Goal: Task Accomplishment & Management: Complete application form

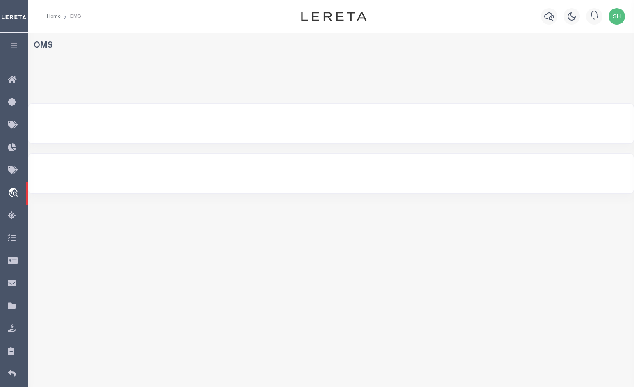
select select
select select "200"
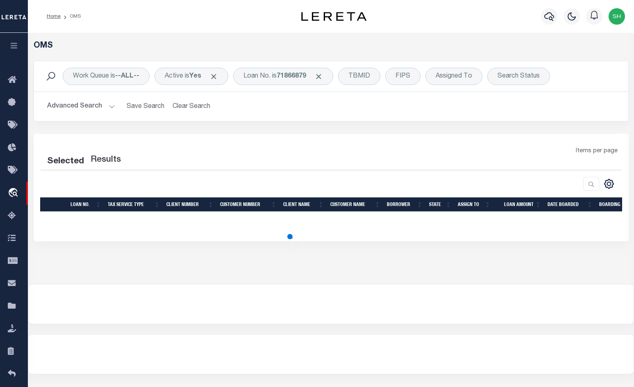
select select "200"
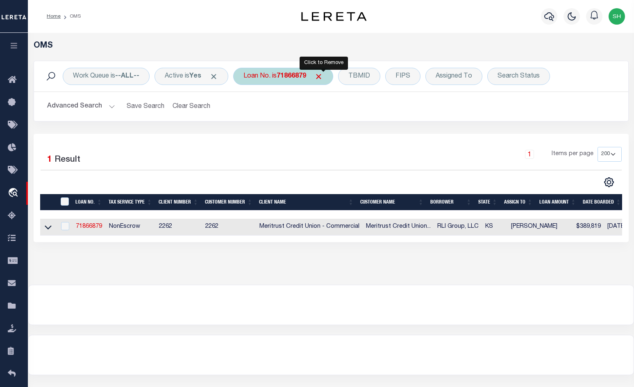
click at [323, 75] on span "Click to Remove" at bounding box center [318, 76] width 9 height 9
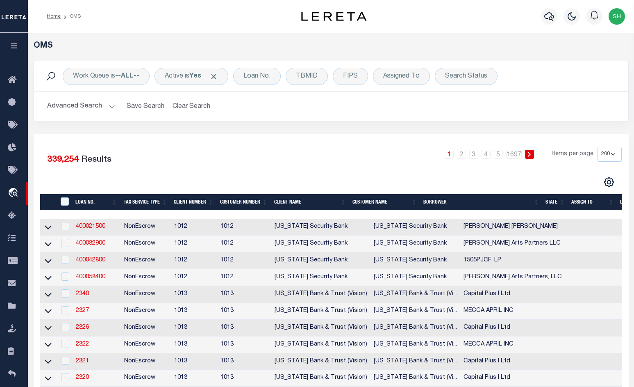
click at [109, 110] on button "Advanced Search" at bounding box center [81, 106] width 68 height 16
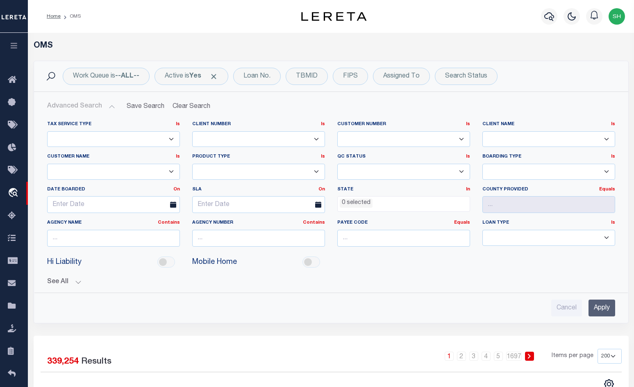
click at [114, 107] on button "Advanced Search" at bounding box center [81, 106] width 68 height 16
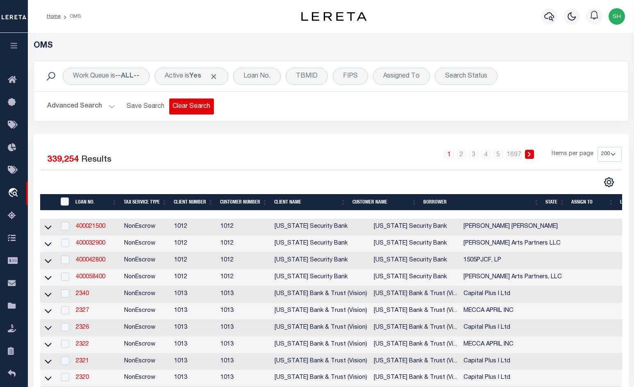
click at [190, 106] on button "Clear Search" at bounding box center [191, 106] width 45 height 16
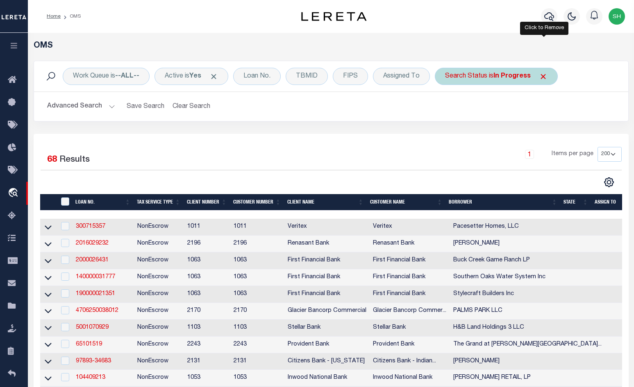
click at [545, 73] on span "Click to Remove" at bounding box center [543, 76] width 9 height 9
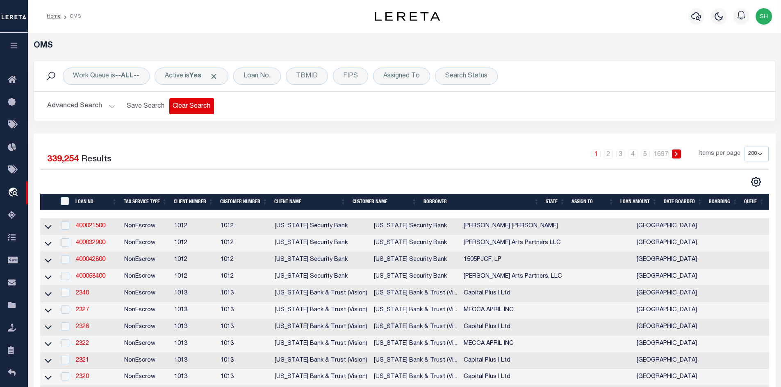
click at [192, 109] on button "Clear Search" at bounding box center [191, 106] width 45 height 16
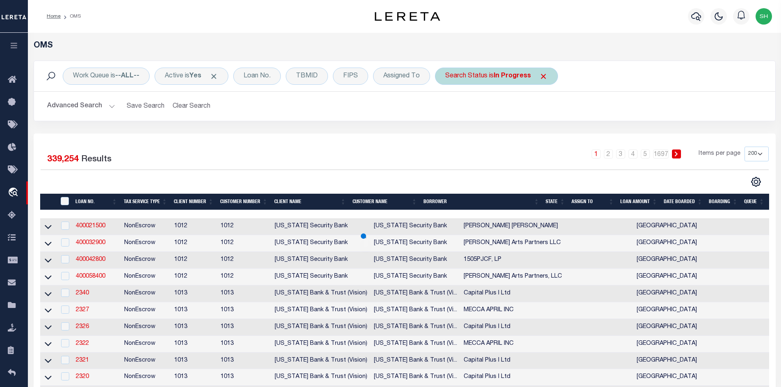
click at [507, 80] on div "Search Status is In Progress" at bounding box center [496, 76] width 123 height 17
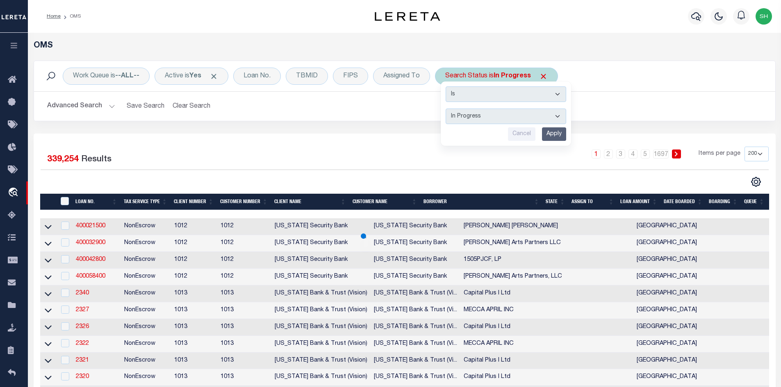
click at [482, 117] on select "Automated Search Bad Parcel Complete Duplicate Parcel High Dollar Reporting In …" at bounding box center [506, 117] width 121 height 16
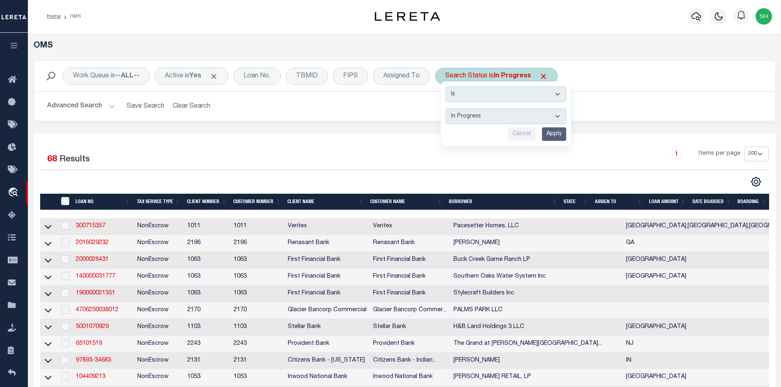
select select "BP"
click at [446, 109] on select "Automated Search Bad Parcel Complete Duplicate Parcel High Dollar Reporting In …" at bounding box center [506, 117] width 121 height 16
click at [554, 136] on input "Apply" at bounding box center [554, 134] width 24 height 14
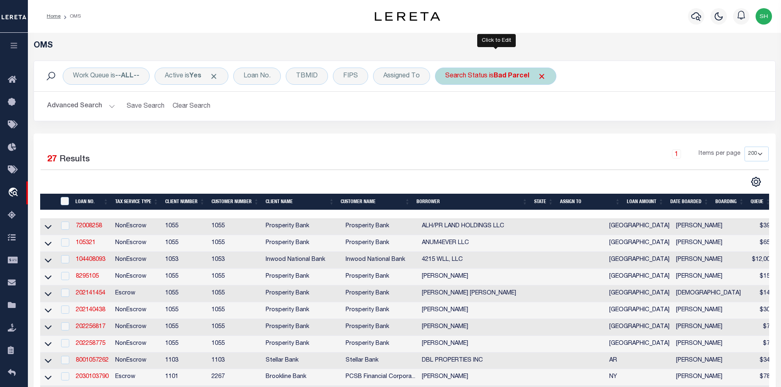
click at [497, 81] on div "Search Status is Bad Parcel" at bounding box center [495, 76] width 121 height 17
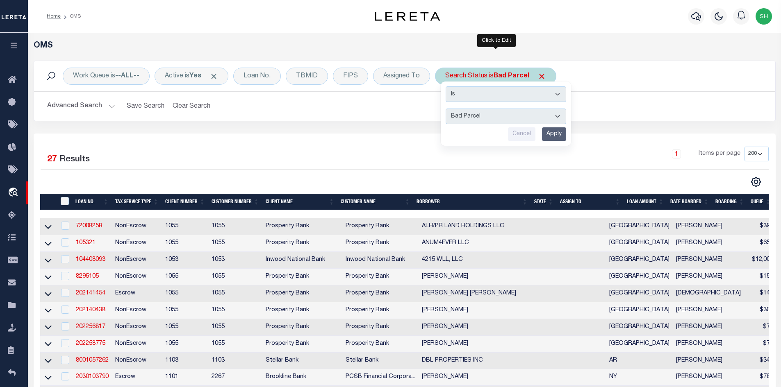
click at [489, 119] on select "Automated Search Bad Parcel Complete Duplicate Parcel High Dollar Reporting In …" at bounding box center [506, 117] width 121 height 16
select select "NP"
click at [446, 109] on select "Automated Search Bad Parcel Complete Duplicate Parcel High Dollar Reporting In …" at bounding box center [506, 117] width 121 height 16
drag, startPoint x: 555, startPoint y: 133, endPoint x: 553, endPoint y: 136, distance: 4.2
click at [554, 134] on input "Apply" at bounding box center [554, 134] width 24 height 14
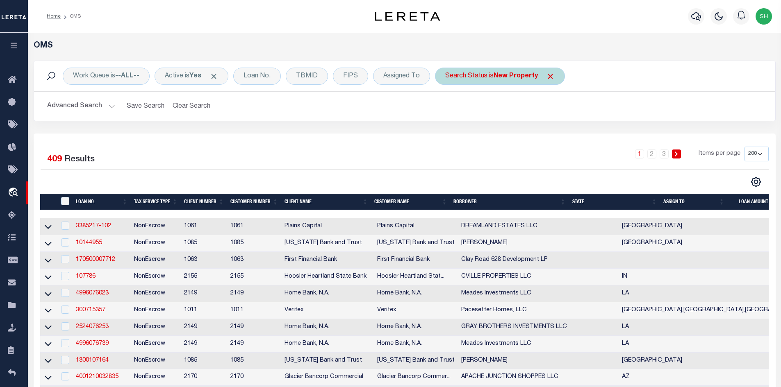
click at [549, 76] on span "Click to Remove" at bounding box center [550, 76] width 9 height 9
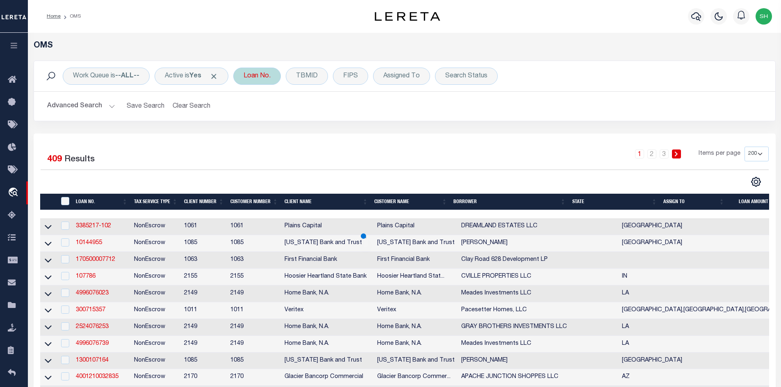
click at [259, 79] on div "Loan No." at bounding box center [257, 76] width 48 height 17
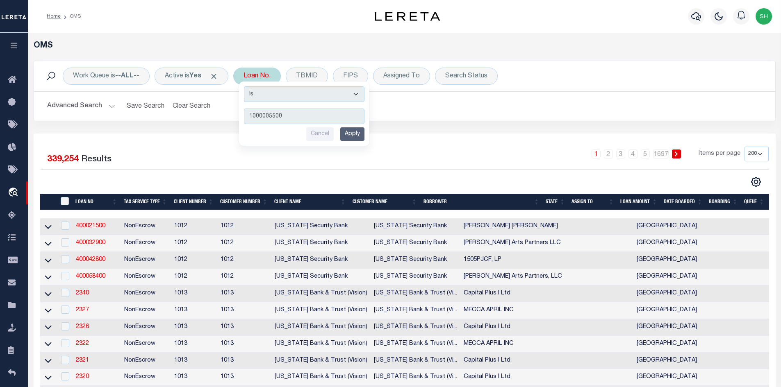
type input "1000005500"
drag, startPoint x: 362, startPoint y: 132, endPoint x: 303, endPoint y: 133, distance: 59.8
click at [362, 133] on input "Apply" at bounding box center [352, 134] width 24 height 14
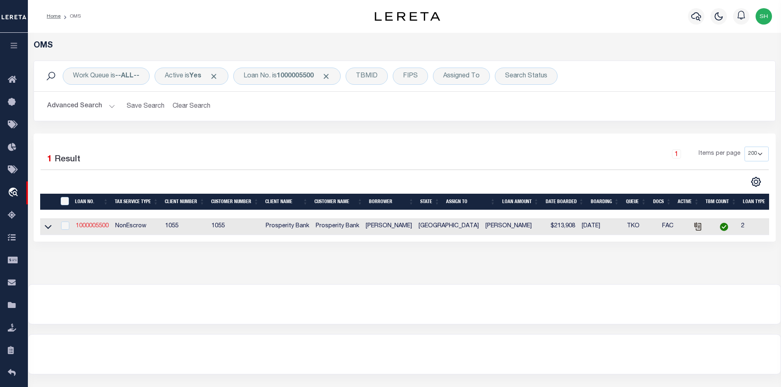
click at [93, 227] on link "1000005500" at bounding box center [92, 226] width 33 height 6
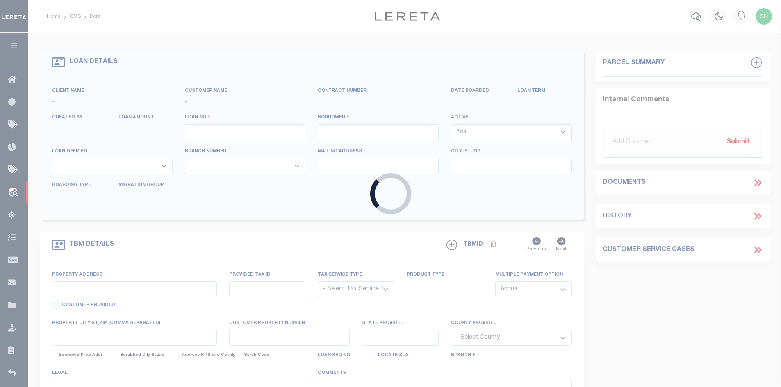
type input "1000005500"
type input "[PERSON_NAME]"
select select
select select "400"
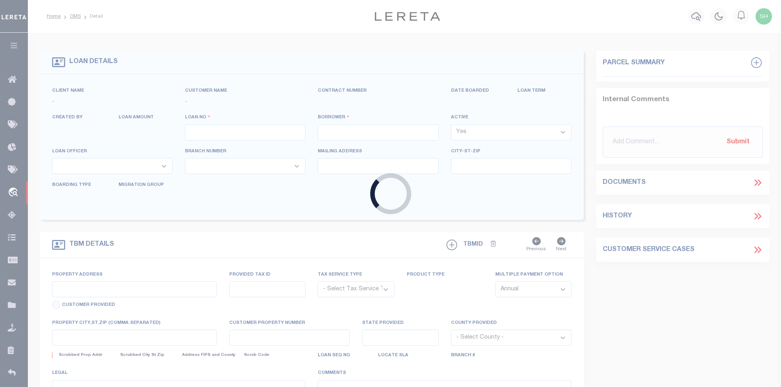
select select "NonEscrow"
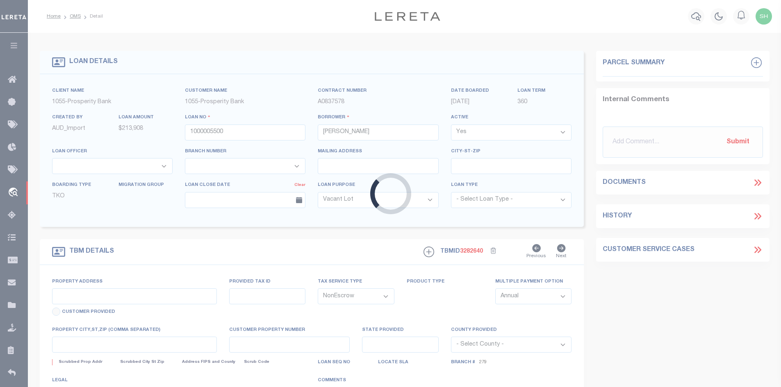
select select "14717"
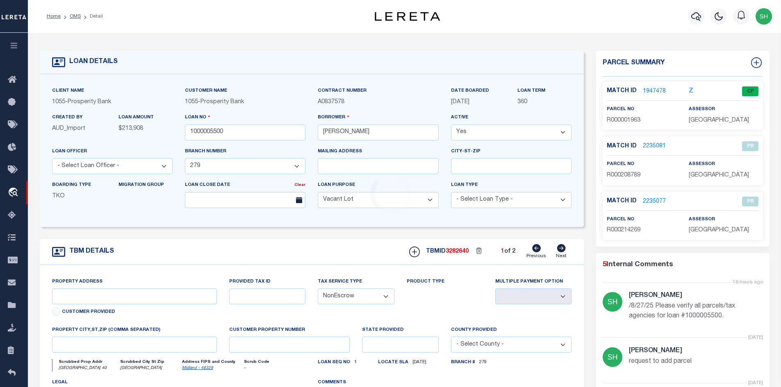
type input "[GEOGRAPHIC_DATA] 40"
type input "000038100152000"
select select
type input "[GEOGRAPHIC_DATA]"
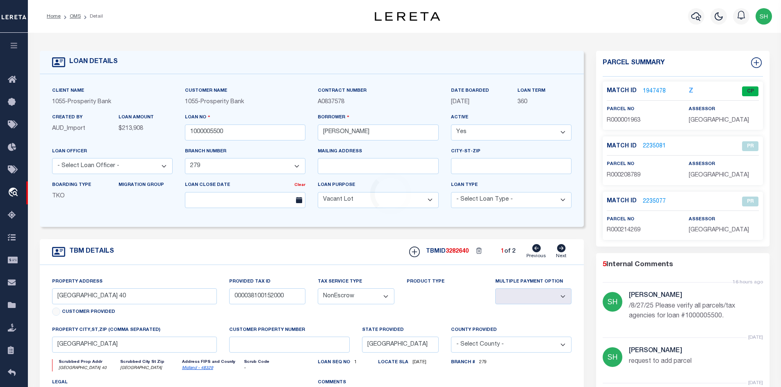
select select
click at [77, 15] on link "OMS" at bounding box center [75, 16] width 11 height 5
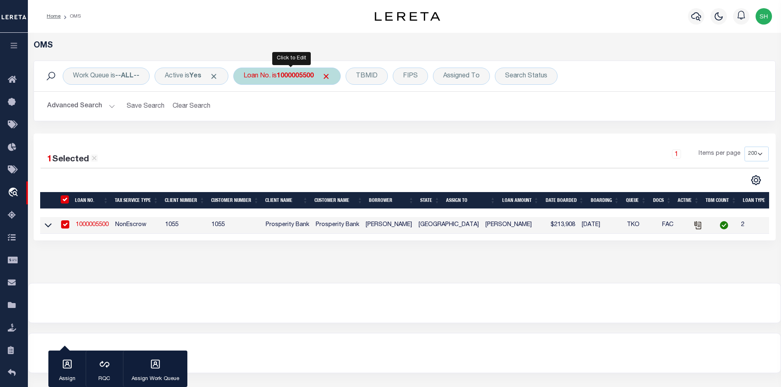
click at [275, 77] on div "Loan No. is 1000005500" at bounding box center [286, 76] width 107 height 17
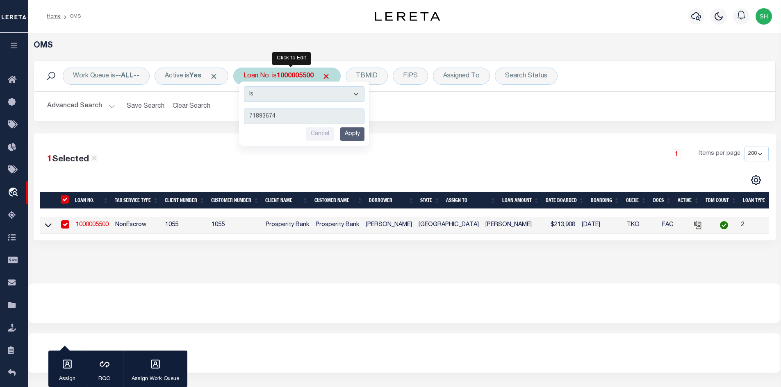
type input "71893674"
click at [358, 133] on input "Apply" at bounding box center [352, 134] width 24 height 14
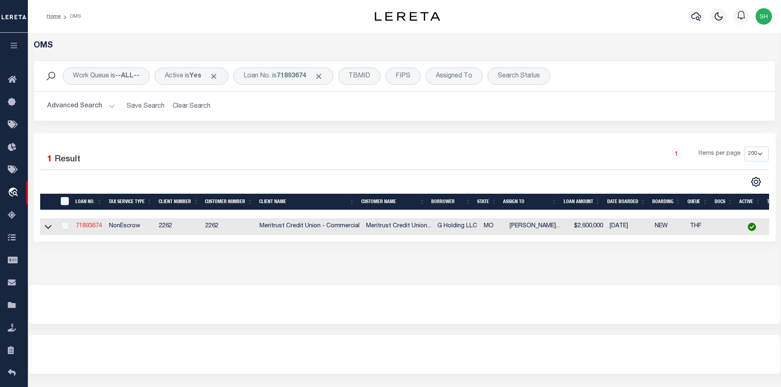
click at [94, 226] on link "71893674" at bounding box center [89, 226] width 26 height 6
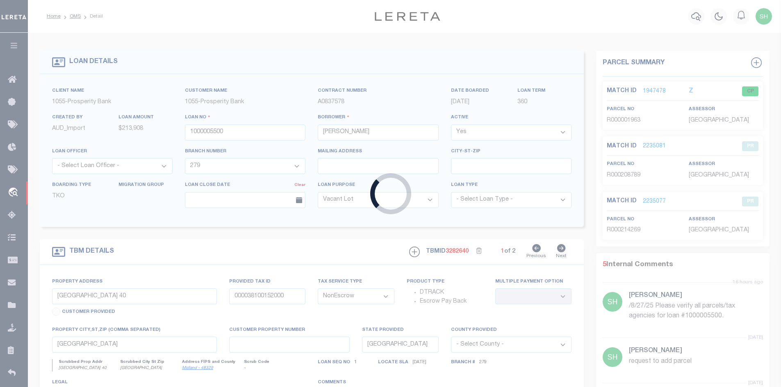
type input "71893674"
type input "G Holding LLC"
select select
type input "[STREET_ADDRESS]"
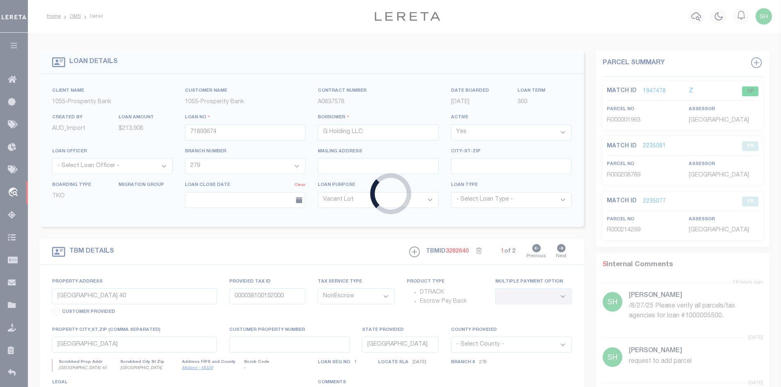
type input "[GEOGRAPHIC_DATA], KS 67206"
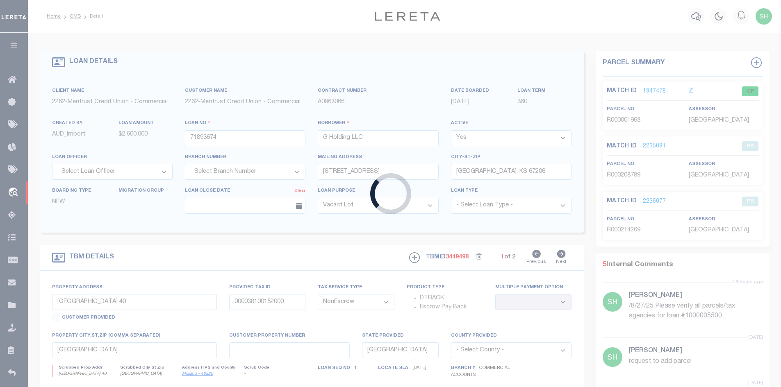
type input "[STREET_ADDRESS][US_STATE]"
type input "993735861"
select select
type input ","
type input "377589"
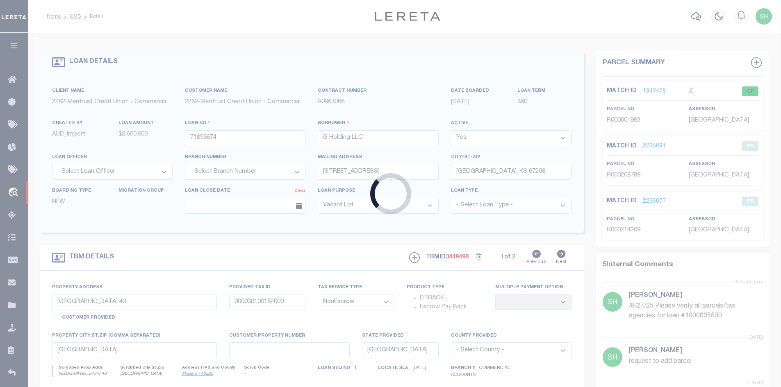
type input "MO"
select select
type textarea "All of Lots 16 and 14, on [PERSON_NAME][GEOGRAPHIC_DATA], [GEOGRAPHIC_DATA], [G…"
select select "22219"
select select "8027"
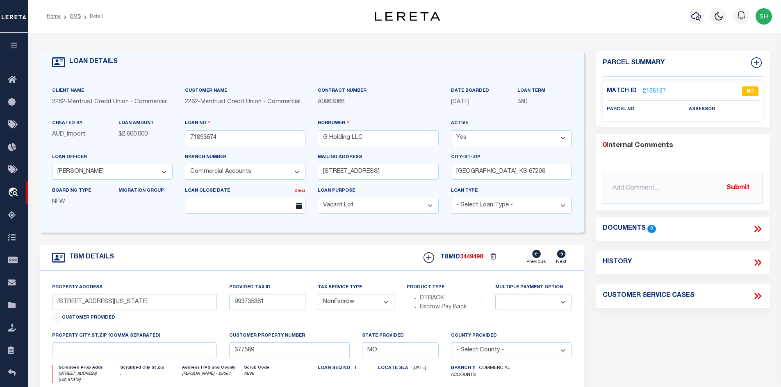
click at [634, 229] on icon at bounding box center [759, 229] width 4 height 7
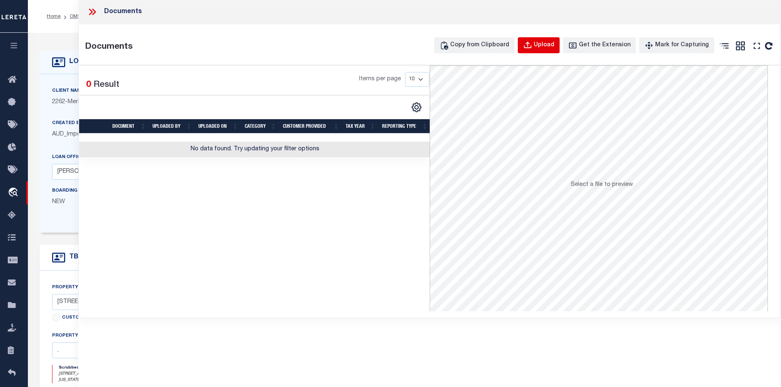
click at [554, 48] on div "Upload" at bounding box center [544, 45] width 20 height 9
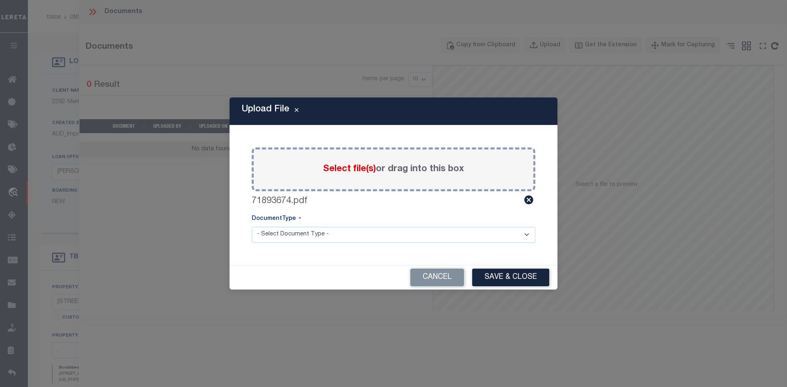
click at [338, 236] on select "- Select Document Type - Tax Service Documents" at bounding box center [394, 235] width 284 height 16
select select "TAX"
click at [252, 227] on select "- Select Document Type - Tax Service Documents" at bounding box center [394, 235] width 284 height 16
click at [504, 277] on button "Save & Close" at bounding box center [510, 278] width 77 height 18
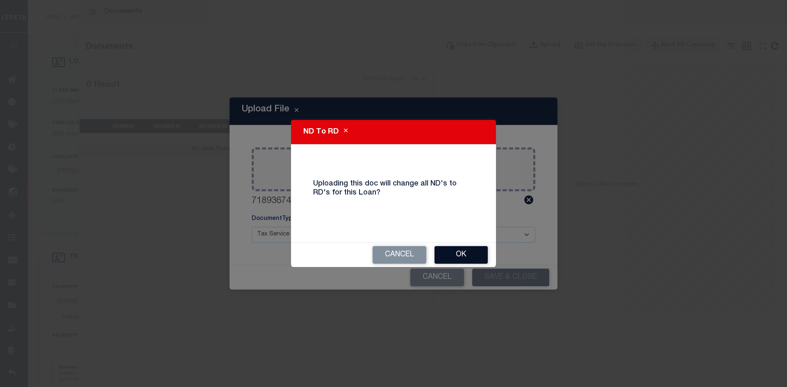
click at [471, 255] on button "OK" at bounding box center [460, 255] width 53 height 18
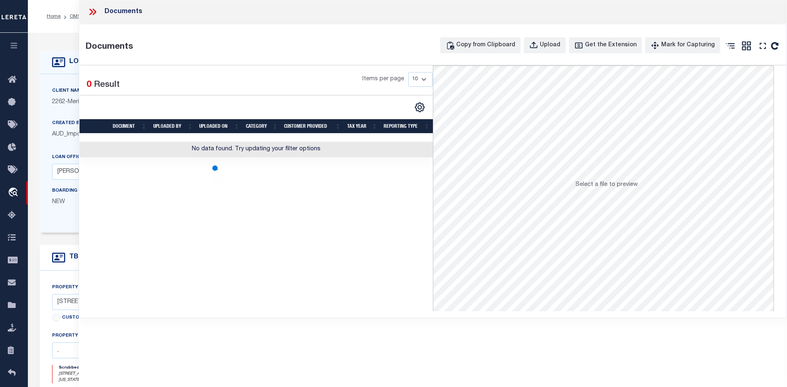
select select
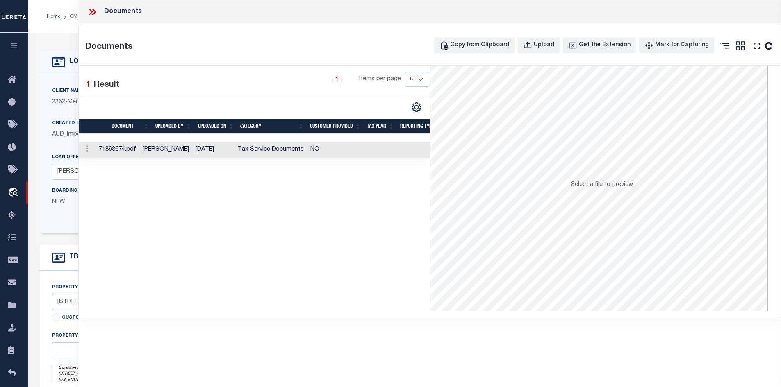
click at [92, 11] on icon at bounding box center [92, 12] width 11 height 11
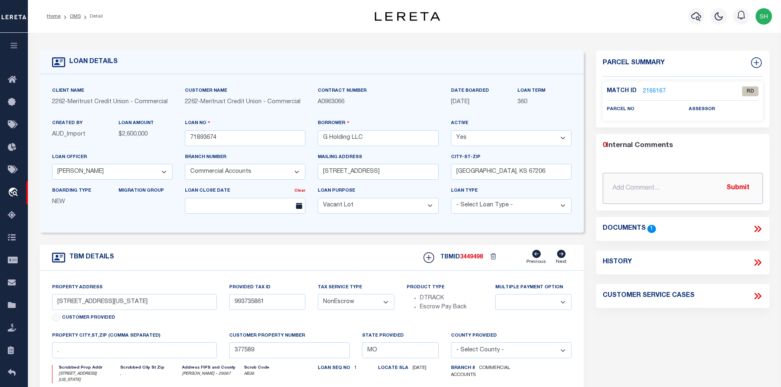
click at [624, 185] on input "text" at bounding box center [683, 188] width 160 height 31
paste input "Please see attached legal."
type input "[DATE] Please see attached legal."
click at [634, 190] on button "Submit" at bounding box center [738, 188] width 34 height 17
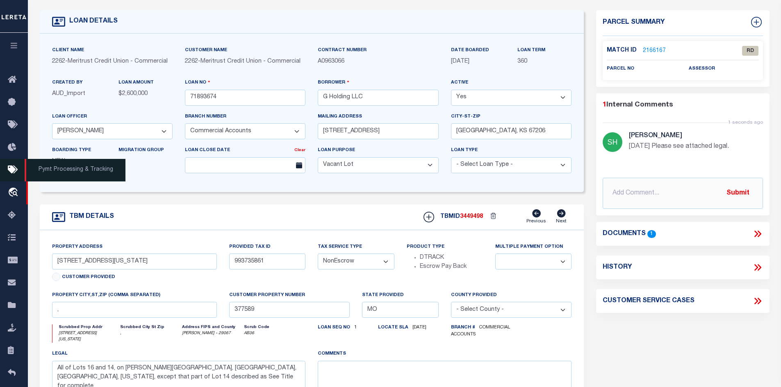
scroll to position [41, 0]
click at [634, 49] on link "2166167" at bounding box center [654, 50] width 23 height 9
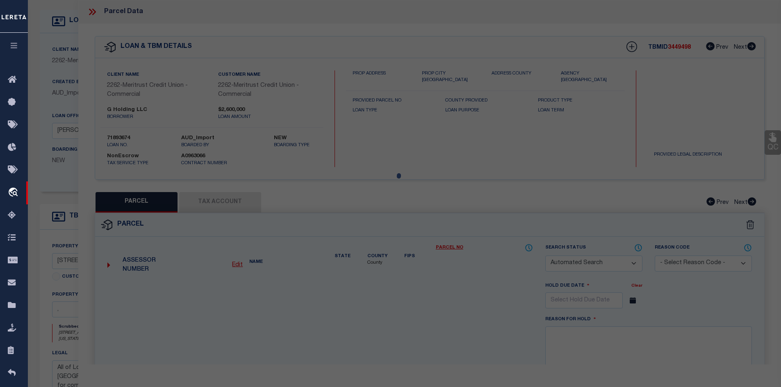
checkbox input "false"
select select "RD"
checkbox input "false"
type textarea "Please provide the complete legal with the property address and when we search …"
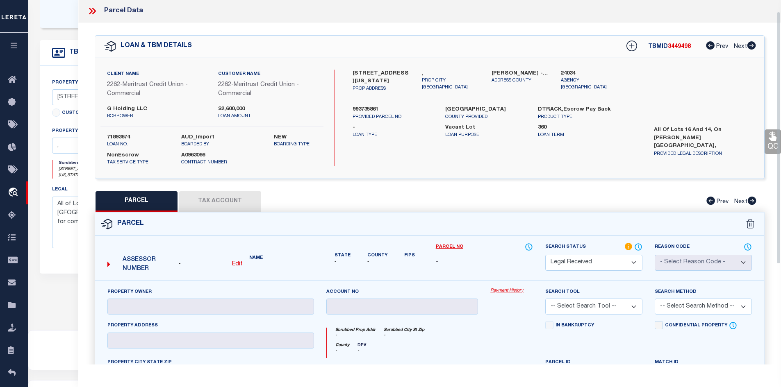
scroll to position [0, 0]
click at [93, 13] on icon at bounding box center [94, 12] width 4 height 7
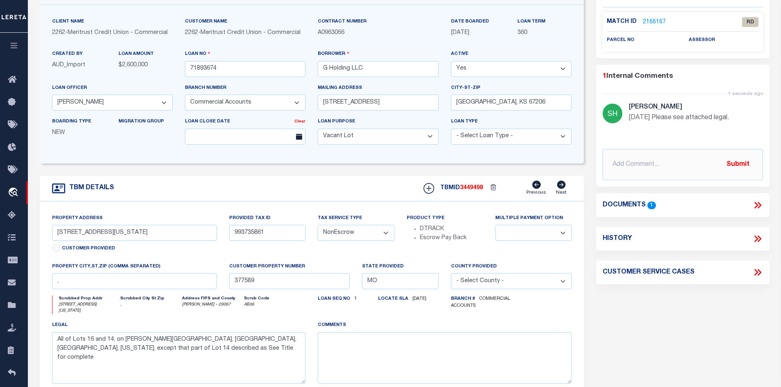
scroll to position [41, 0]
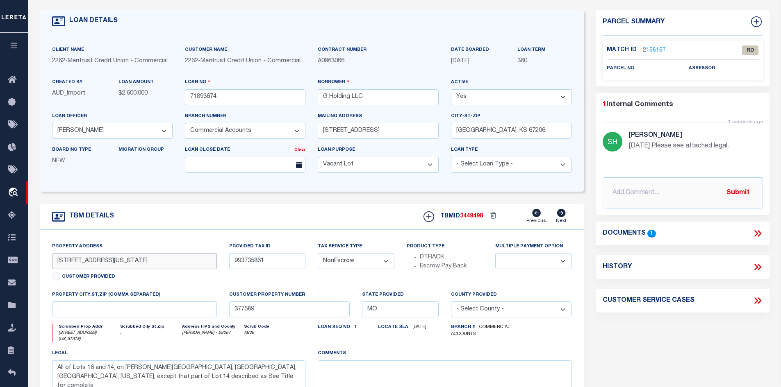
drag, startPoint x: 121, startPoint y: 262, endPoint x: 89, endPoint y: 262, distance: 31.2
click at [89, 262] on input "[STREET_ADDRESS][US_STATE]" at bounding box center [134, 261] width 165 height 16
click at [177, 240] on div "Property Address [STREET_ADDRESS][US_STATE] Customer Provided Provided Tax ID 9…" at bounding box center [312, 334] width 544 height 208
drag, startPoint x: 121, startPoint y: 263, endPoint x: 72, endPoint y: 264, distance: 48.4
click at [72, 264] on input "[STREET_ADDRESS][US_STATE]" at bounding box center [134, 261] width 165 height 16
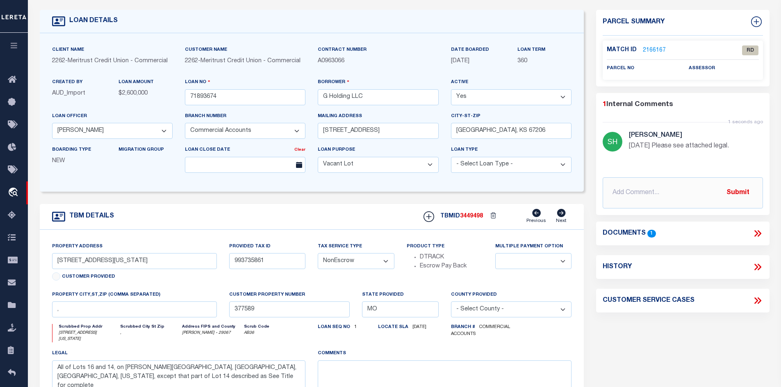
click at [634, 46] on link "2166167" at bounding box center [654, 50] width 23 height 9
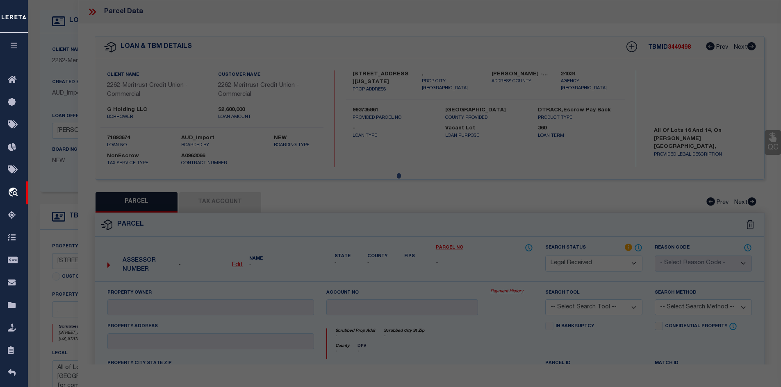
select select "AS"
checkbox input "false"
select select "RD"
checkbox input "false"
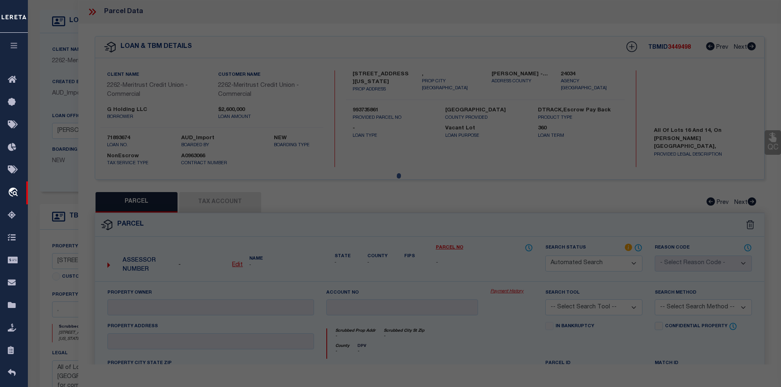
type textarea "Please provide the complete legal with the property address and when we search …"
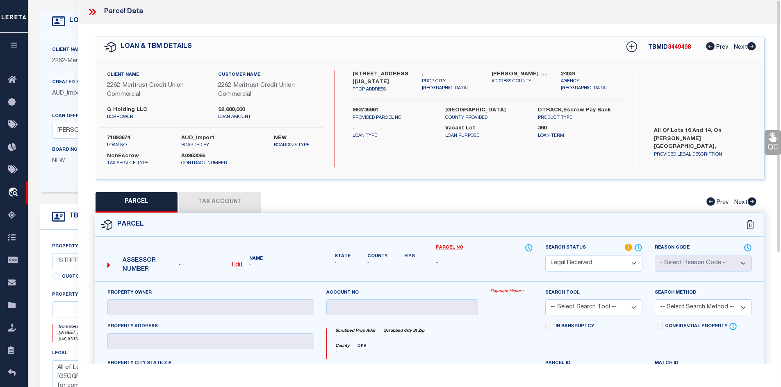
click at [95, 12] on icon at bounding box center [94, 12] width 4 height 7
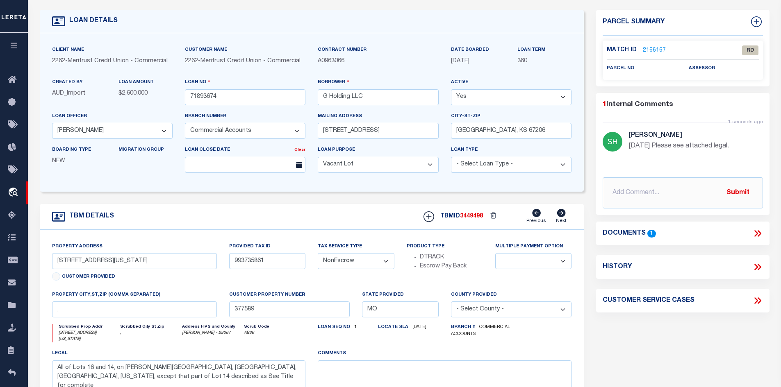
click at [634, 50] on link "2166167" at bounding box center [654, 50] width 23 height 9
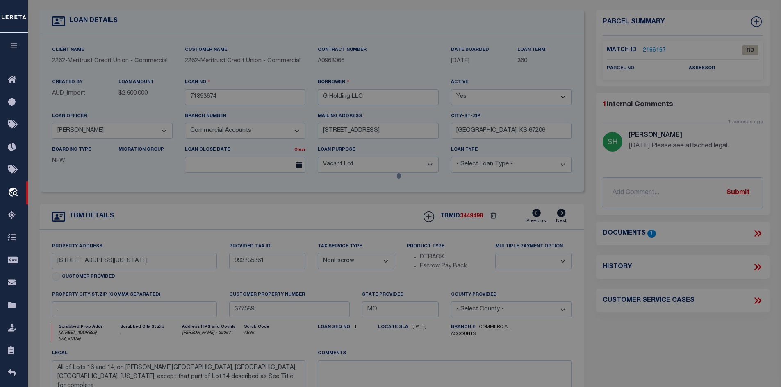
select select "AS"
checkbox input "false"
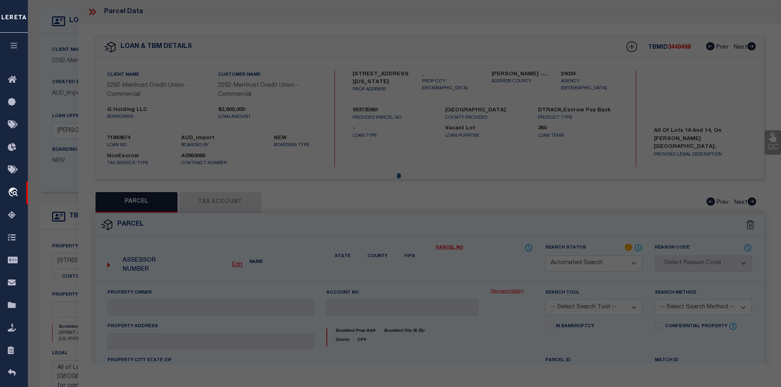
select select "RD"
checkbox input "false"
type textarea "Please provide the complete legal with the property address and when we search …"
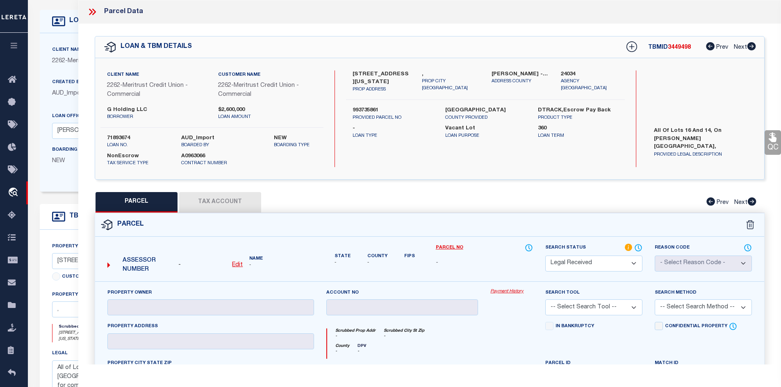
click at [237, 263] on u "Edit" at bounding box center [237, 265] width 11 height 6
select select "RD"
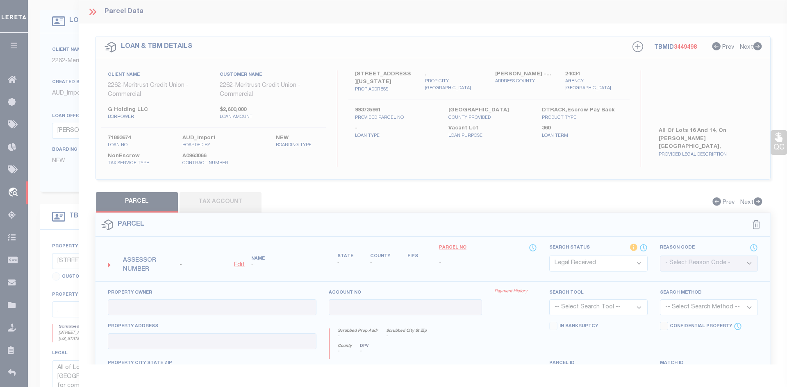
type textarea "-"
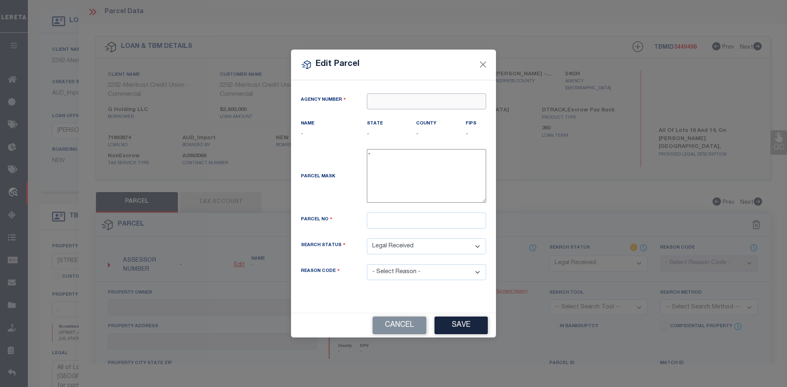
click at [431, 102] on input "text" at bounding box center [426, 101] width 119 height 16
click at [432, 117] on div "150870000 : [GEOGRAPHIC_DATA]" at bounding box center [427, 121] width 120 height 23
type input "150870000"
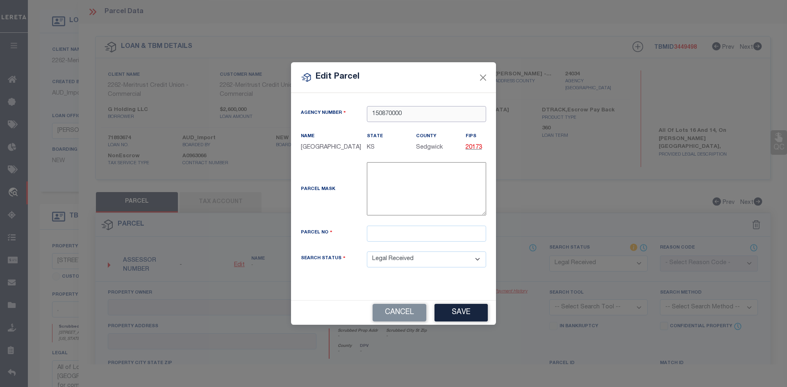
type input "150870000"
click at [407, 236] on input "text" at bounding box center [426, 234] width 119 height 16
paste input "00118895"
type input "00118895"
click at [434, 267] on select "Automated Search Bad Parcel Complete Duplicate Parcel High Dollar Reporting In …" at bounding box center [426, 260] width 119 height 16
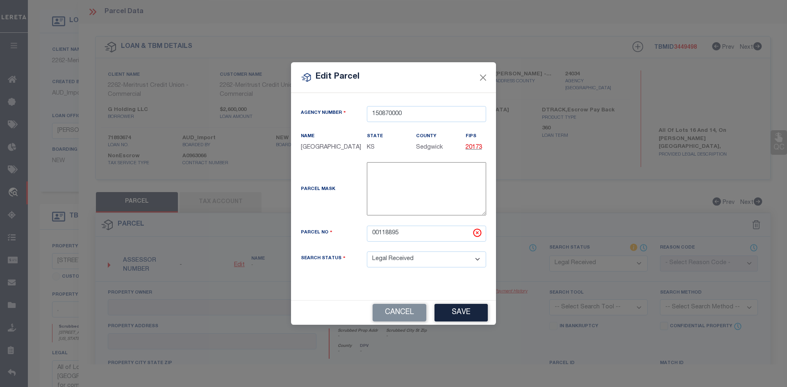
select select "IP"
click at [367, 255] on select "Automated Search Bad Parcel Complete Duplicate Parcel High Dollar Reporting In …" at bounding box center [426, 260] width 119 height 16
click at [461, 321] on button "Save" at bounding box center [460, 313] width 53 height 18
select select "IP"
checkbox input "false"
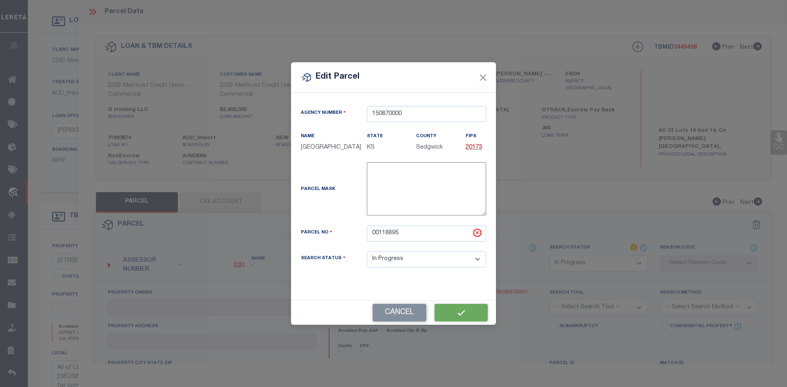
checkbox input "false"
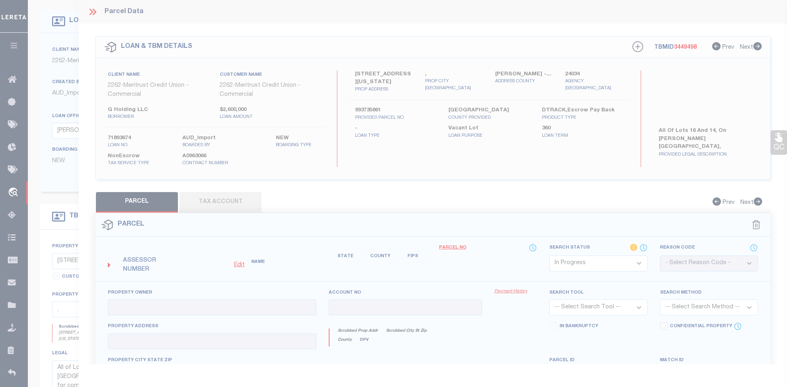
checkbox input "false"
type textarea "Please provide the complete legal with the property address and when we search …"
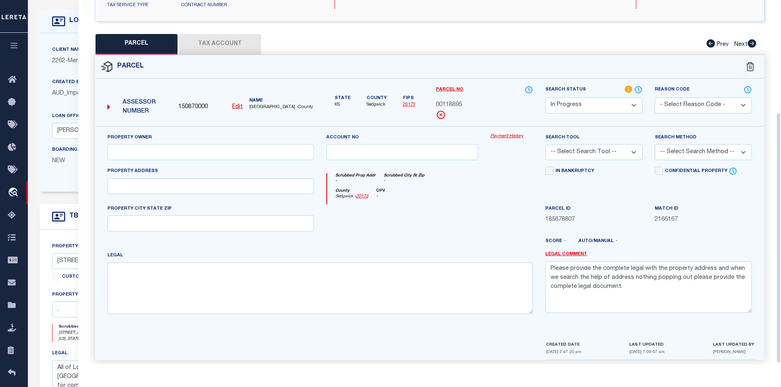
scroll to position [164, 0]
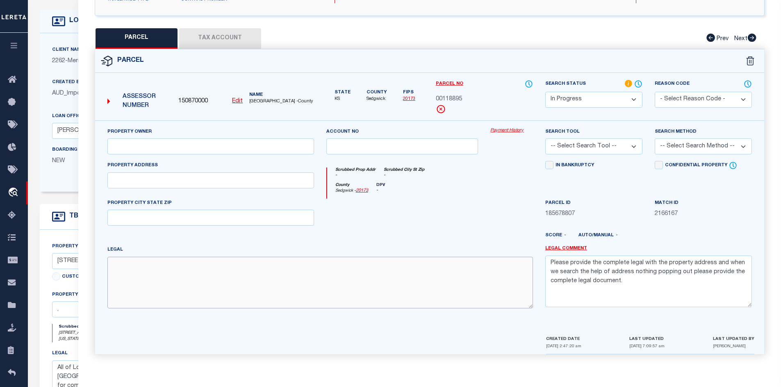
paste textarea "LOT 14 EXC BEG SW COR N 80.11 FT E TO E LI S 80.21 FT TO SE COR W TO BEG & ALL …"
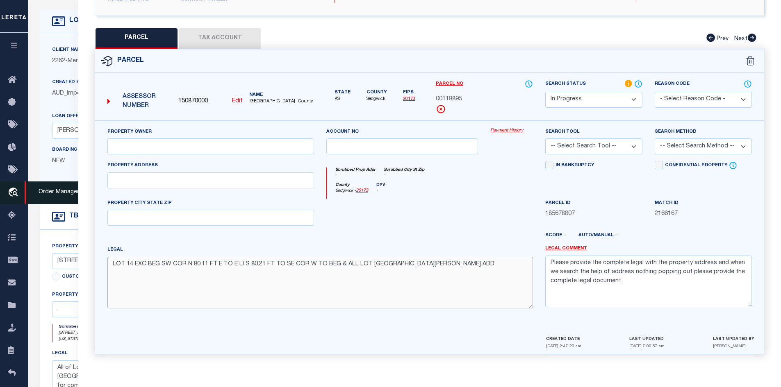
type textarea "LOT 14 EXC BEG SW COR N 80.11 FT E TO E LI S 80.21 FT TO SE COR W TO BEG & ALL …"
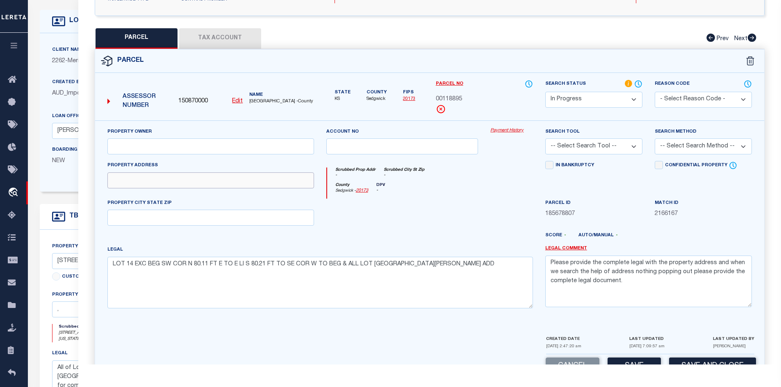
paste input "[STREET_ADDRESS][US_STATE]"
type input "[STREET_ADDRESS][US_STATE]"
drag, startPoint x: 132, startPoint y: 227, endPoint x: 128, endPoint y: 216, distance: 12.1
drag, startPoint x: 128, startPoint y: 216, endPoint x: 121, endPoint y: 218, distance: 7.5
paste input "[GEOGRAPHIC_DATA]"
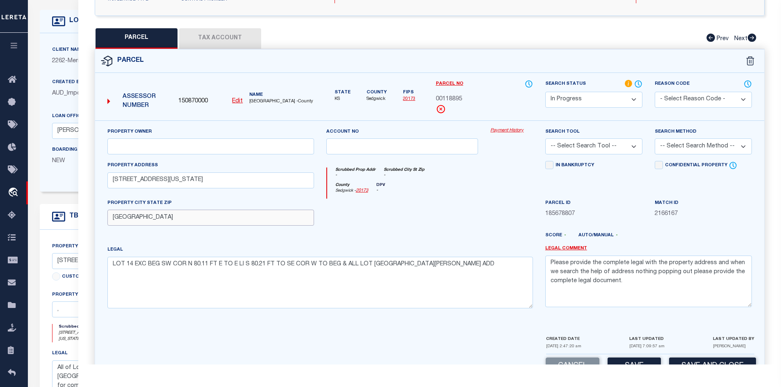
type input "[GEOGRAPHIC_DATA]"
paste input "G HOLDING LLC"
type input "G HOLDING LLC"
click at [224, 40] on button "Tax Account" at bounding box center [220, 38] width 82 height 20
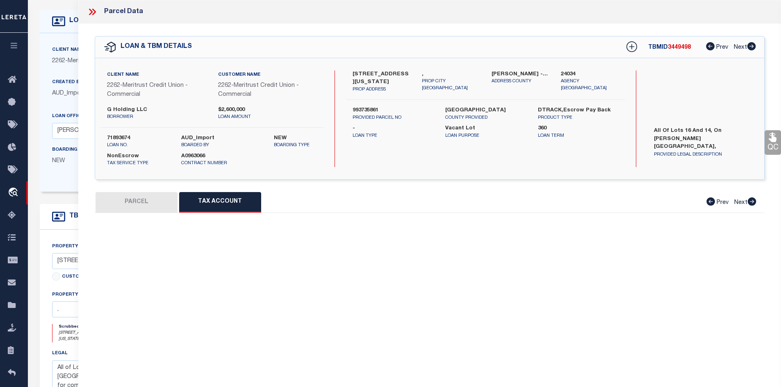
scroll to position [0, 0]
select select "100"
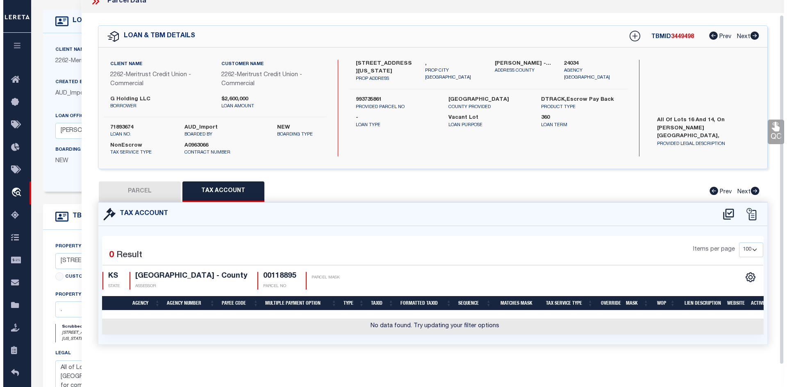
scroll to position [15, 0]
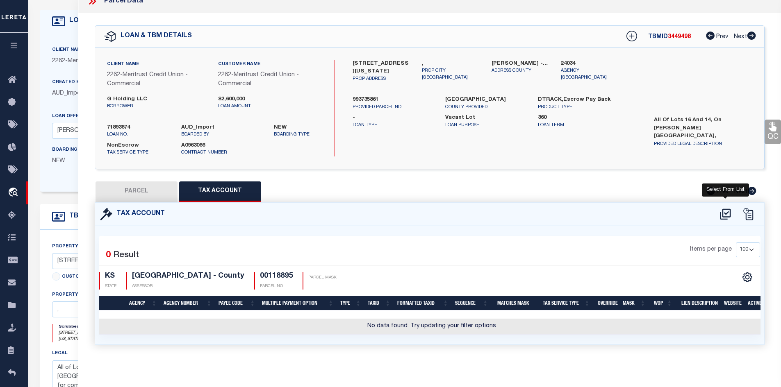
click at [634, 209] on icon at bounding box center [725, 214] width 11 height 11
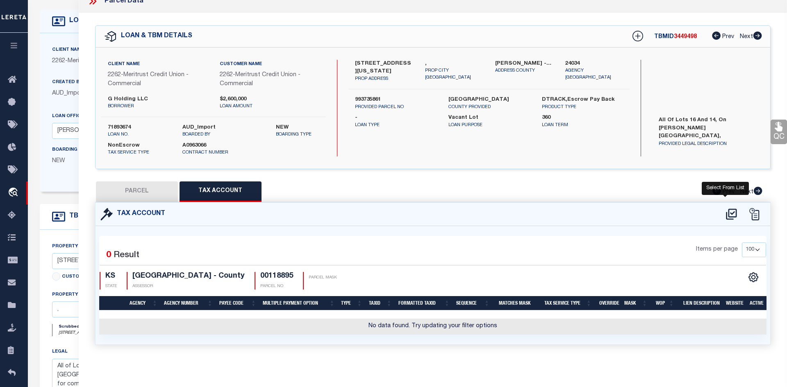
select select "100"
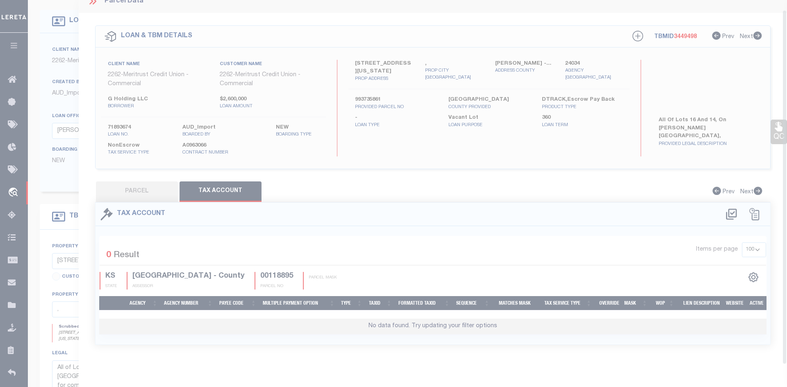
scroll to position [10, 0]
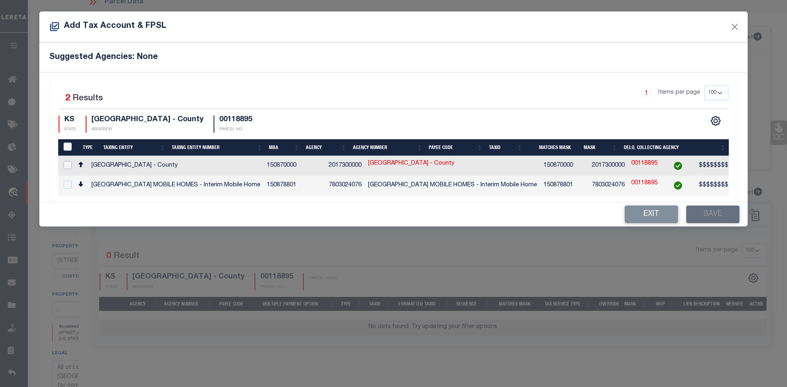
click at [66, 161] on input "checkbox" at bounding box center [68, 165] width 8 height 8
checkbox input "true"
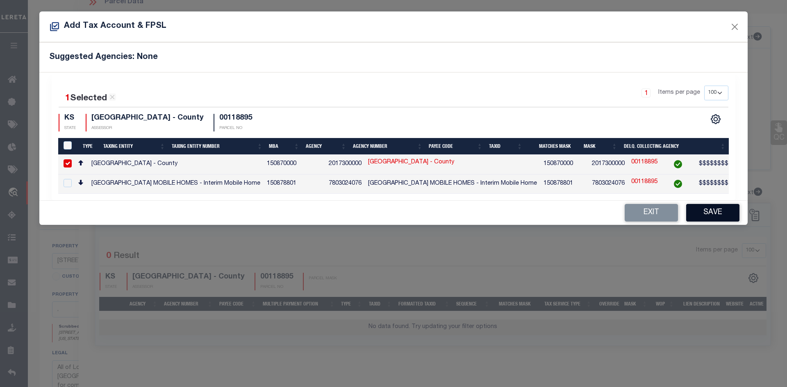
drag, startPoint x: 719, startPoint y: 216, endPoint x: 702, endPoint y: 212, distance: 17.6
click at [634, 214] on button "Save" at bounding box center [712, 213] width 53 height 18
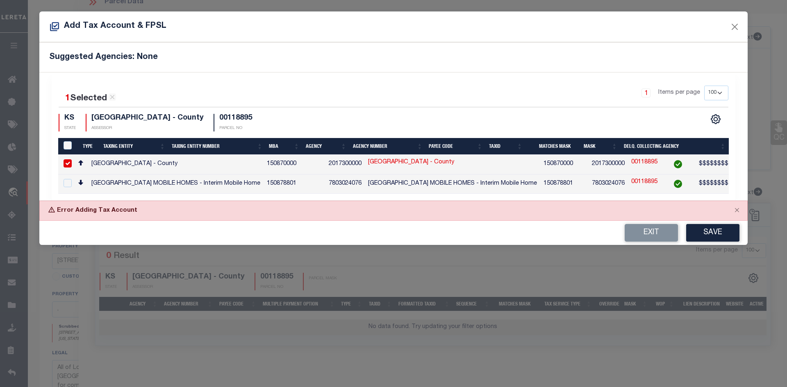
click at [634, 238] on button "Save" at bounding box center [712, 233] width 53 height 18
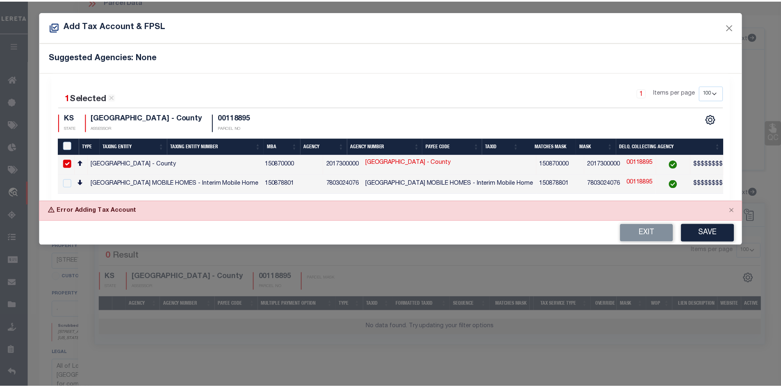
scroll to position [41, 0]
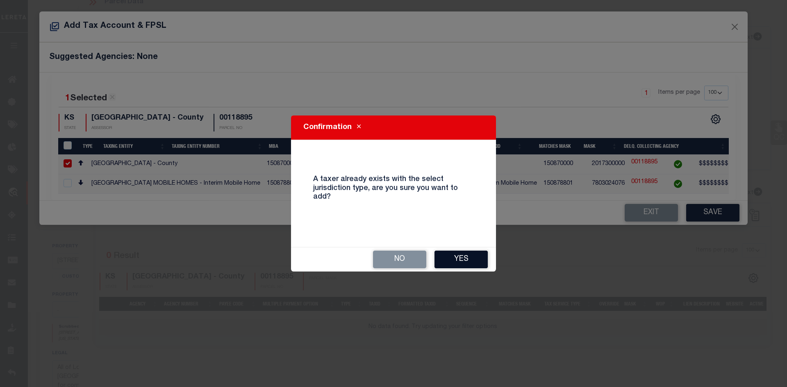
click at [465, 264] on button "Yes" at bounding box center [460, 260] width 53 height 18
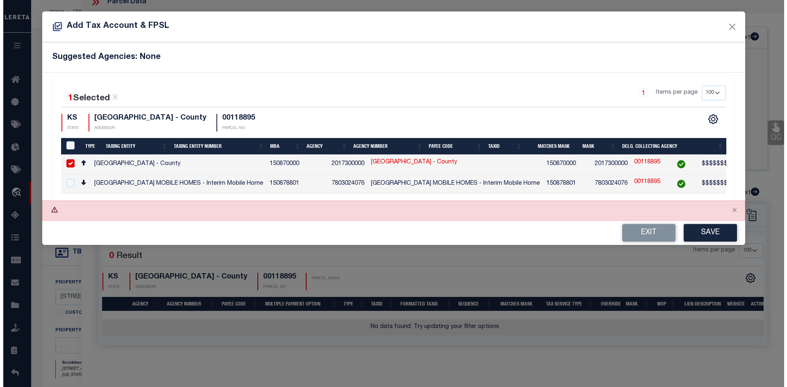
scroll to position [77, 0]
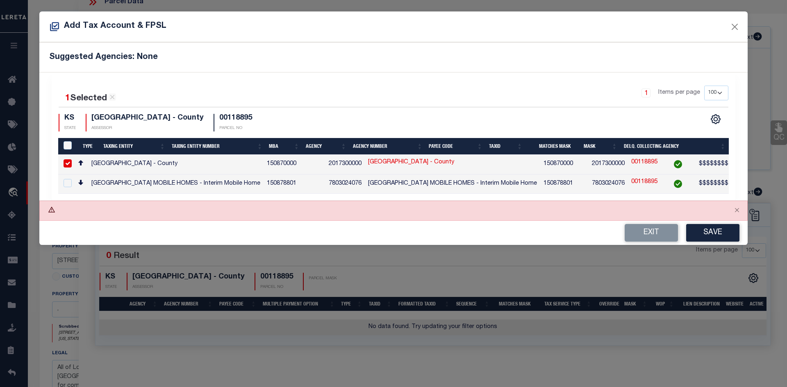
click at [634, 237] on button "Save" at bounding box center [712, 233] width 53 height 18
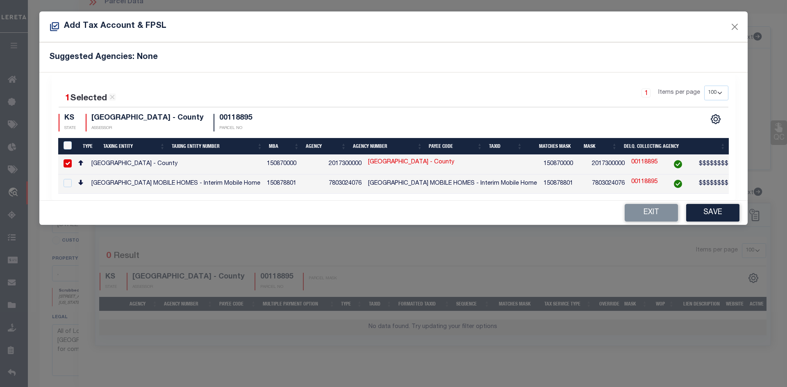
scroll to position [69, 0]
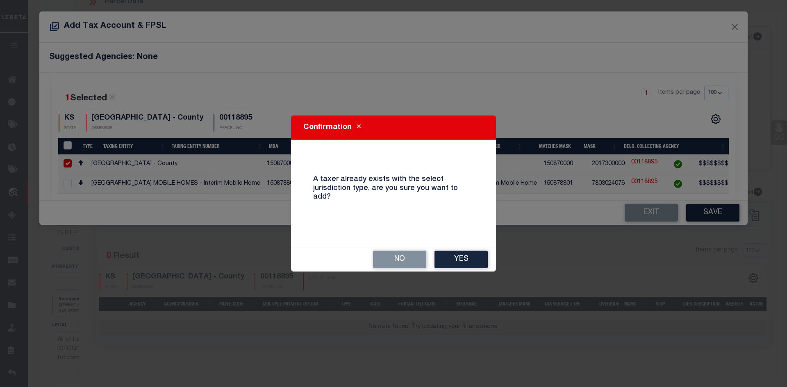
click at [453, 255] on button "Yes" at bounding box center [460, 260] width 53 height 18
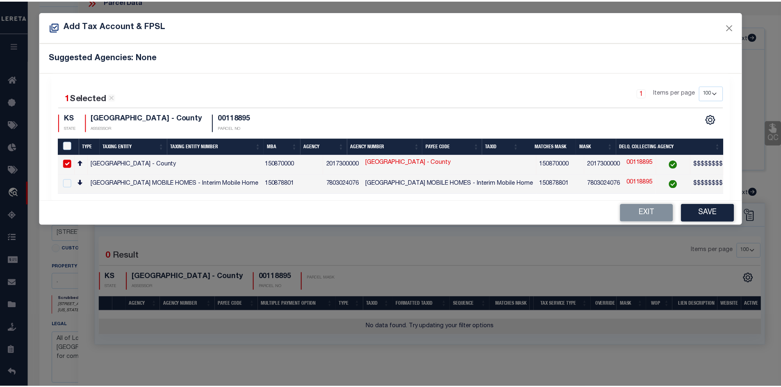
scroll to position [105, 0]
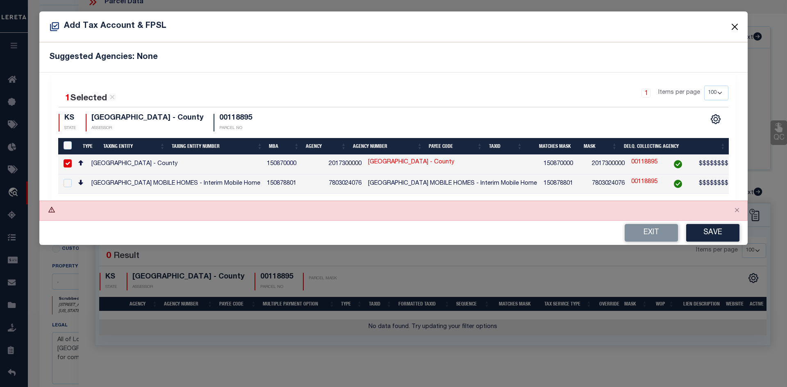
click at [634, 25] on button "Close" at bounding box center [735, 26] width 11 height 11
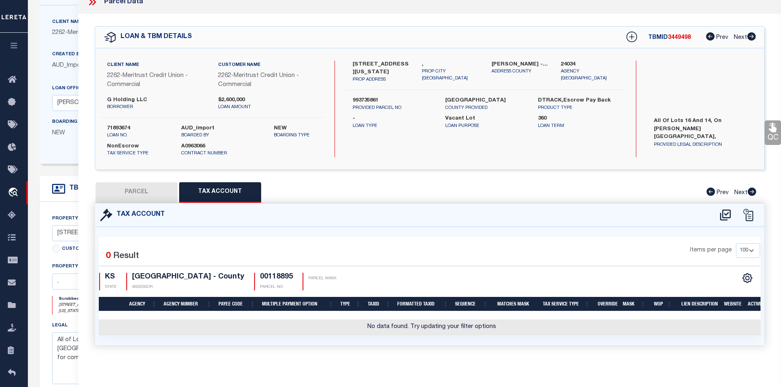
click at [293, 198] on div "PARCEL Tax Account Prev Next" at bounding box center [430, 192] width 670 height 20
click at [149, 194] on button "PARCEL" at bounding box center [137, 192] width 82 height 20
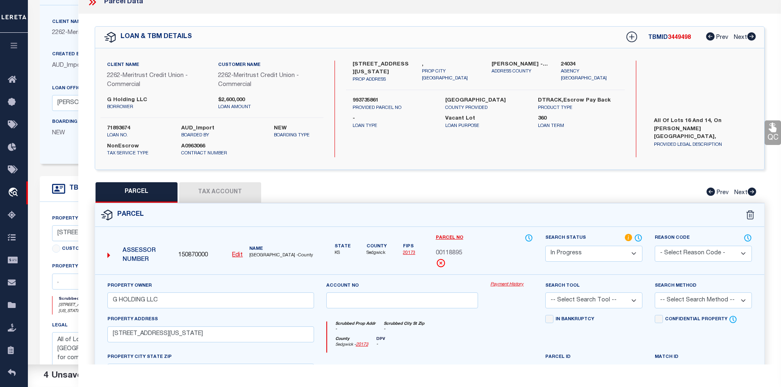
click at [212, 198] on button "Tax Account" at bounding box center [220, 192] width 82 height 20
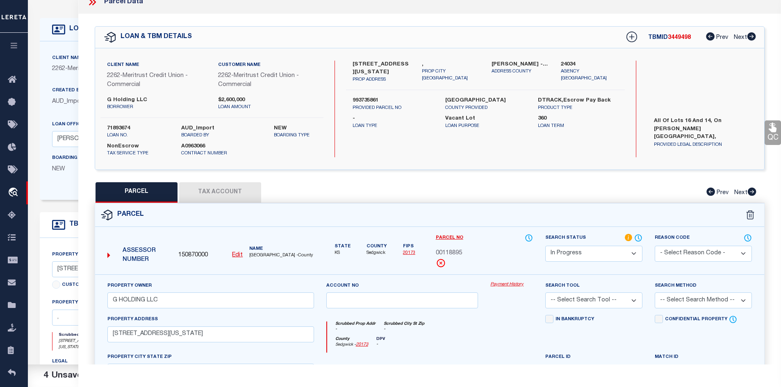
select select "100"
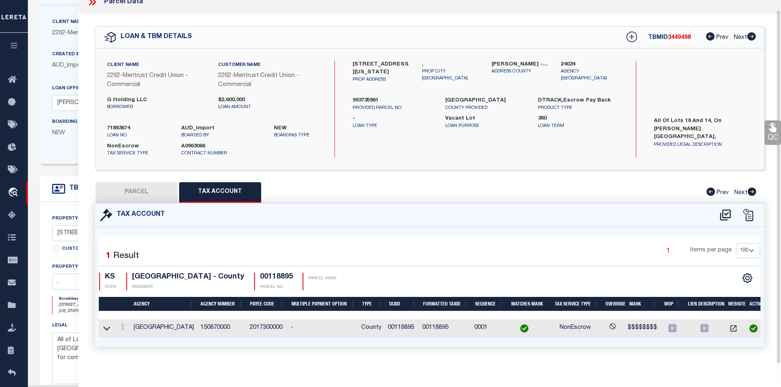
scroll to position [10, 0]
click at [139, 198] on button "PARCEL" at bounding box center [137, 192] width 82 height 20
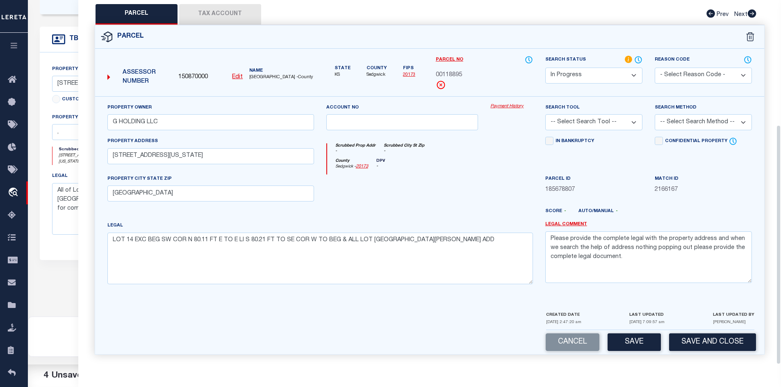
scroll to position [233, 0]
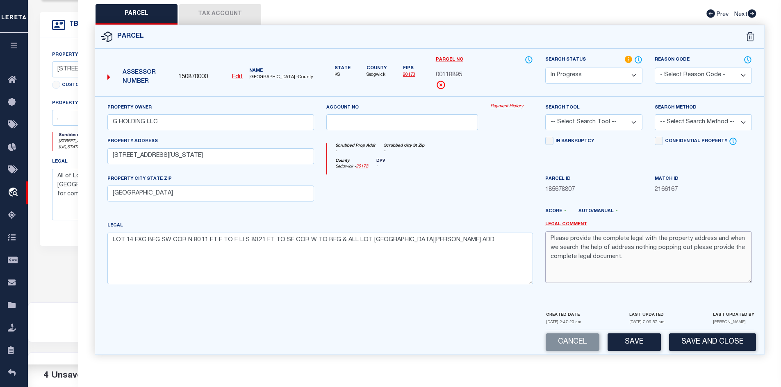
click at [551, 239] on textarea "Please provide the complete legal with the property address and when we search …" at bounding box center [648, 258] width 207 height 52
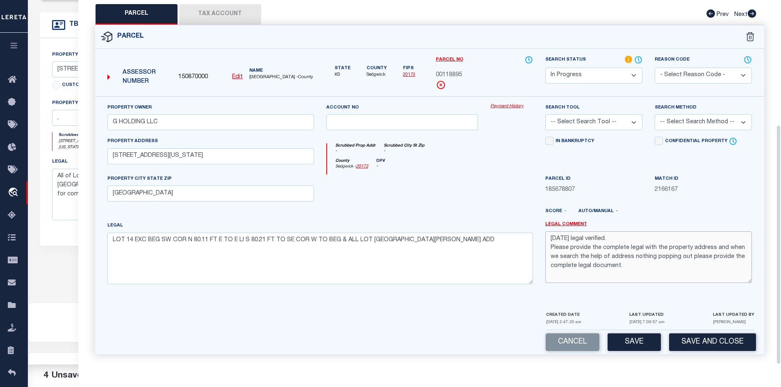
type textarea "[DATE] legal verified. Please provide the complete legal with the property addr…"
click at [573, 73] on select "Automated Search Bad Parcel Complete Duplicate Parcel High Dollar Reporting In …" at bounding box center [593, 76] width 97 height 16
select select "PC"
click at [545, 68] on select "Automated Search Bad Parcel Complete Duplicate Parcel High Dollar Reporting In …" at bounding box center [593, 76] width 97 height 16
click at [634, 74] on select "- Select Reason Code - 099 - Other (Provide additional detail) ACT - Agency Cha…" at bounding box center [703, 76] width 97 height 16
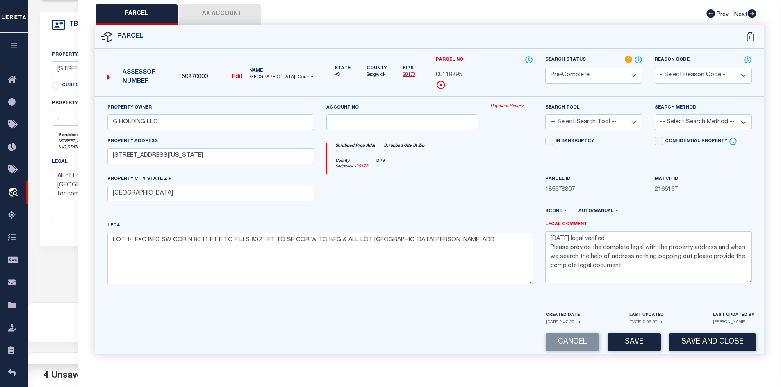
select select "ADL"
click at [634, 68] on select "- Select Reason Code - 099 - Other (Provide additional detail) ACT - Agency Cha…" at bounding box center [703, 76] width 97 height 16
click at [594, 120] on select "-- Select Search Tool -- 3rd Party Website Agency File Agency Website ATLS CNV-…" at bounding box center [593, 122] width 97 height 16
select select "AGW"
click at [545, 114] on select "-- Select Search Tool -- 3rd Party Website Agency File Agency Website ATLS CNV-…" at bounding box center [593, 122] width 97 height 16
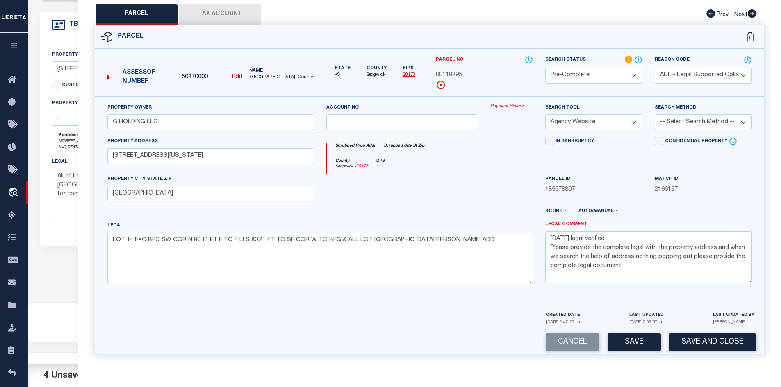
click at [634, 118] on select "-- Select Search Method -- Property Address Legal Liability Info Provided" at bounding box center [703, 122] width 97 height 16
select select "LEG"
click at [634, 114] on select "-- Select Search Method -- Property Address Legal Liability Info Provided" at bounding box center [703, 122] width 97 height 16
drag, startPoint x: 623, startPoint y: 337, endPoint x: 608, endPoint y: 318, distance: 24.2
click at [623, 337] on button "Save" at bounding box center [633, 343] width 53 height 18
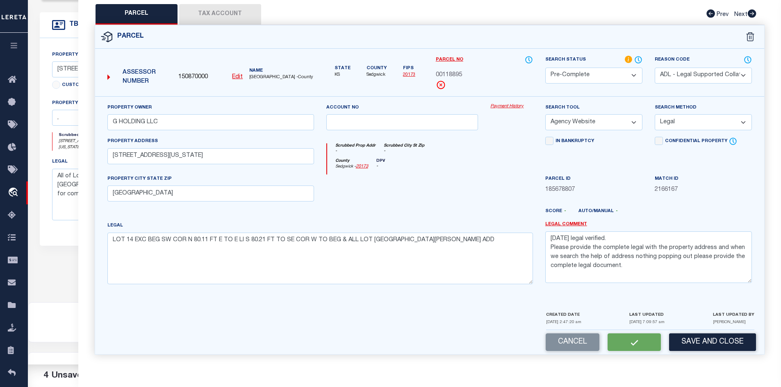
select select "AS"
select select
checkbox input "false"
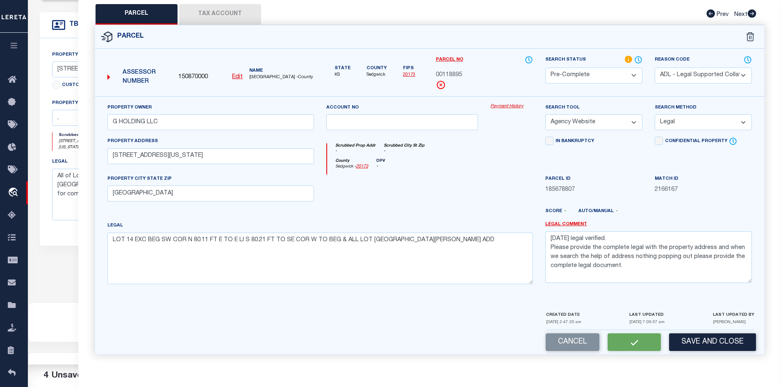
checkbox input "false"
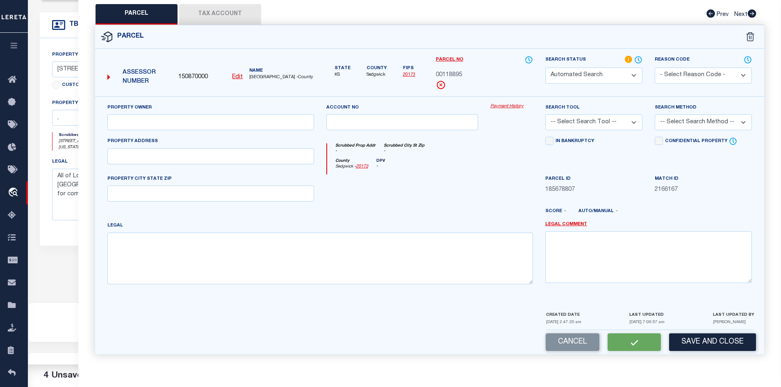
select select "PC"
select select "ADL"
type input "G HOLDING LLC"
select select "AGW"
select select "LEG"
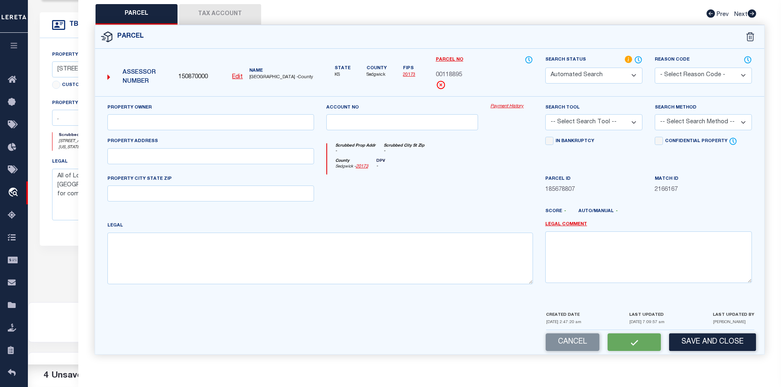
type input "[STREET_ADDRESS][US_STATE]"
type input "[GEOGRAPHIC_DATA]"
type textarea "LOT 14 EXC BEG SW COR N 80.11 FT E TO E LI S 80.21 FT TO SE COR W TO BEG & ALL …"
type textarea "[DATE] legal verified. Please provide the complete legal with the property addr…"
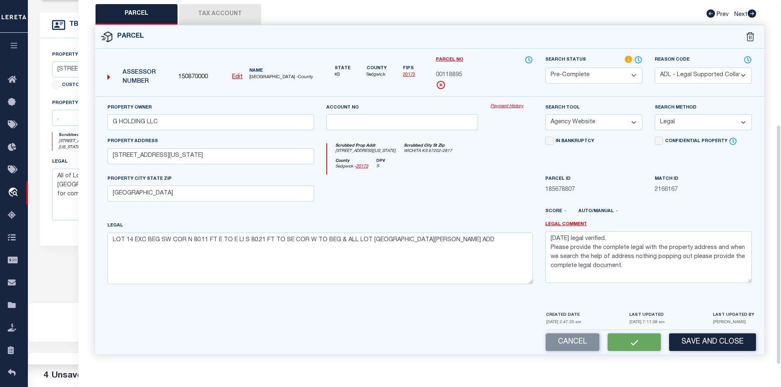
scroll to position [189, 0]
click at [227, 11] on button "Tax Account" at bounding box center [220, 14] width 82 height 20
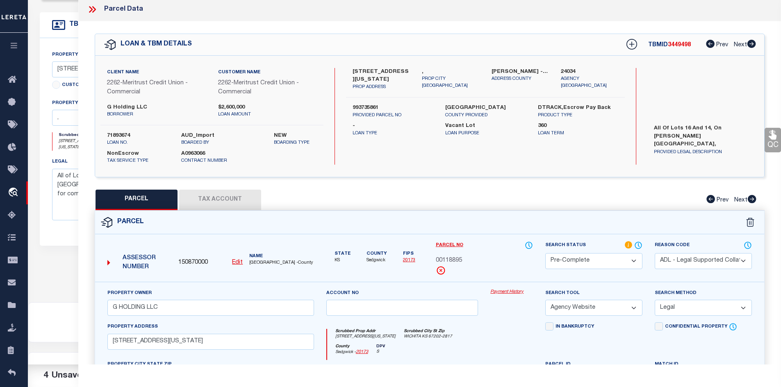
select select "100"
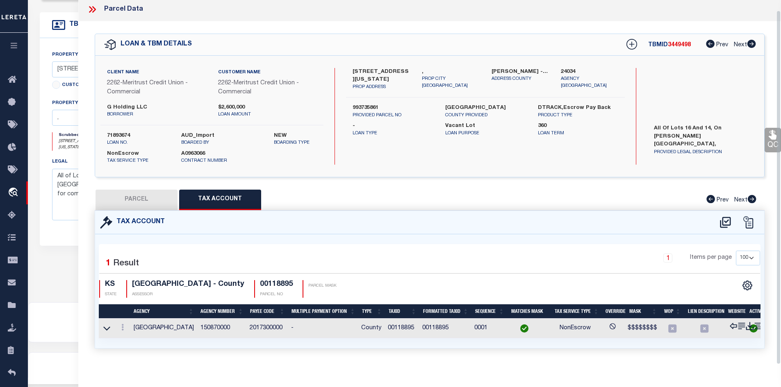
scroll to position [18, 0]
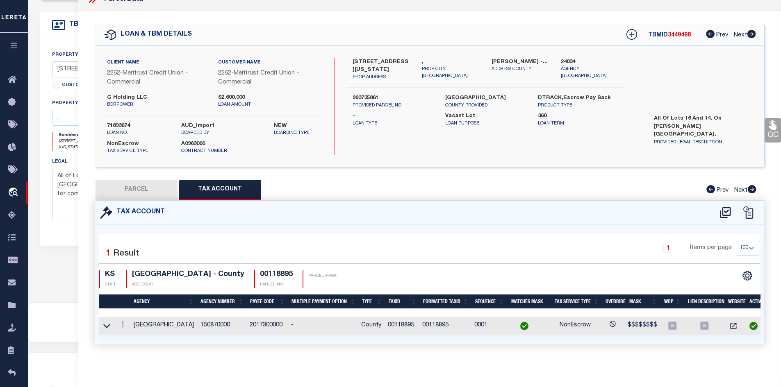
click at [157, 188] on button "PARCEL" at bounding box center [137, 190] width 82 height 20
select select "AS"
select select
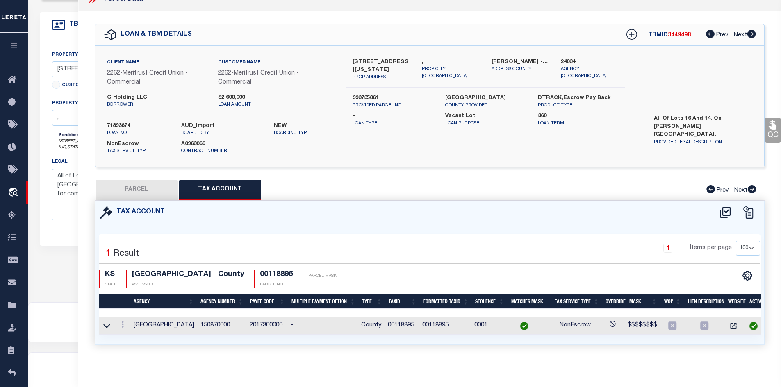
checkbox input "false"
select select "PC"
select select "ADL"
type input "G HOLDING LLC"
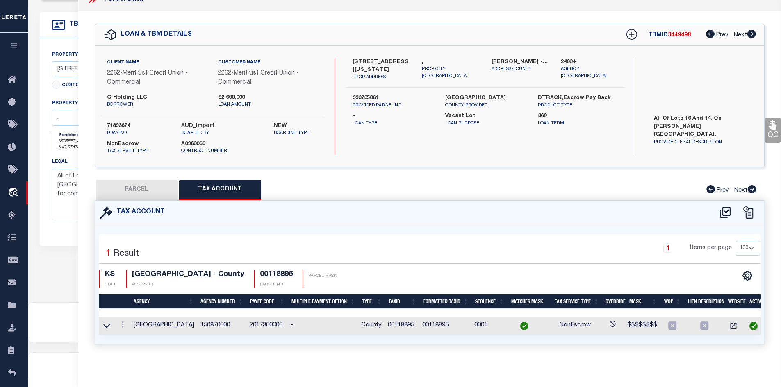
select select "AGW"
select select "LEG"
type input "[STREET_ADDRESS][US_STATE]"
type input "[GEOGRAPHIC_DATA]"
type textarea "LOT 14 EXC BEG SW COR N 80.11 FT E TO E LI S 80.21 FT TO SE COR W TO BEG & ALL …"
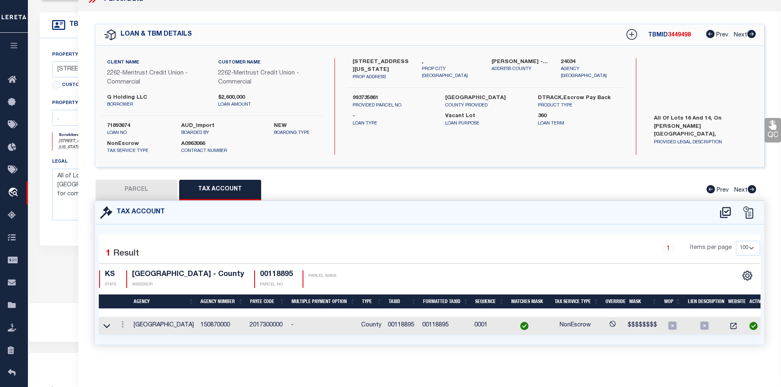
type textarea "[DATE] legal verified. Please provide the complete legal with the property addr…"
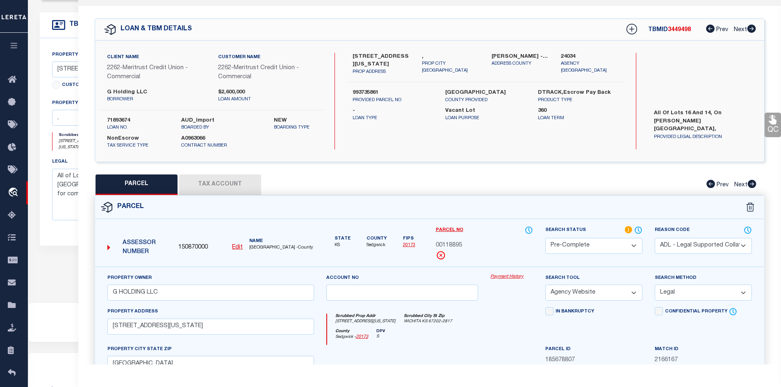
click at [215, 178] on button "Tax Account" at bounding box center [220, 185] width 82 height 20
select select "100"
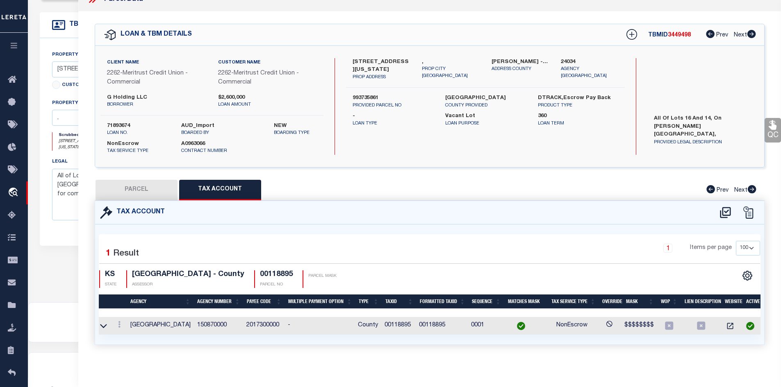
scroll to position [0, 0]
click at [634, 323] on link "" at bounding box center [733, 326] width 11 height 6
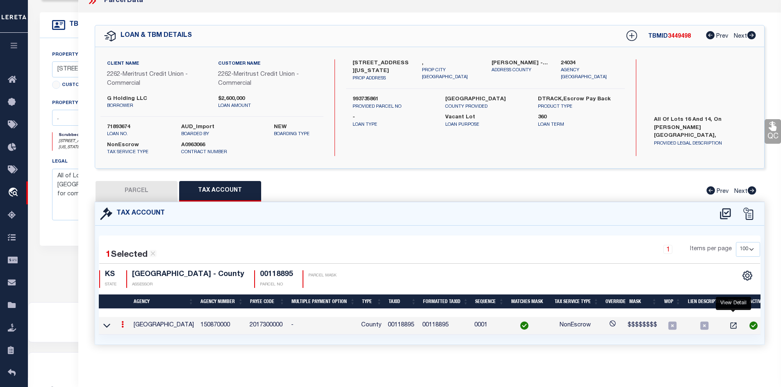
scroll to position [16, 0]
click at [138, 182] on button "PARCEL" at bounding box center [137, 191] width 82 height 20
select select "AS"
select select
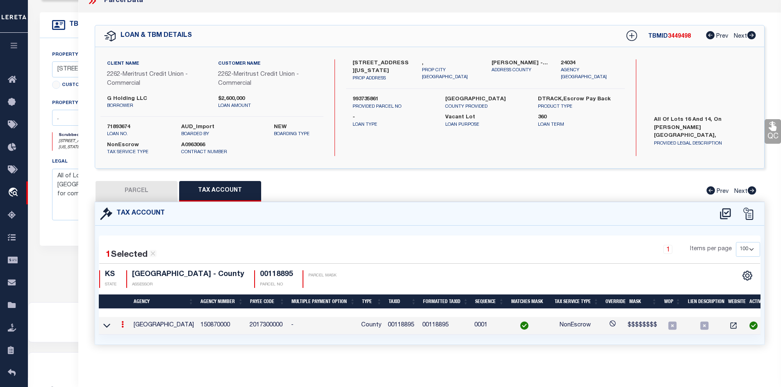
select select
checkbox input "false"
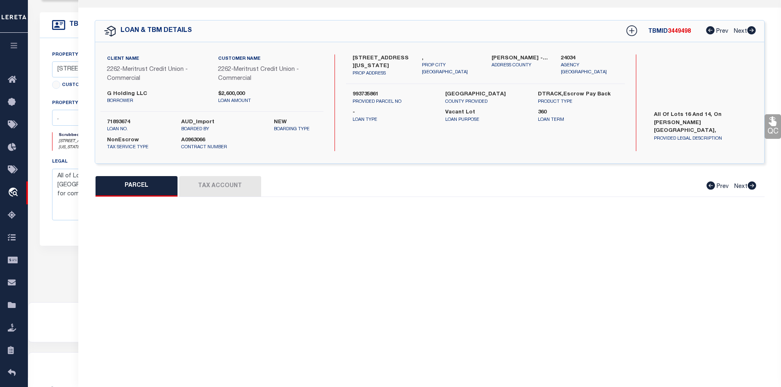
select select "QC"
select select "ADL"
type input "G HOLDING LLC"
select select "AGW"
select select "LEG"
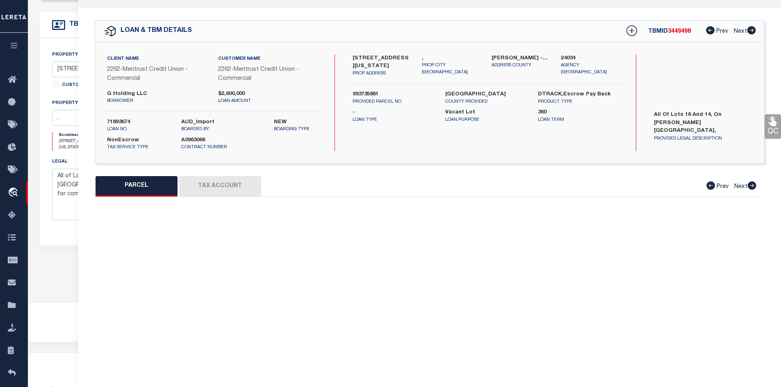
type input "[STREET_ADDRESS][US_STATE]"
type input "[GEOGRAPHIC_DATA]"
type textarea "LOT 14 EXC BEG SW COR N 80.11 FT E TO E LI S 80.21 FT TO SE COR W TO BEG & ALL …"
type textarea "[DATE] legal verified. Please provide the complete legal with the property addr…"
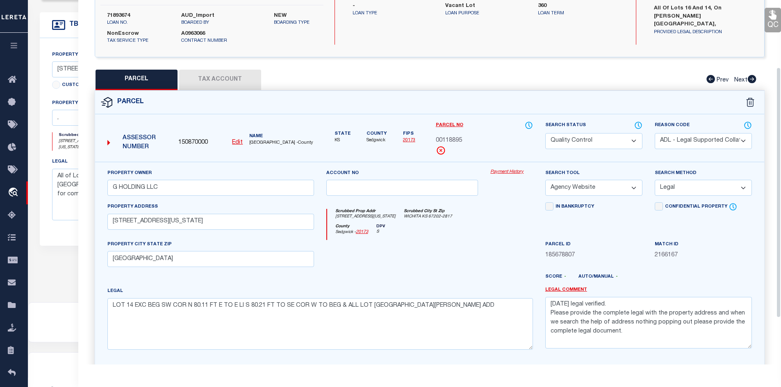
scroll to position [165, 0]
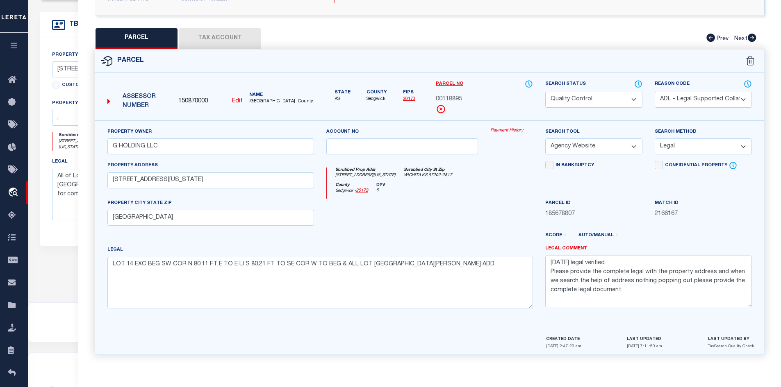
click at [208, 37] on button "Tax Account" at bounding box center [220, 38] width 82 height 20
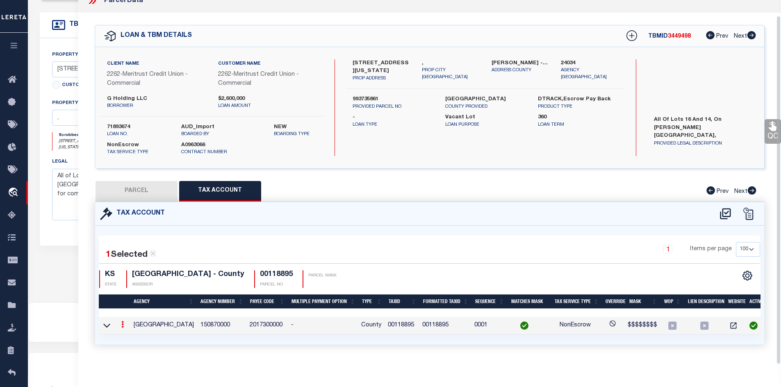
select select "100"
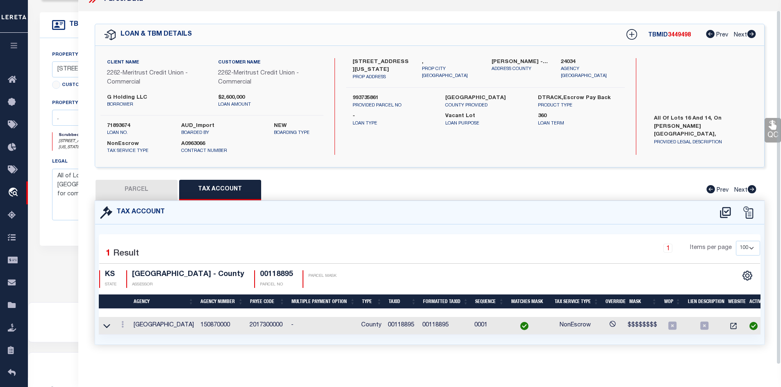
scroll to position [18, 0]
click at [136, 184] on button "PARCEL" at bounding box center [137, 190] width 82 height 20
select select "AS"
select select
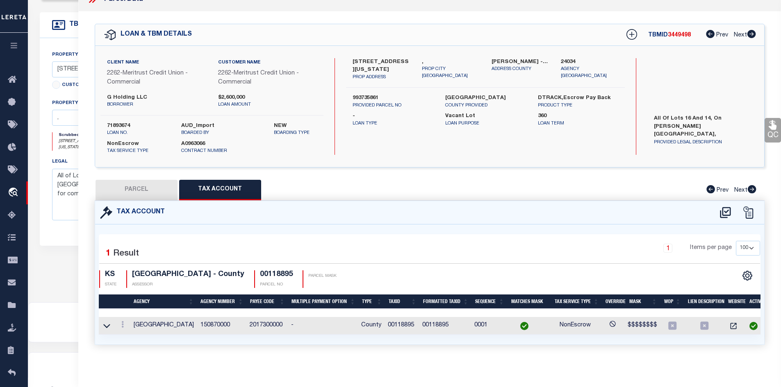
select select
checkbox input "false"
select select "QC"
select select "ADL"
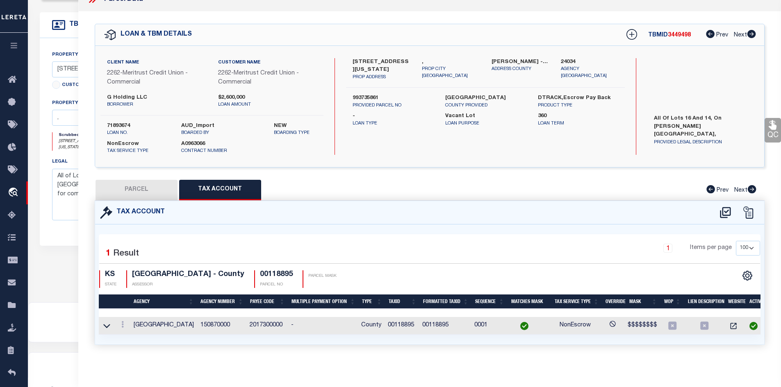
type input "G HOLDING LLC"
select select "AGW"
select select "LEG"
type input "[STREET_ADDRESS][US_STATE]"
type input "[GEOGRAPHIC_DATA]"
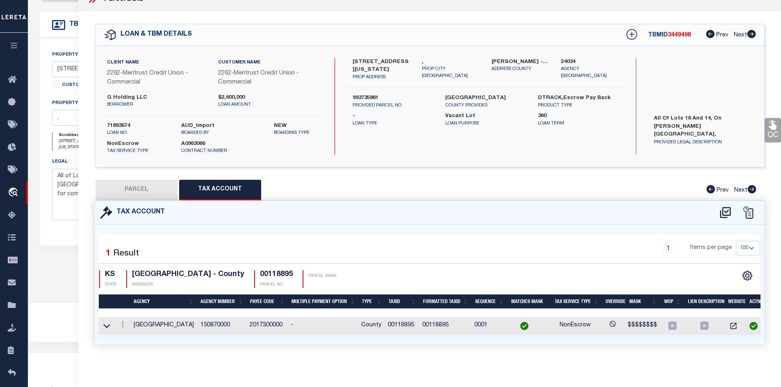
type textarea "LOT 14 EXC BEG SW COR N 80.11 FT E TO E LI S 80.21 FT TO SE COR W TO BEG & ALL …"
type textarea "[DATE] legal verified. Please provide the complete legal with the property addr…"
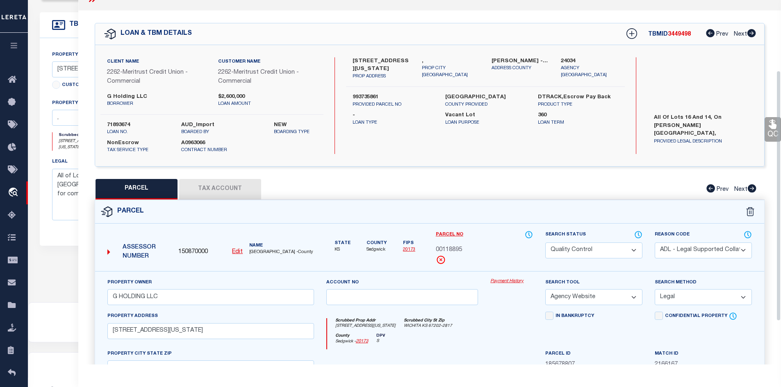
scroll to position [0, 0]
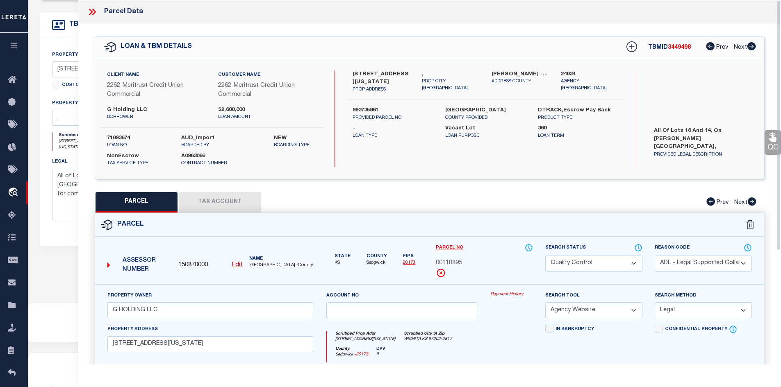
click at [91, 13] on icon at bounding box center [91, 12] width 4 height 7
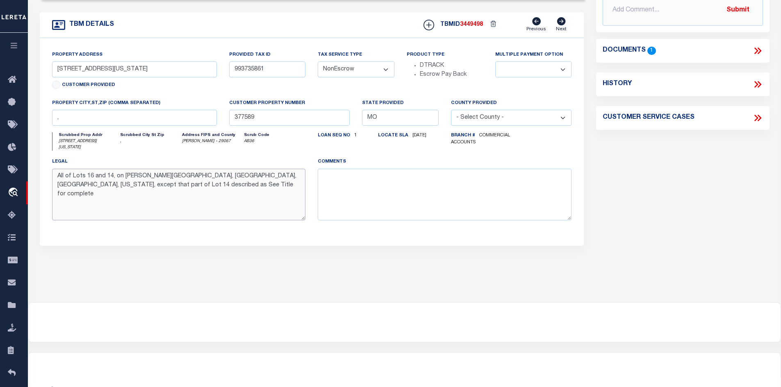
drag, startPoint x: 57, startPoint y: 179, endPoint x: 111, endPoint y: 179, distance: 54.1
click at [111, 179] on textarea "All of Lots 16 and 14, on [PERSON_NAME][GEOGRAPHIC_DATA], [GEOGRAPHIC_DATA], [G…" at bounding box center [179, 195] width 254 height 52
click at [634, 191] on div "Parcel Summary Match ID 2166167 1" at bounding box center [683, 48] width 186 height 460
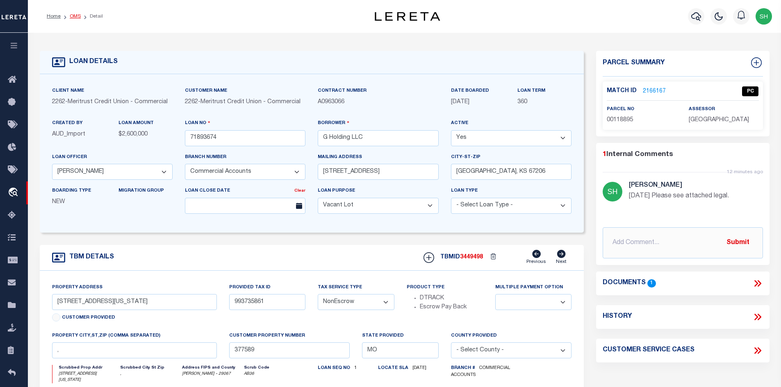
click at [73, 17] on link "OMS" at bounding box center [75, 16] width 11 height 5
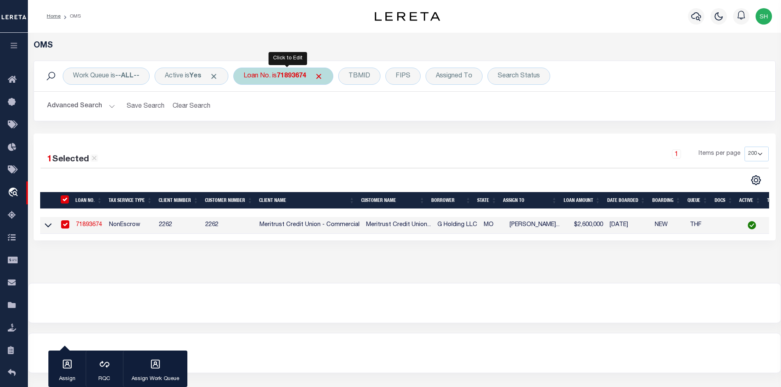
click at [289, 78] on b "71893674" at bounding box center [292, 76] width 30 height 7
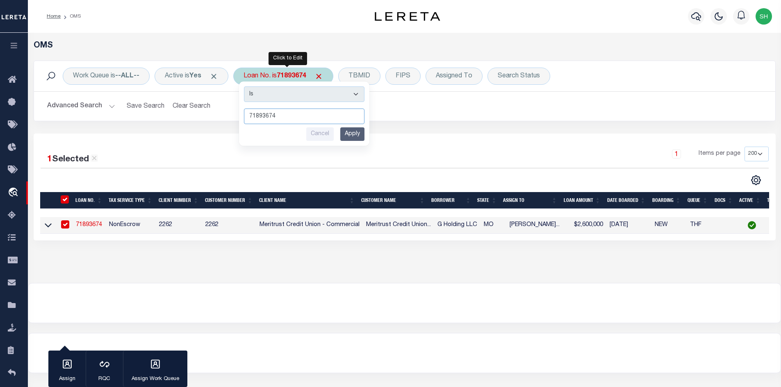
paste input "8749"
type input "71898749"
click at [355, 134] on input "Apply" at bounding box center [352, 134] width 24 height 14
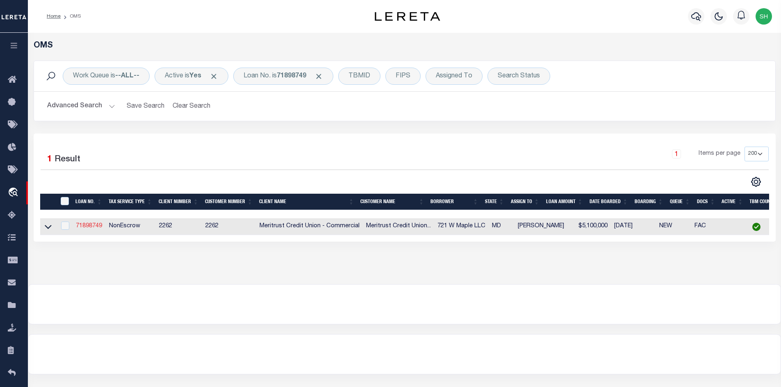
click at [77, 228] on link "71898749" at bounding box center [89, 226] width 26 height 6
type input "71898749"
type input "721 W Maple LLC"
type input "[STREET_ADDRESS]"
type input "[GEOGRAPHIC_DATA]"
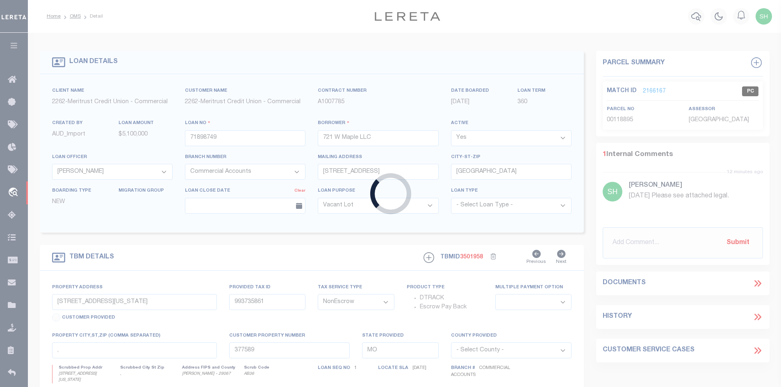
type input "[STREET_ADDRESS]"
type input "334163727"
type input "377747"
type input "MD"
select select
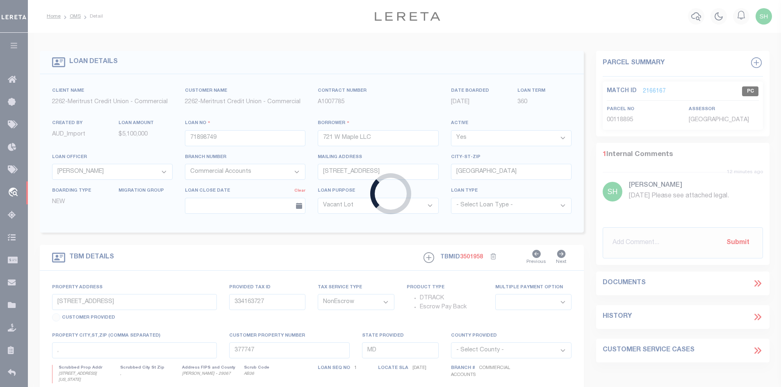
type textarea "Refer to exhibit A"
select select "8027"
select select "2"
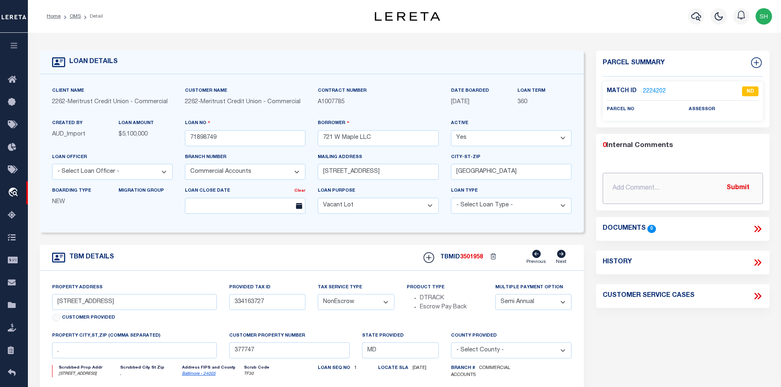
click at [634, 189] on input "text" at bounding box center [683, 188] width 160 height 31
paste input "Please see attached legal."
type input "[DATE] Please see attached legal."
click at [634, 184] on button "Submit" at bounding box center [738, 188] width 34 height 17
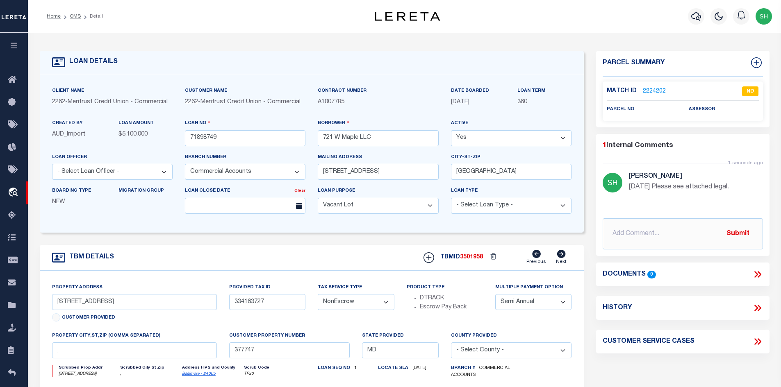
click at [634, 275] on icon at bounding box center [757, 274] width 11 height 11
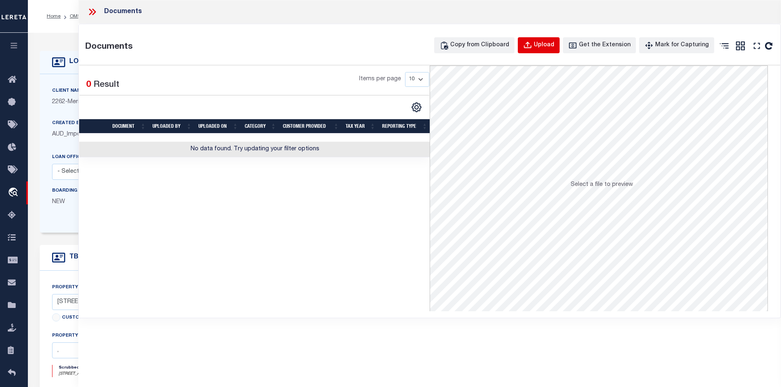
click at [550, 47] on div "Upload" at bounding box center [544, 45] width 20 height 9
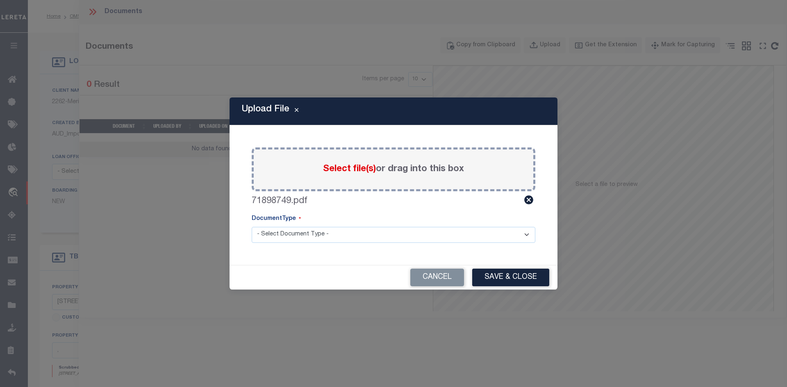
click at [370, 231] on select "- Select Document Type - Tax Service Documents" at bounding box center [394, 235] width 284 height 16
select select "TAX"
click at [252, 227] on select "- Select Document Type - Tax Service Documents" at bounding box center [394, 235] width 284 height 16
click at [498, 275] on button "Save & Close" at bounding box center [510, 278] width 77 height 18
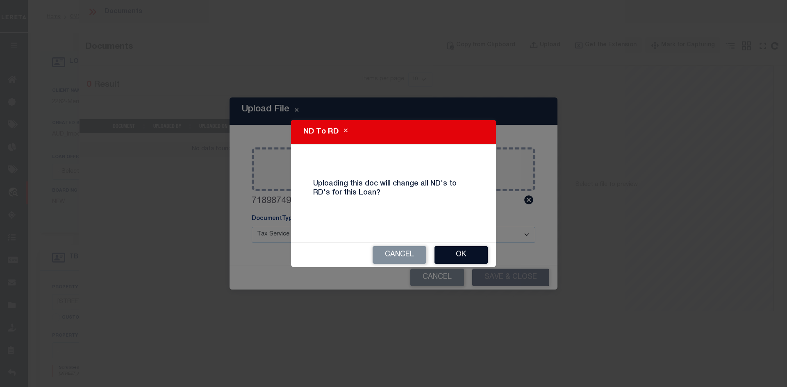
click at [479, 255] on button "OK" at bounding box center [460, 255] width 53 height 18
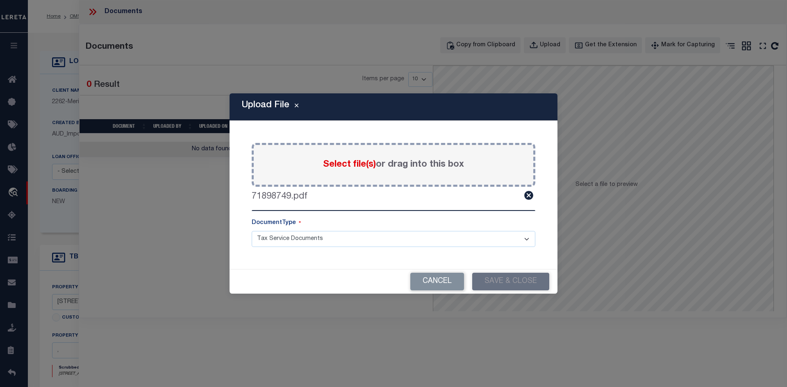
select select
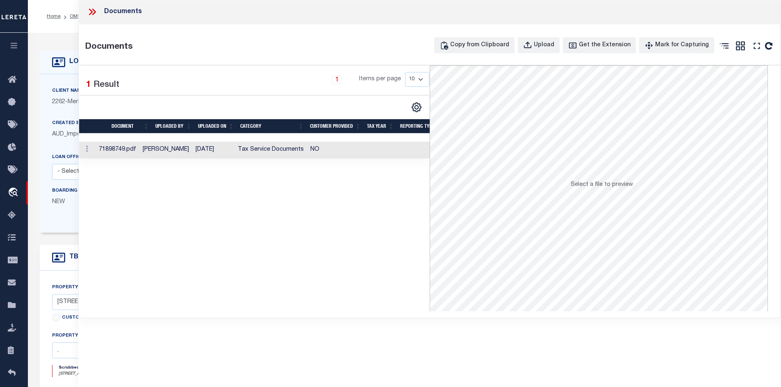
click at [91, 9] on icon at bounding box center [92, 12] width 11 height 11
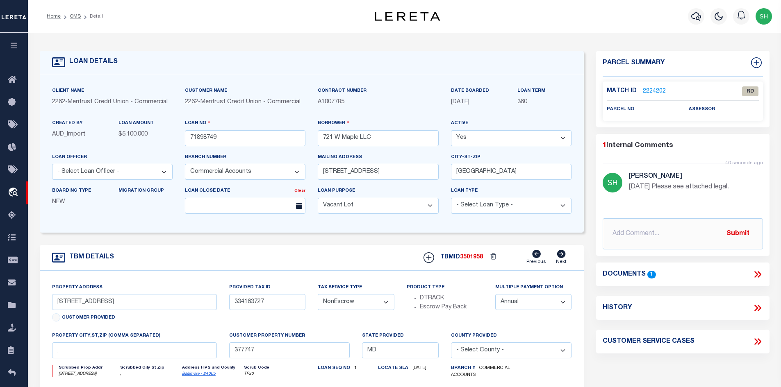
click at [634, 272] on icon at bounding box center [757, 274] width 11 height 11
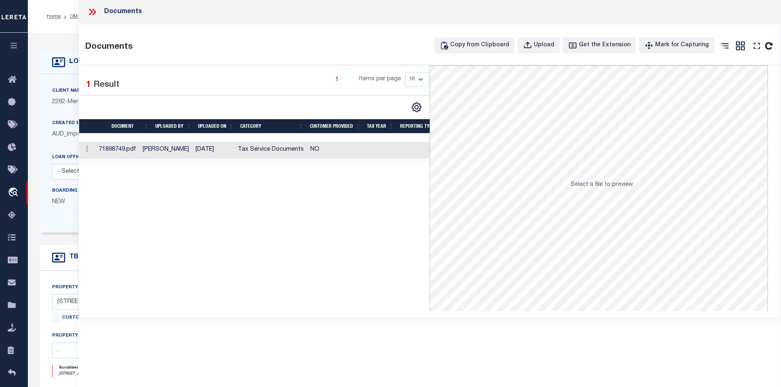
click at [214, 152] on td "[DATE]" at bounding box center [213, 150] width 42 height 17
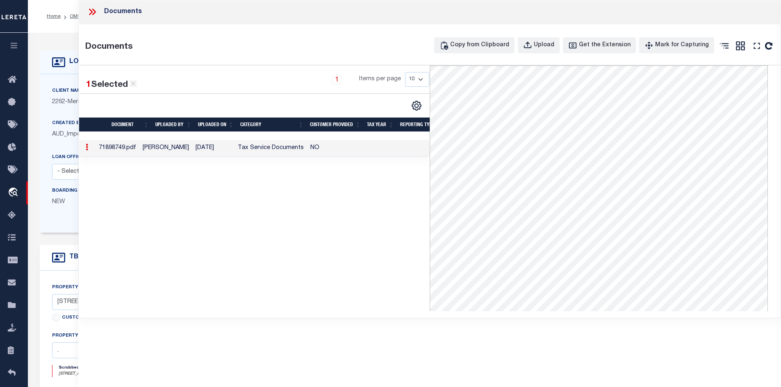
click at [96, 12] on icon at bounding box center [94, 12] width 4 height 7
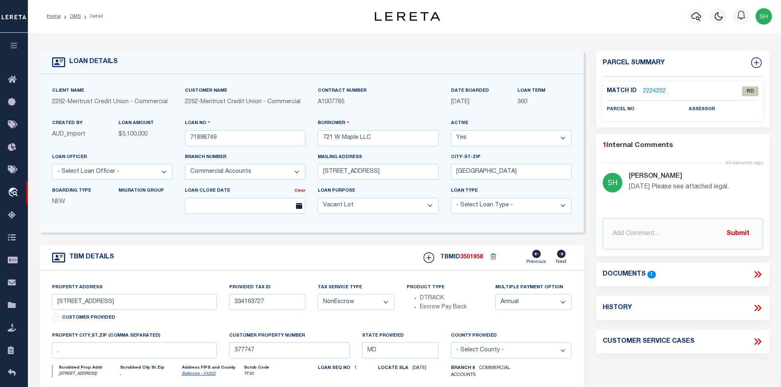
click at [634, 272] on icon at bounding box center [757, 274] width 11 height 11
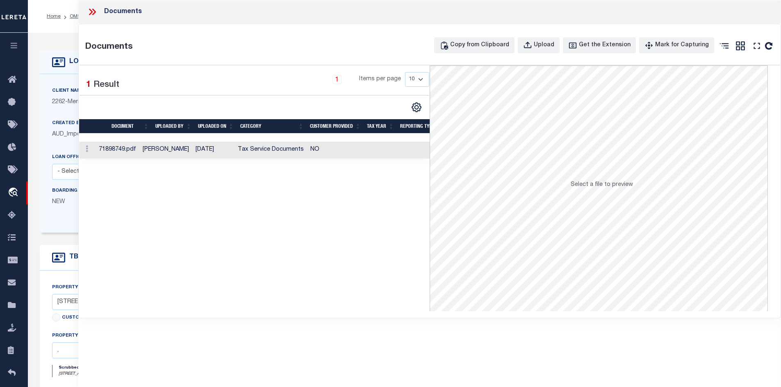
click at [284, 148] on td "Tax Service Documents" at bounding box center [270, 150] width 73 height 17
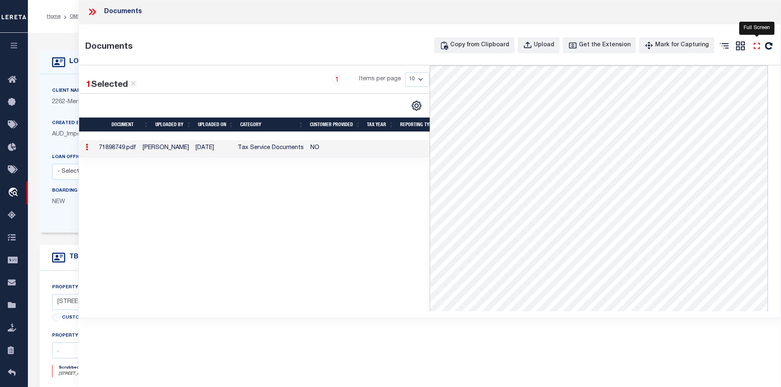
click at [634, 45] on icon "" at bounding box center [756, 46] width 11 height 11
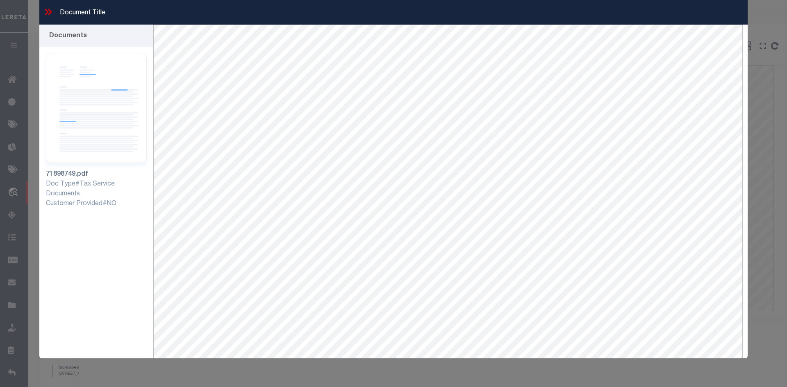
click at [48, 11] on icon at bounding box center [48, 12] width 11 height 11
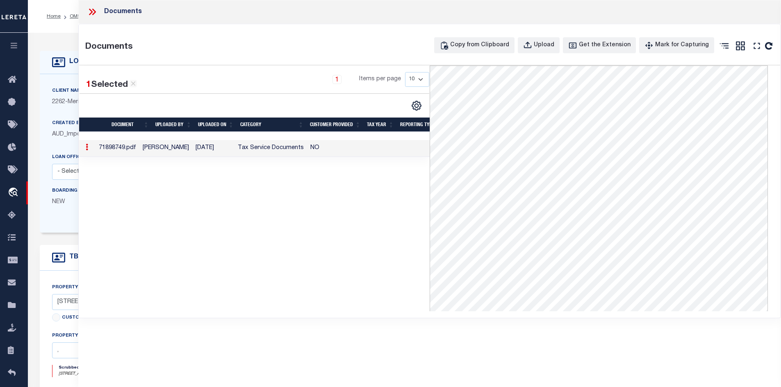
click at [90, 9] on icon at bounding box center [91, 12] width 4 height 7
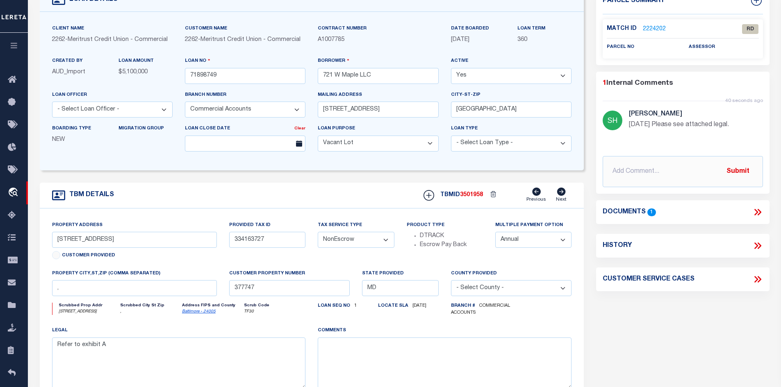
scroll to position [41, 0]
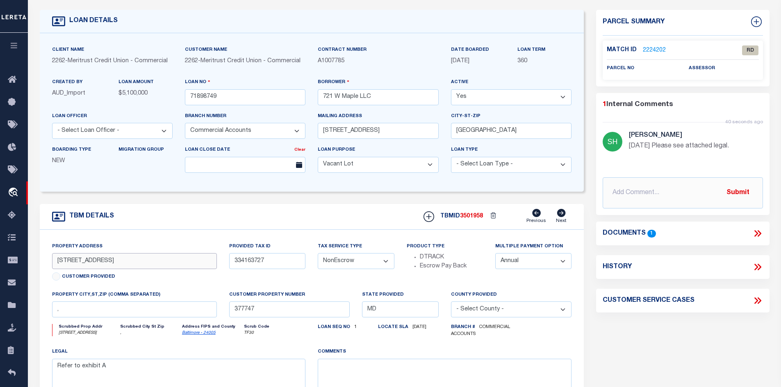
drag, startPoint x: 103, startPoint y: 262, endPoint x: 59, endPoint y: 263, distance: 44.3
click at [59, 263] on input "[STREET_ADDRESS]" at bounding box center [134, 261] width 165 height 16
drag, startPoint x: 62, startPoint y: 263, endPoint x: 124, endPoint y: 268, distance: 62.1
click at [124, 268] on input "[STREET_ADDRESS]" at bounding box center [134, 261] width 165 height 16
drag, startPoint x: 112, startPoint y: 264, endPoint x: 52, endPoint y: 261, distance: 60.3
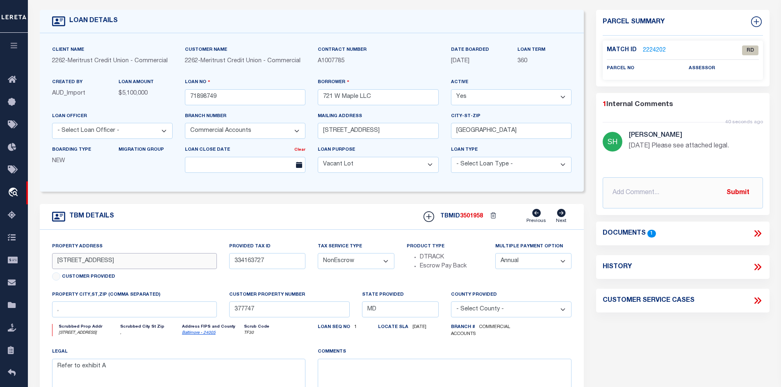
click at [52, 261] on input "[STREET_ADDRESS]" at bounding box center [134, 261] width 165 height 16
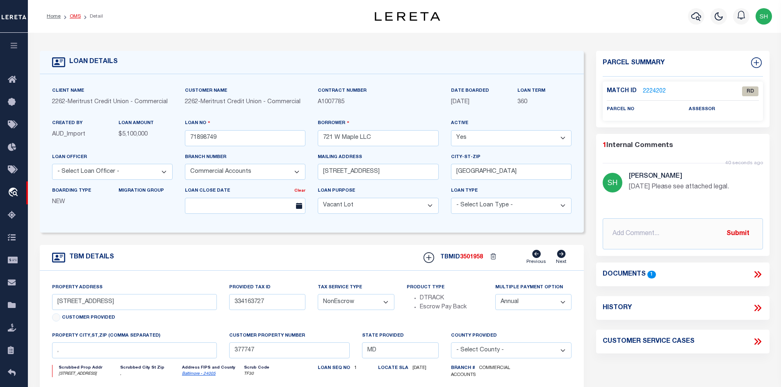
click at [74, 18] on link "OMS" at bounding box center [75, 16] width 11 height 5
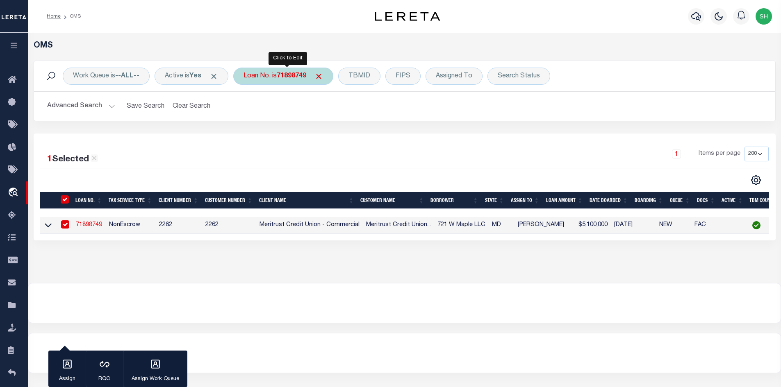
click at [281, 76] on div "Loan No. is 71898749" at bounding box center [283, 76] width 100 height 17
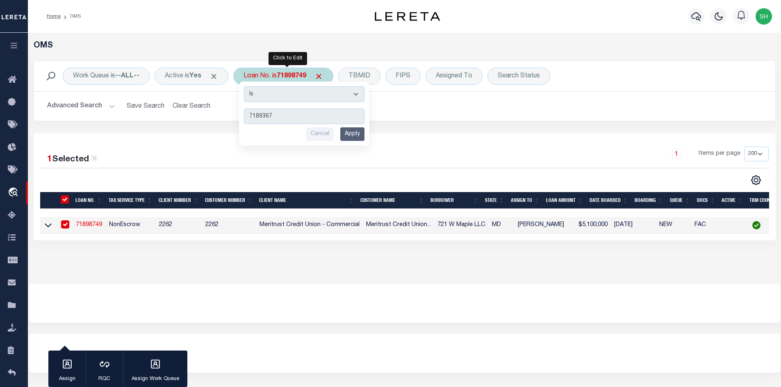
type input "71893674"
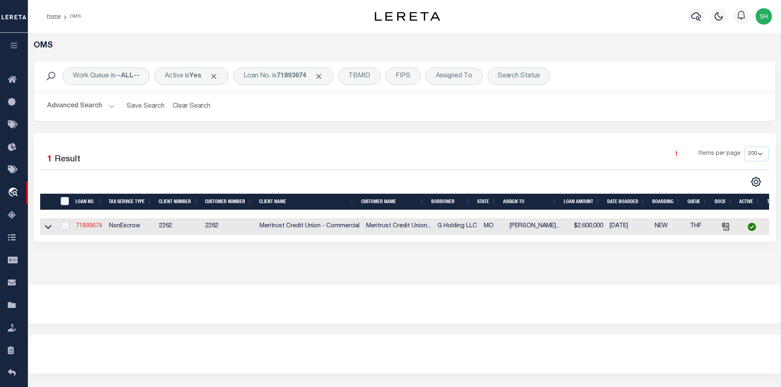
click at [91, 226] on link "71893674" at bounding box center [89, 226] width 26 height 6
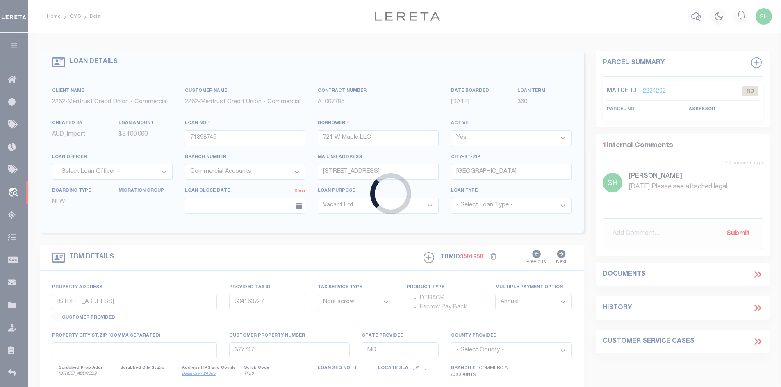
type input "71893674"
type input "G Holding LLC"
type input "[STREET_ADDRESS]"
type input "[GEOGRAPHIC_DATA], KS 67206"
type input "[STREET_ADDRESS][US_STATE]"
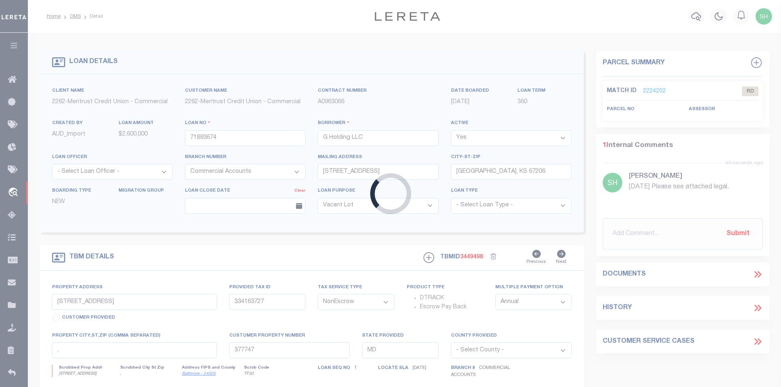
type input "993735861"
select select
type input "377589"
type input "MO"
select select
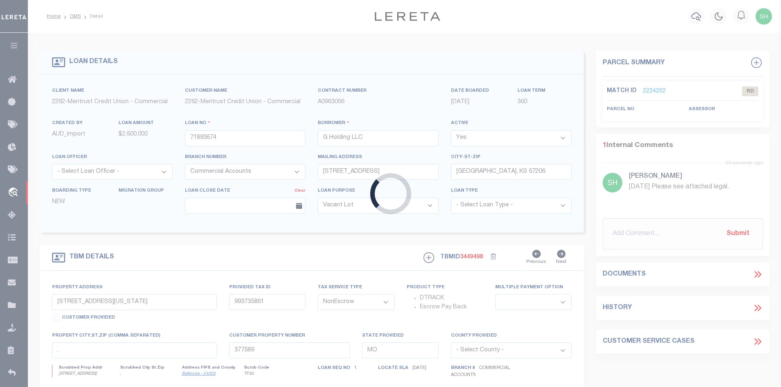
type textarea "All of Lots 16 and 14, on [PERSON_NAME][GEOGRAPHIC_DATA], [GEOGRAPHIC_DATA], [G…"
select select "8027"
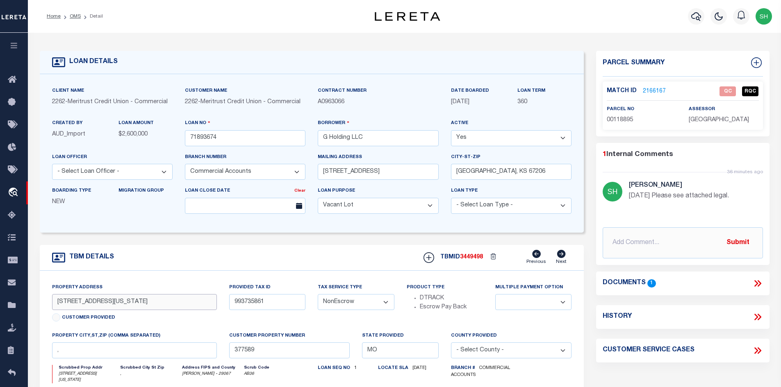
drag, startPoint x: 132, startPoint y: 305, endPoint x: 71, endPoint y: 303, distance: 60.7
click at [71, 303] on input "[STREET_ADDRESS][US_STATE]" at bounding box center [134, 302] width 165 height 16
click at [76, 19] on link "OMS" at bounding box center [75, 16] width 11 height 5
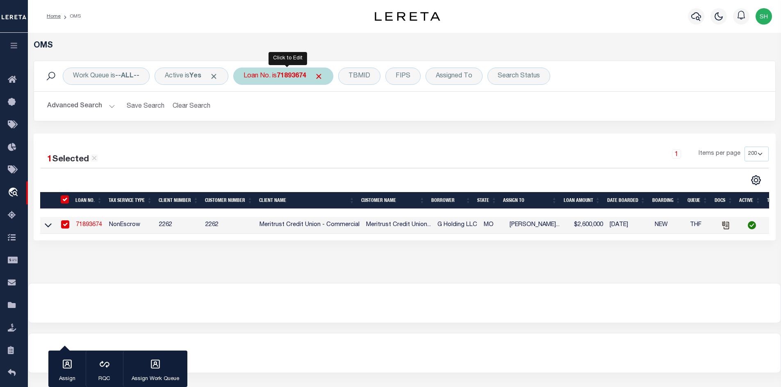
click at [304, 77] on b "71893674" at bounding box center [292, 76] width 30 height 7
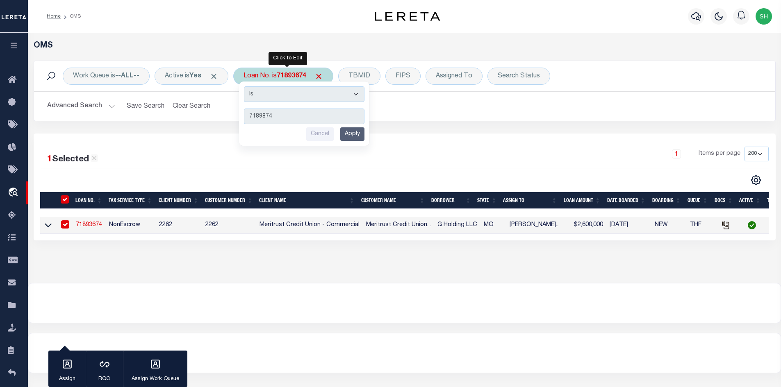
type input "71898749"
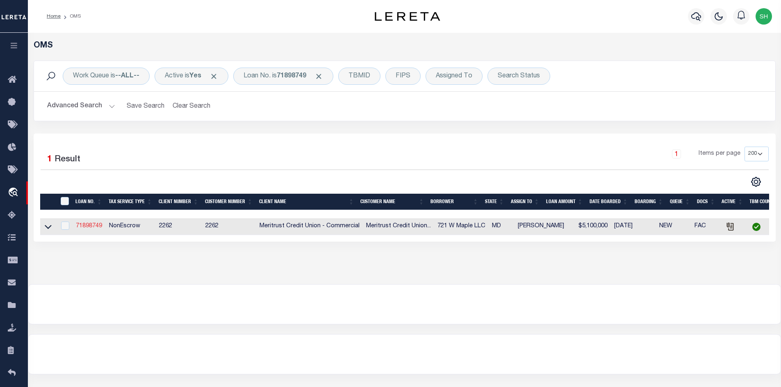
click at [90, 227] on link "71898749" at bounding box center [89, 226] width 26 height 6
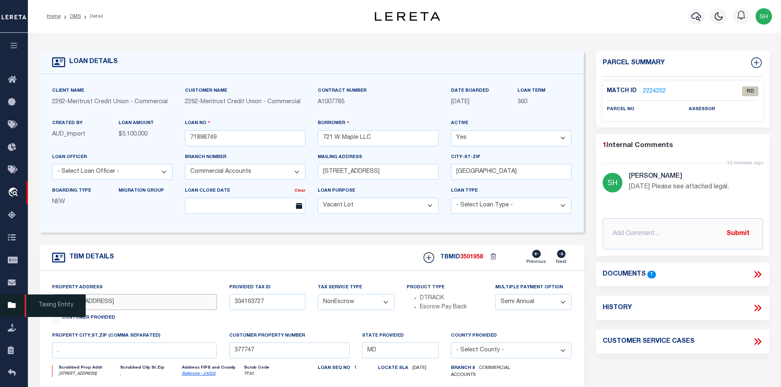
drag, startPoint x: 104, startPoint y: 306, endPoint x: 23, endPoint y: 304, distance: 80.8
click at [23, 304] on div "Home OMS Detail" at bounding box center [390, 317] width 781 height 634
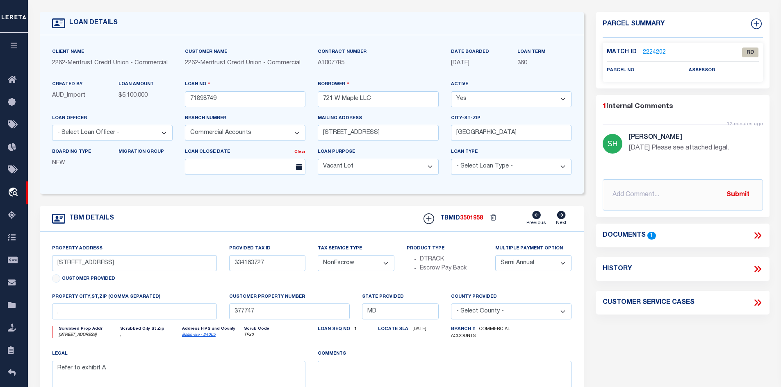
scroll to position [41, 0]
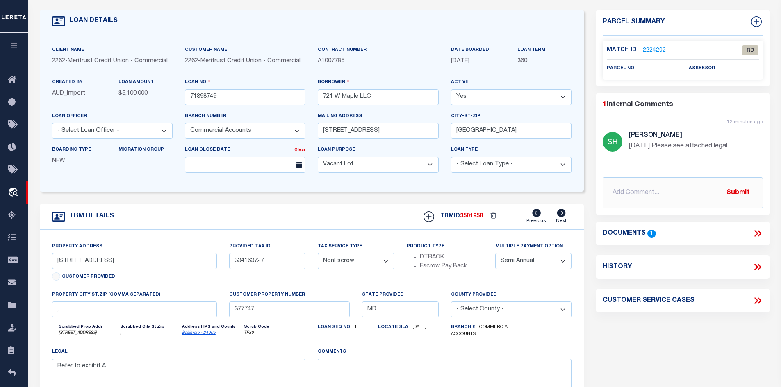
click at [634, 232] on icon at bounding box center [757, 233] width 11 height 11
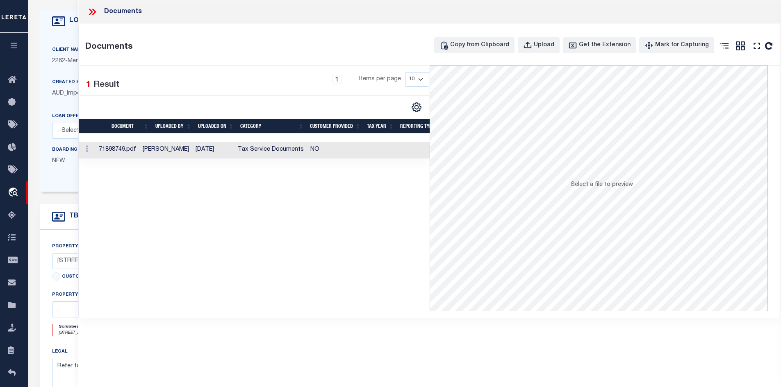
click at [316, 149] on td "NO" at bounding box center [335, 150] width 57 height 17
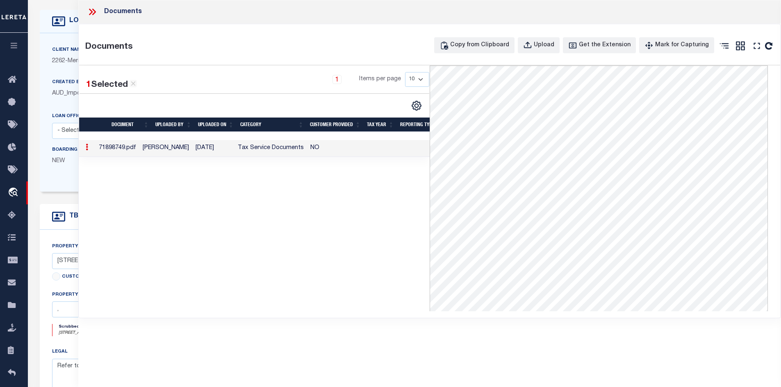
click at [92, 10] on icon at bounding box center [92, 12] width 11 height 11
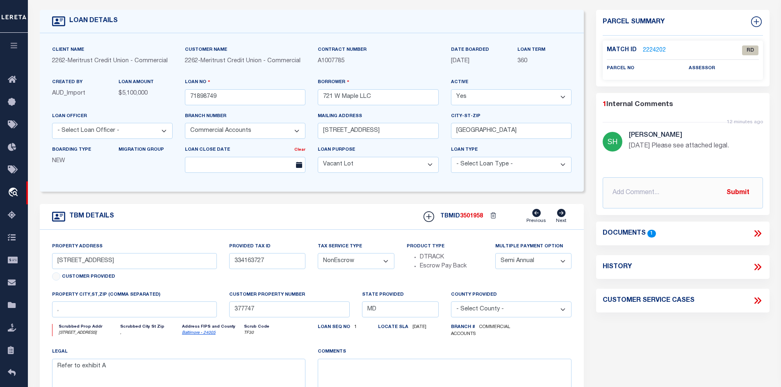
click at [634, 49] on link "2224202" at bounding box center [654, 50] width 23 height 9
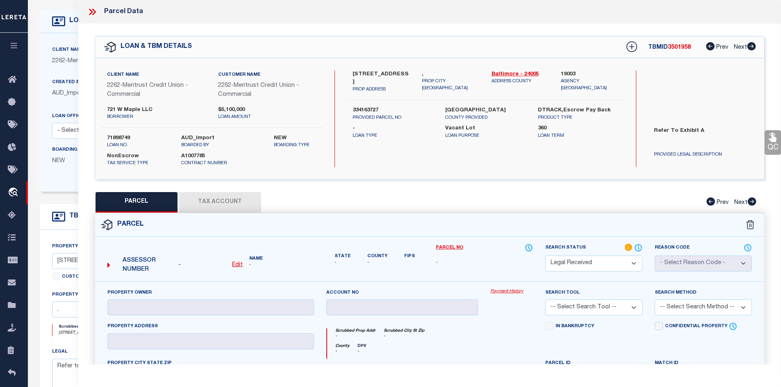
drag, startPoint x: 90, startPoint y: 13, endPoint x: 96, endPoint y: 23, distance: 12.0
click at [91, 14] on icon at bounding box center [92, 12] width 11 height 11
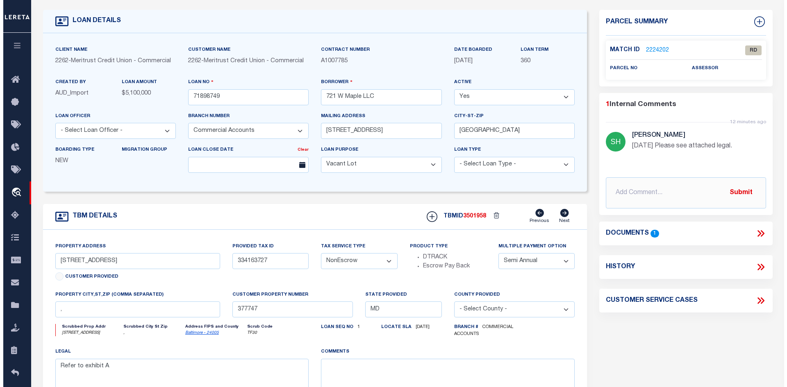
scroll to position [0, 0]
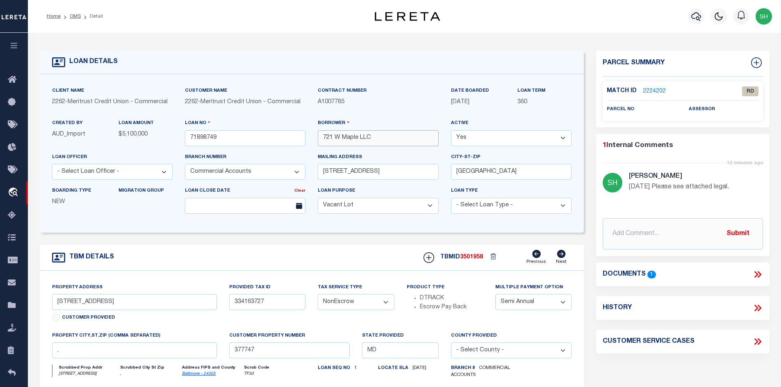
drag, startPoint x: 390, startPoint y: 141, endPoint x: 320, endPoint y: 139, distance: 70.5
click at [320, 139] on input "721 W Maple LLC" at bounding box center [378, 138] width 121 height 16
click at [634, 276] on icon at bounding box center [757, 274] width 11 height 11
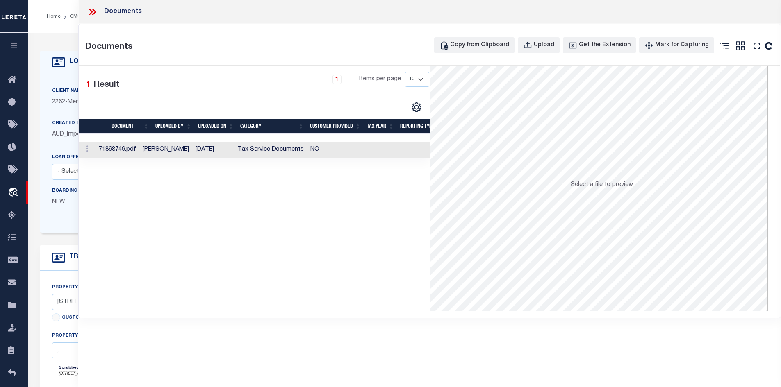
click at [348, 151] on td "NO" at bounding box center [335, 150] width 57 height 17
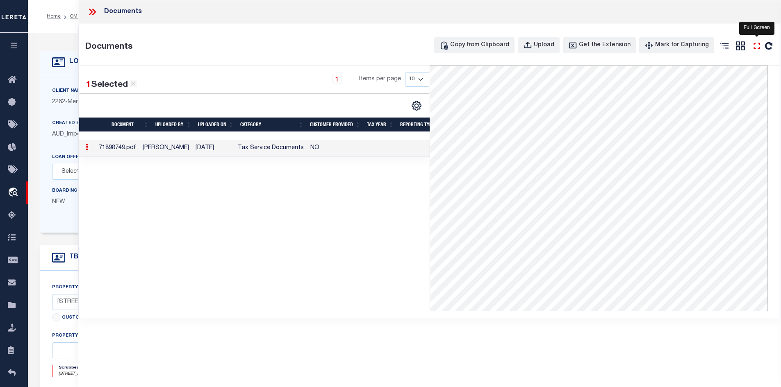
click at [634, 49] on icon "" at bounding box center [756, 46] width 11 height 11
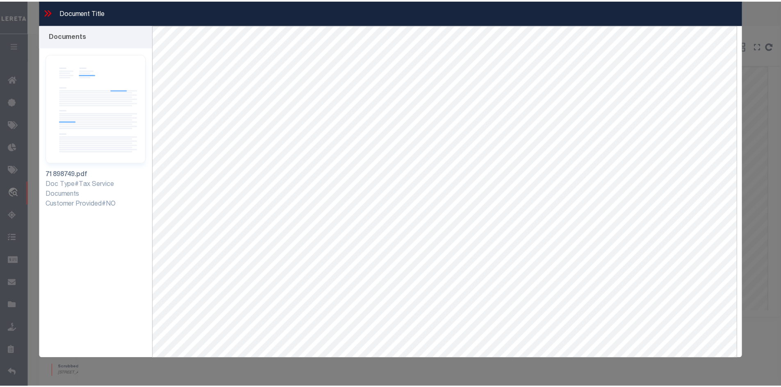
scroll to position [35, 0]
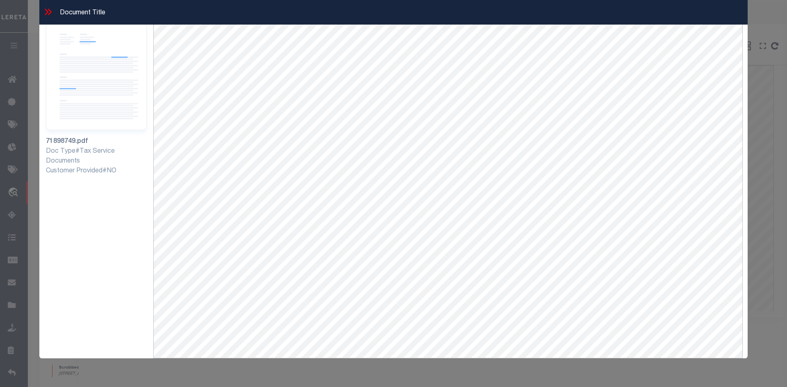
click at [49, 12] on icon at bounding box center [48, 12] width 11 height 11
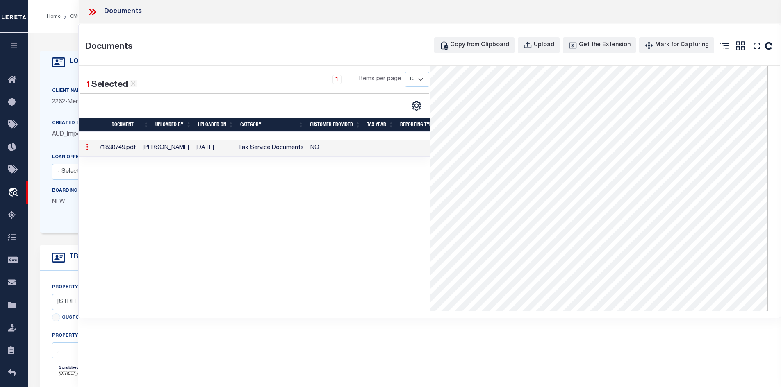
click at [94, 13] on icon at bounding box center [94, 12] width 4 height 7
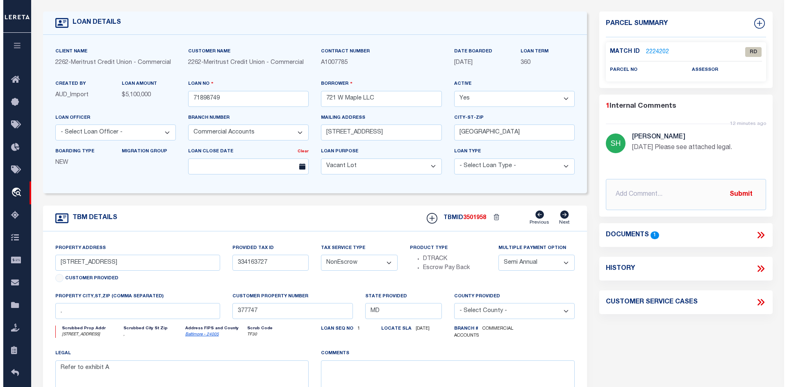
scroll to position [82, 0]
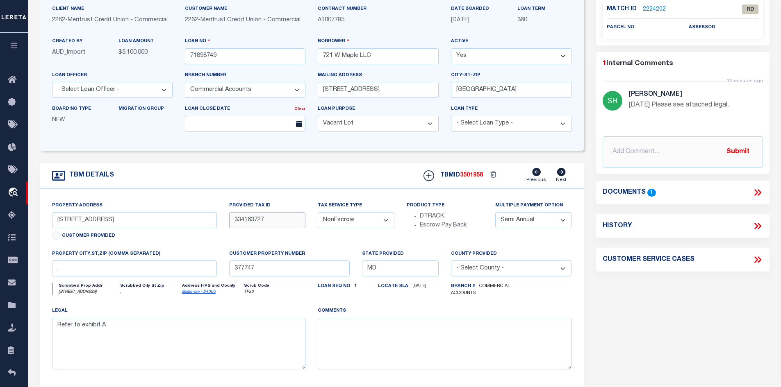
drag, startPoint x: 275, startPoint y: 222, endPoint x: 225, endPoint y: 222, distance: 49.6
click at [225, 222] on div "Provided Tax ID 334163727" at bounding box center [267, 225] width 89 height 48
click at [634, 193] on icon at bounding box center [757, 192] width 11 height 11
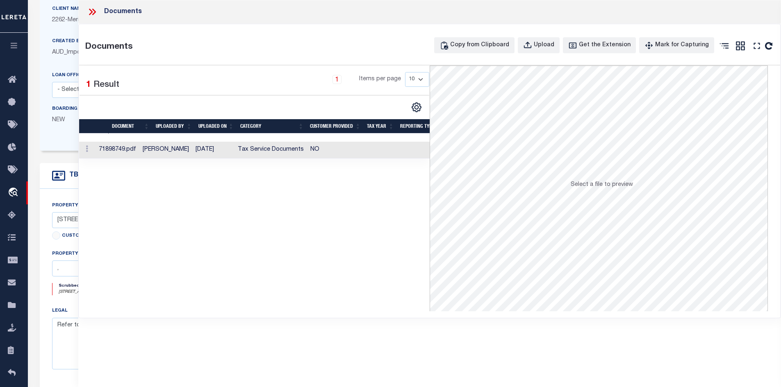
click at [306, 153] on td "Tax Service Documents" at bounding box center [270, 150] width 73 height 17
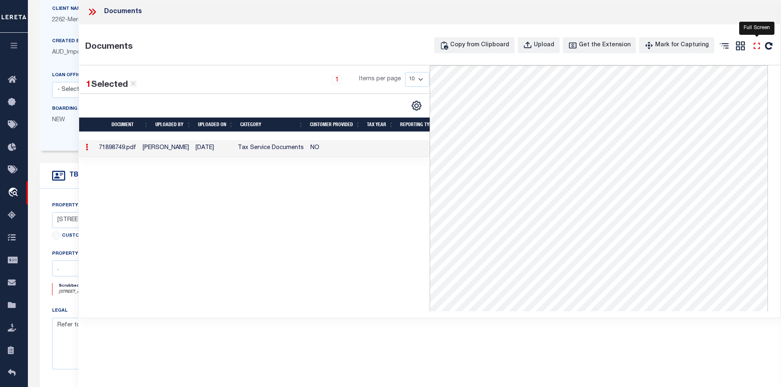
click at [634, 46] on icon "" at bounding box center [756, 46] width 11 height 11
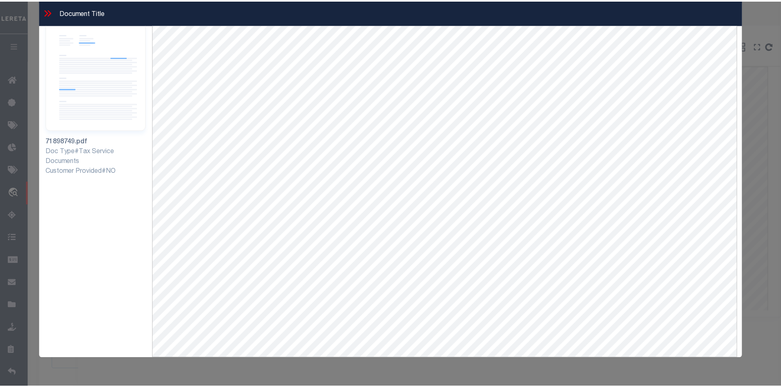
scroll to position [0, 0]
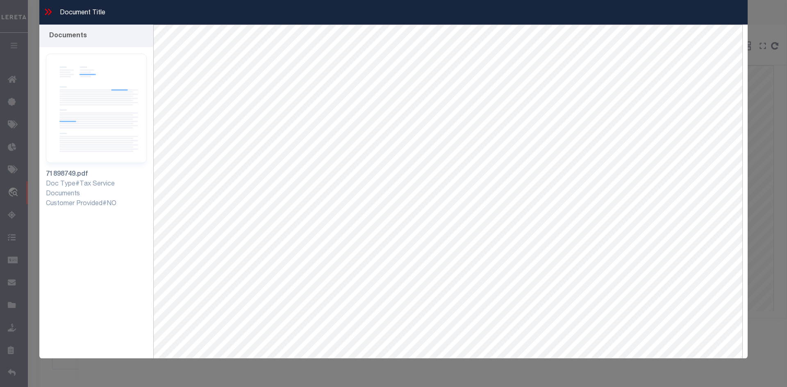
click at [48, 13] on icon at bounding box center [47, 12] width 4 height 7
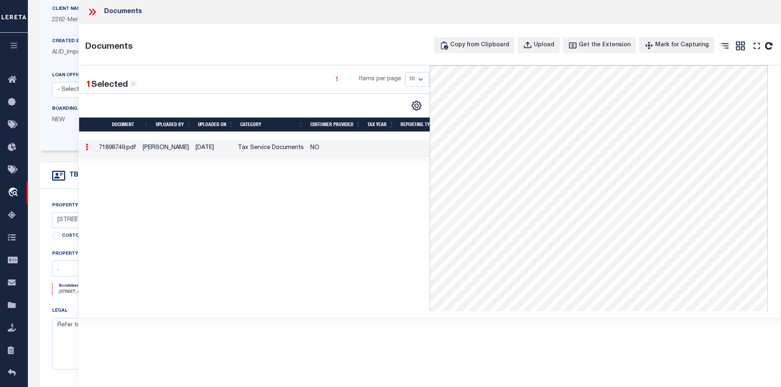
scroll to position [123, 0]
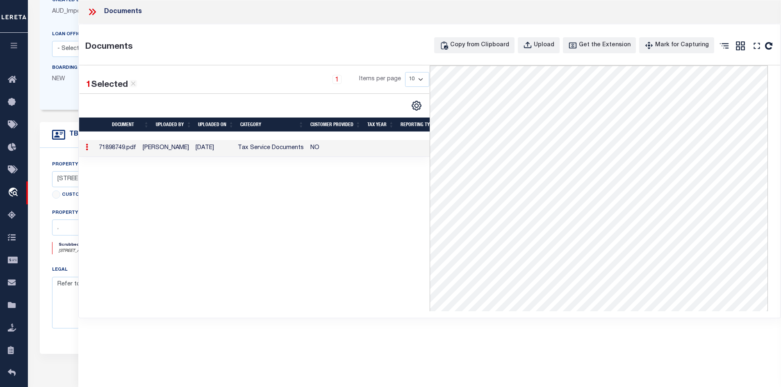
click at [93, 10] on icon at bounding box center [94, 12] width 4 height 7
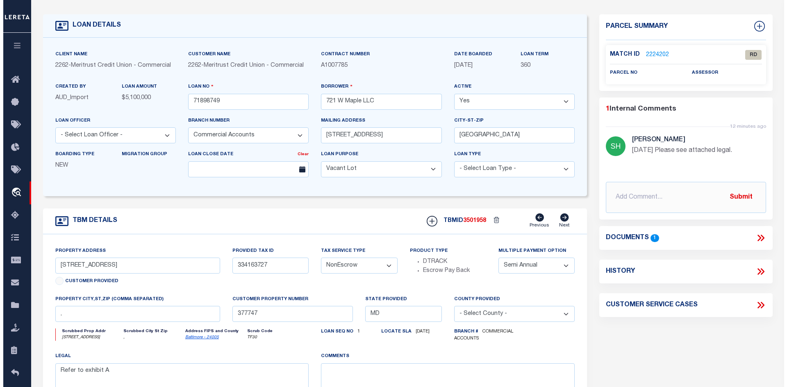
scroll to position [0, 0]
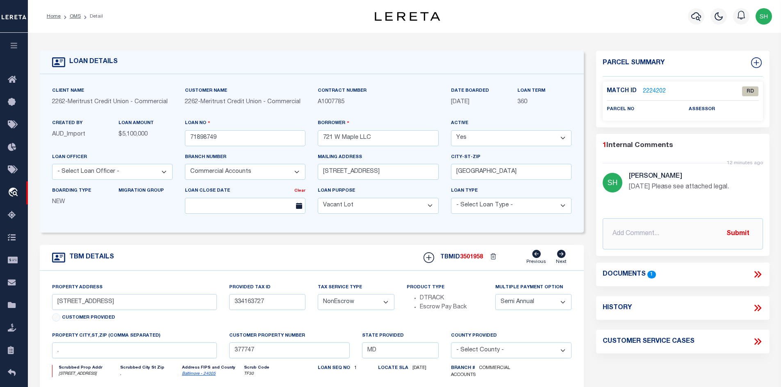
click at [634, 88] on link "2224202" at bounding box center [654, 91] width 23 height 9
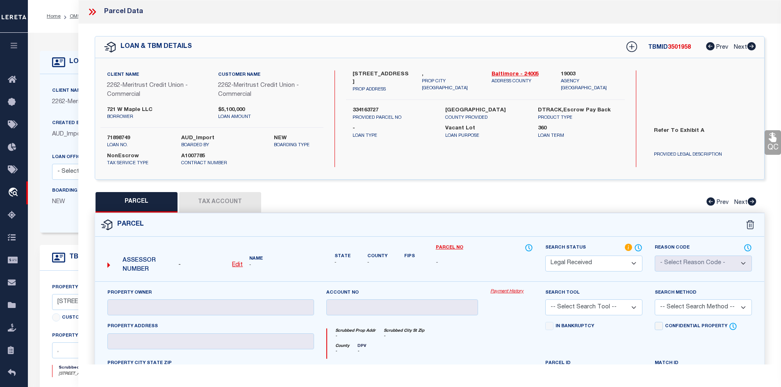
click at [93, 13] on icon at bounding box center [92, 12] width 11 height 11
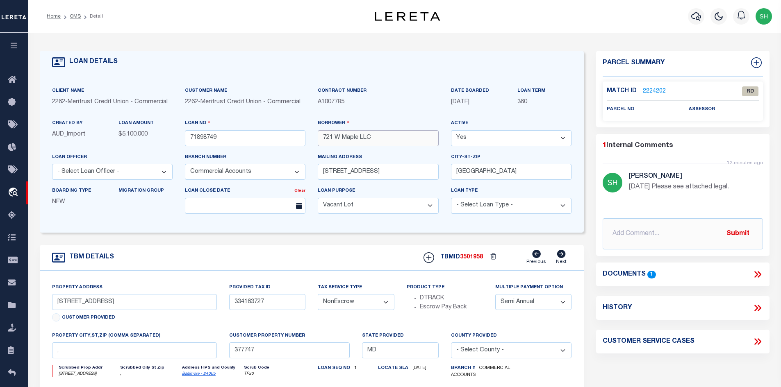
drag, startPoint x: 360, startPoint y: 138, endPoint x: 313, endPoint y: 139, distance: 47.1
click at [313, 139] on div "Borrower 721 W Maple LLC" at bounding box center [378, 136] width 133 height 34
click at [387, 141] on input "721 W Maple LLC" at bounding box center [378, 138] width 121 height 16
drag, startPoint x: 360, startPoint y: 136, endPoint x: 314, endPoint y: 139, distance: 46.0
click at [314, 139] on div "Borrower 721 W Maple LLC" at bounding box center [378, 136] width 133 height 34
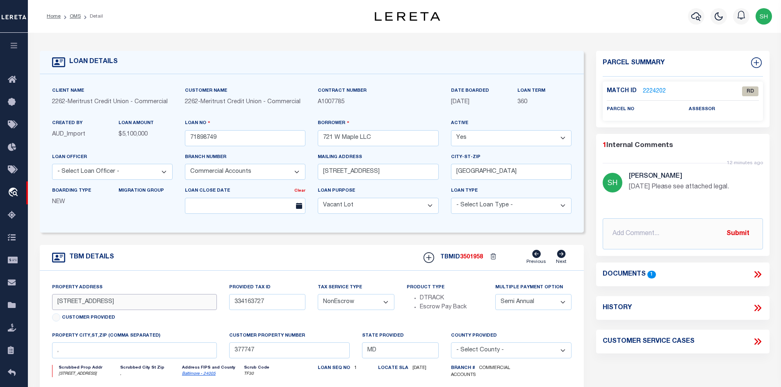
drag, startPoint x: 100, startPoint y: 303, endPoint x: 50, endPoint y: 304, distance: 49.2
click at [50, 304] on div "Property Address [STREET_ADDRESS] Customer Provided" at bounding box center [134, 307] width 177 height 48
drag, startPoint x: 512, startPoint y: 175, endPoint x: 451, endPoint y: 173, distance: 60.7
click at [451, 173] on input "[GEOGRAPHIC_DATA]" at bounding box center [511, 172] width 121 height 16
click at [634, 275] on icon at bounding box center [757, 274] width 11 height 11
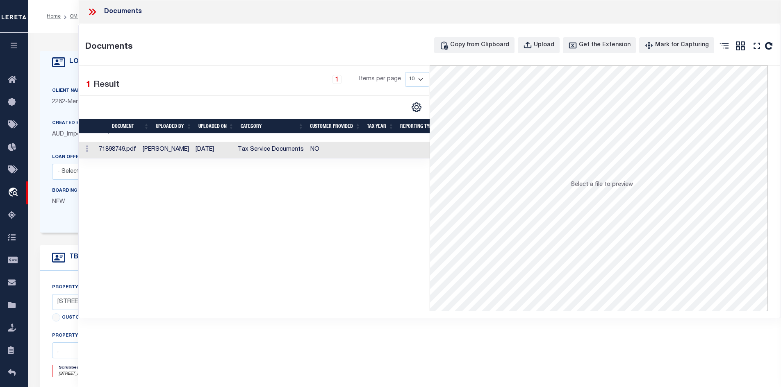
click at [309, 148] on td "NO" at bounding box center [335, 150] width 57 height 17
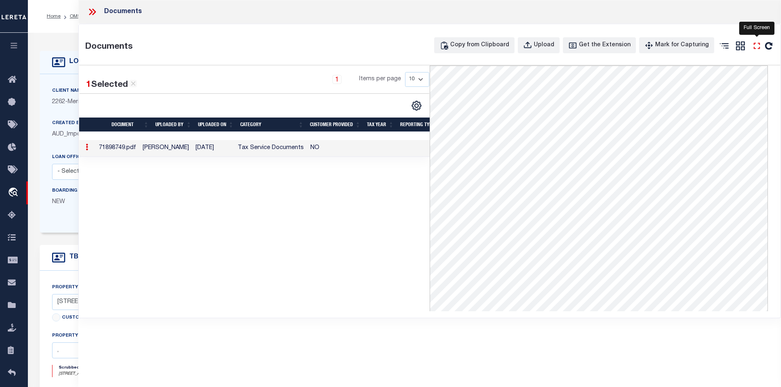
click at [634, 46] on icon "" at bounding box center [756, 46] width 11 height 11
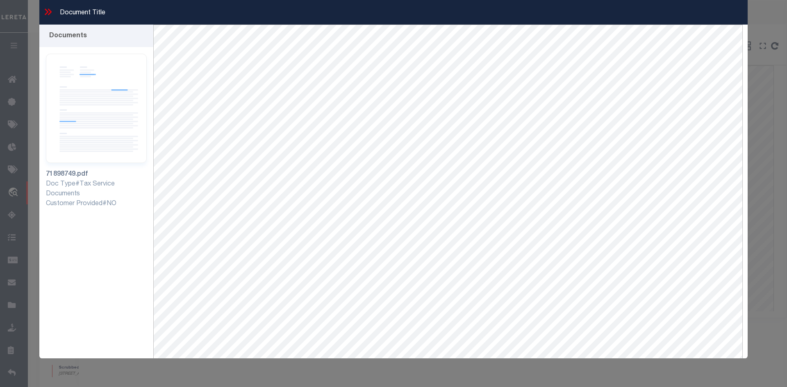
click at [48, 11] on icon at bounding box center [48, 12] width 11 height 11
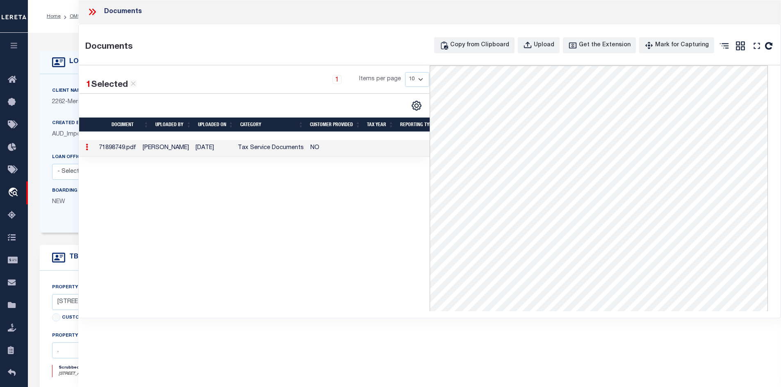
click at [92, 13] on icon at bounding box center [92, 12] width 11 height 11
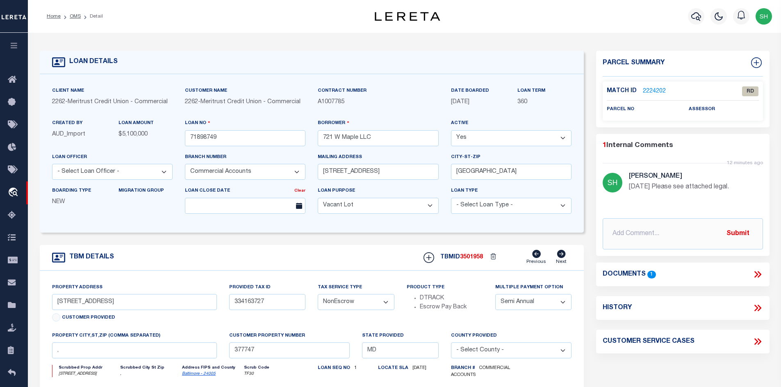
scroll to position [41, 0]
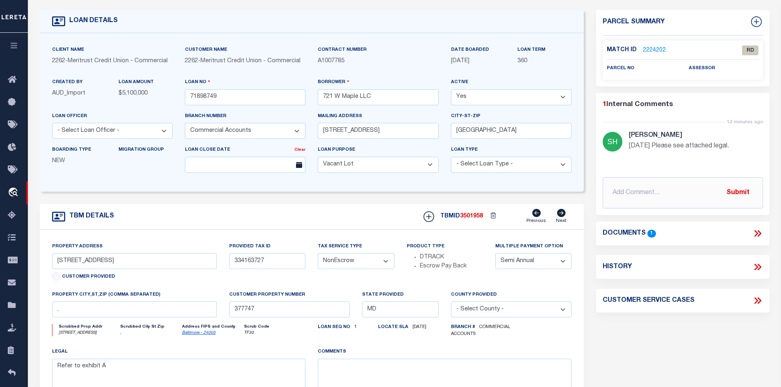
click at [634, 232] on icon at bounding box center [757, 233] width 11 height 11
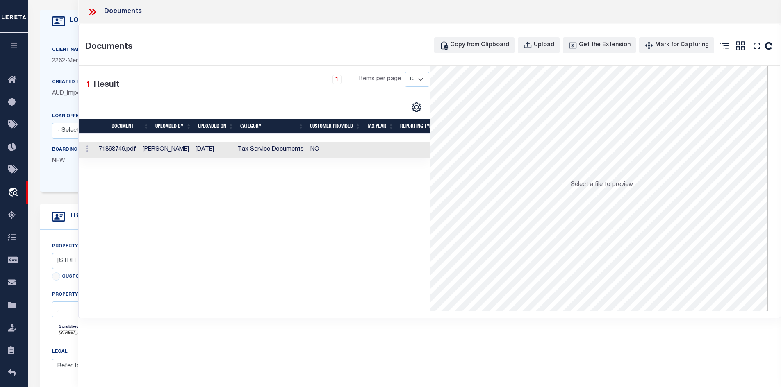
click at [309, 154] on td "NO" at bounding box center [335, 150] width 57 height 17
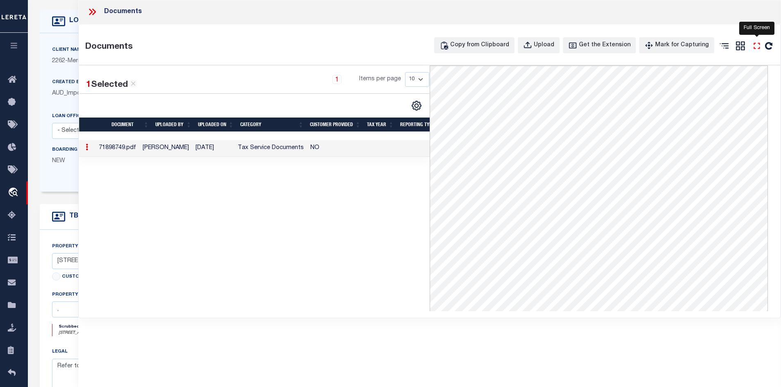
click at [634, 44] on icon "" at bounding box center [756, 46] width 11 height 11
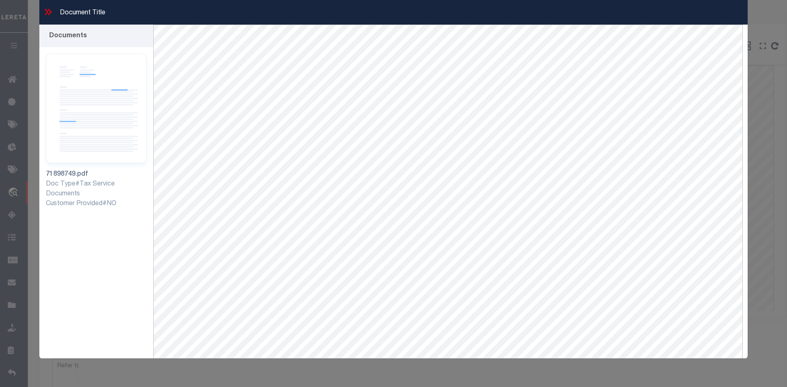
click at [46, 11] on icon at bounding box center [48, 12] width 11 height 11
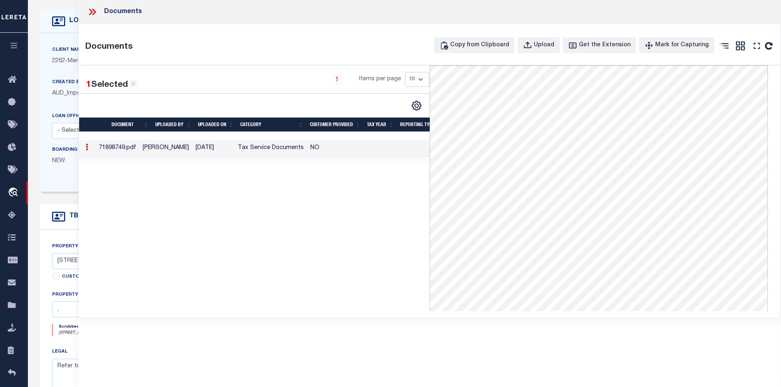
click at [93, 16] on icon at bounding box center [92, 12] width 11 height 11
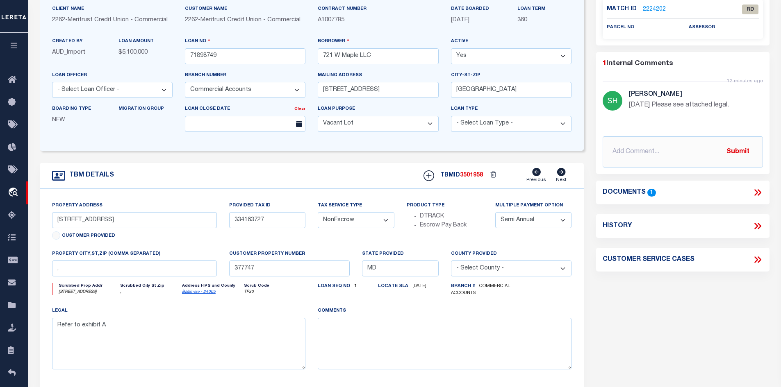
scroll to position [0, 0]
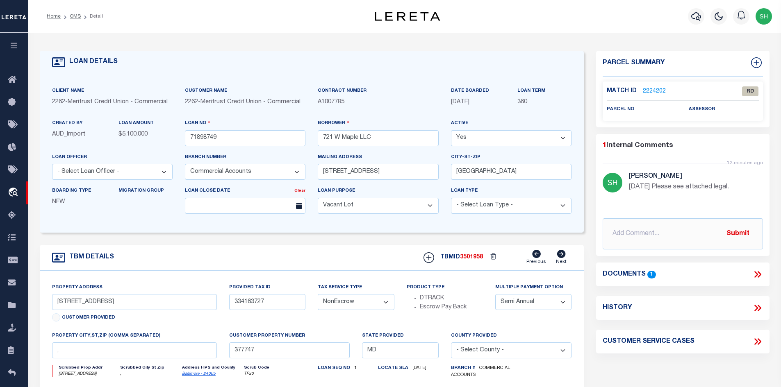
click at [634, 92] on link "2224202" at bounding box center [654, 91] width 23 height 9
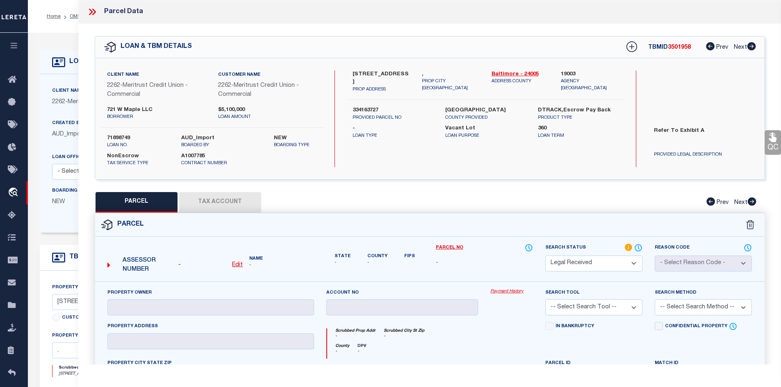
click at [236, 263] on u "Edit" at bounding box center [237, 265] width 11 height 6
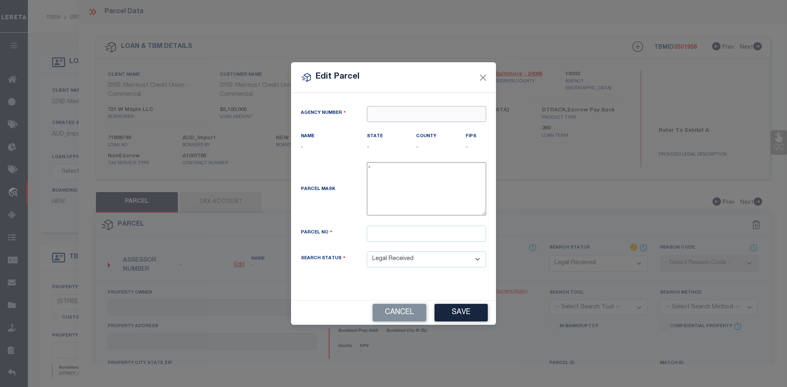
click at [392, 120] on input "text" at bounding box center [426, 114] width 119 height 16
click at [396, 128] on div "150870000 : [GEOGRAPHIC_DATA]" at bounding box center [427, 134] width 120 height 23
click at [404, 241] on input "text" at bounding box center [426, 234] width 119 height 16
click at [398, 240] on input "text" at bounding box center [426, 234] width 119 height 16
click at [388, 263] on select "Automated Search Bad Parcel Complete Duplicate Parcel High Dollar Reporting In …" at bounding box center [426, 260] width 119 height 16
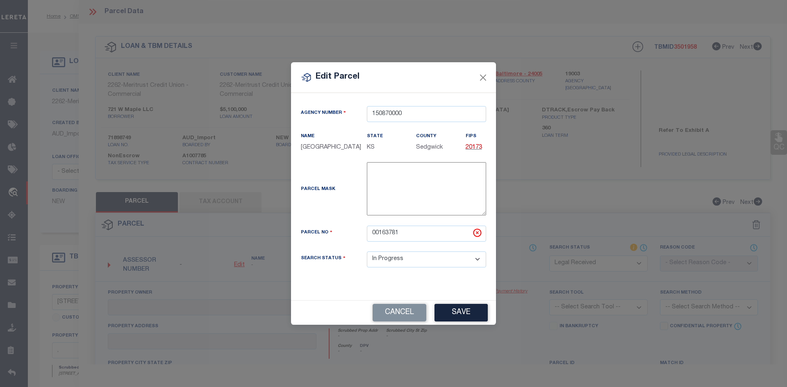
click at [367, 255] on select "Automated Search Bad Parcel Complete Duplicate Parcel High Dollar Reporting In …" at bounding box center [426, 260] width 119 height 16
click at [454, 314] on button "Save" at bounding box center [460, 313] width 53 height 18
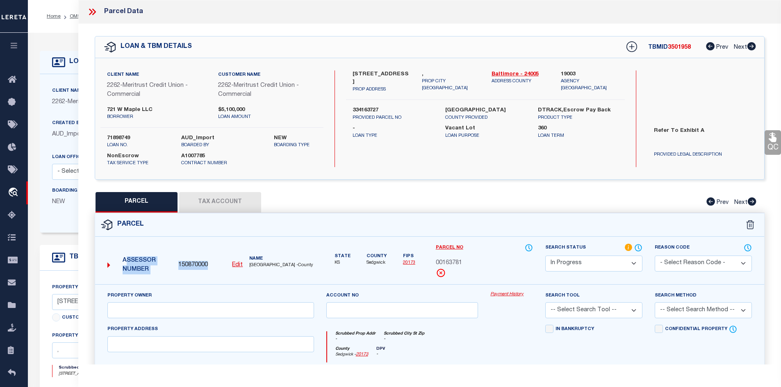
drag, startPoint x: 216, startPoint y: 264, endPoint x: 174, endPoint y: 264, distance: 41.8
click at [174, 264] on div "Assessor Number 150870000 Edit Name [GEOGRAPHIC_DATA] -County" at bounding box center [210, 263] width 213 height 32
click at [208, 250] on div "Assessor Number 150870000 Edit Name [GEOGRAPHIC_DATA] -County" at bounding box center [210, 263] width 213 height 32
drag, startPoint x: 213, startPoint y: 263, endPoint x: 180, endPoint y: 263, distance: 33.2
click at [180, 263] on div "150870000 Edit" at bounding box center [210, 265] width 64 height 9
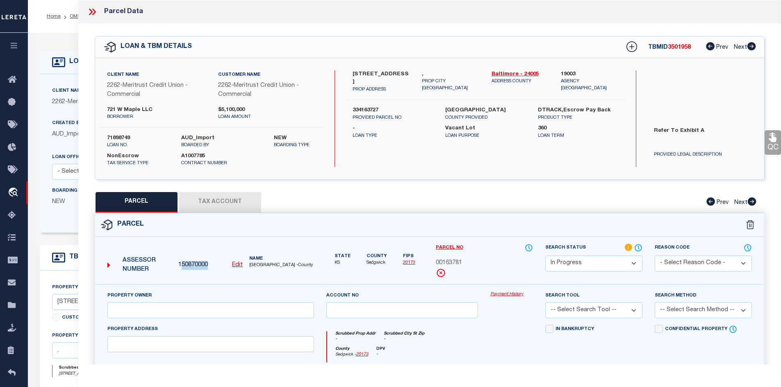
click at [209, 252] on div "Assessor Number 150870000 Edit Name [GEOGRAPHIC_DATA] -County" at bounding box center [210, 263] width 213 height 32
drag, startPoint x: 210, startPoint y: 265, endPoint x: 179, endPoint y: 264, distance: 31.2
click at [179, 264] on div "150870000 Edit" at bounding box center [210, 265] width 64 height 9
copy span "150870000"
click at [96, 13] on icon at bounding box center [92, 12] width 11 height 11
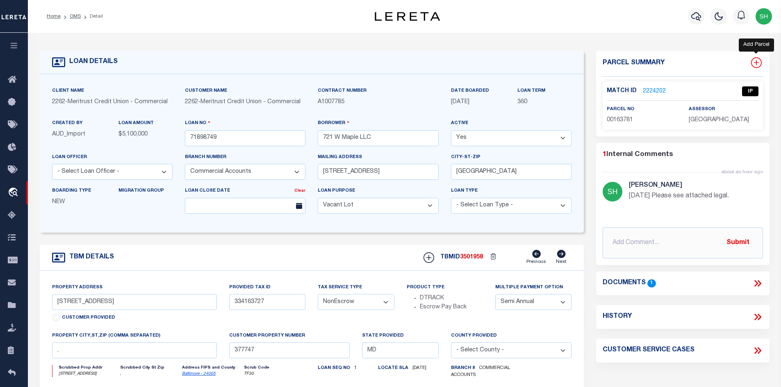
click at [634, 63] on icon at bounding box center [756, 62] width 11 height 11
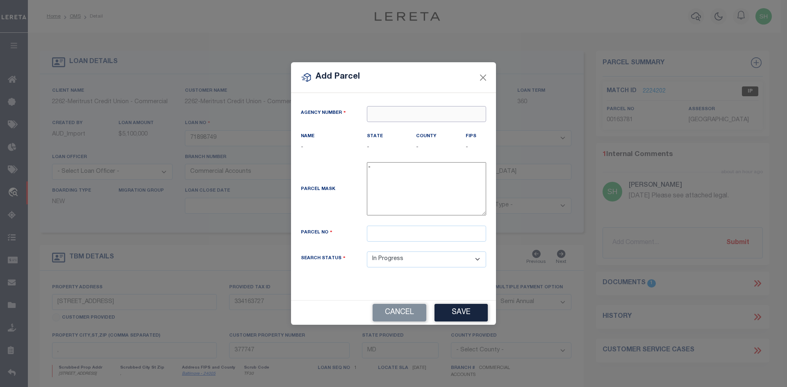
paste input "150870000"
click at [382, 130] on div "150870000 : [GEOGRAPHIC_DATA]" at bounding box center [427, 134] width 120 height 23
click at [398, 241] on input "text" at bounding box center [426, 234] width 119 height 16
click at [446, 316] on button "Save" at bounding box center [460, 313] width 53 height 18
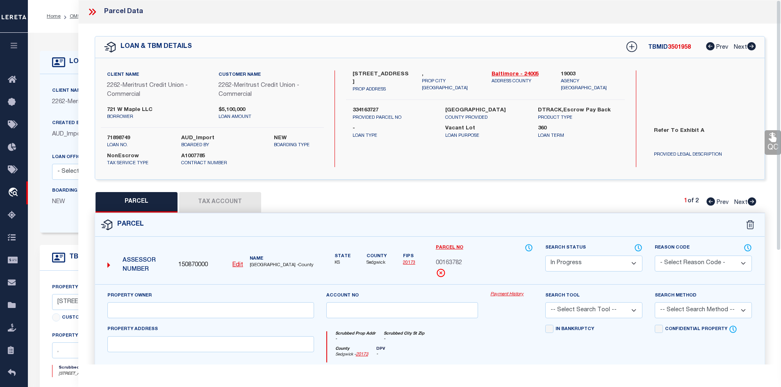
click at [93, 10] on icon at bounding box center [94, 12] width 4 height 7
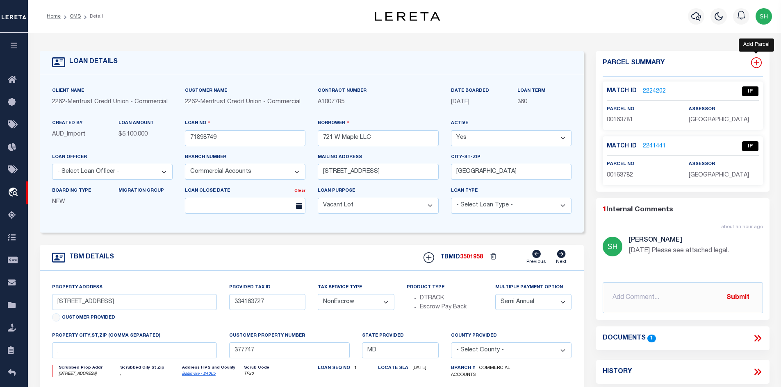
click at [634, 61] on icon at bounding box center [756, 62] width 11 height 11
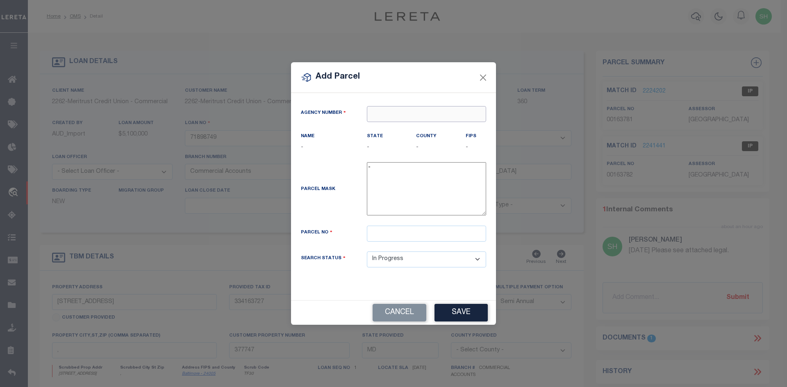
click at [432, 115] on input "text" at bounding box center [426, 114] width 119 height 16
paste input "150870000"
click at [384, 127] on div "150870000 : [GEOGRAPHIC_DATA]" at bounding box center [427, 134] width 121 height 23
click at [383, 242] on input "text" at bounding box center [426, 234] width 119 height 16
click at [466, 322] on button "Save" at bounding box center [460, 313] width 53 height 18
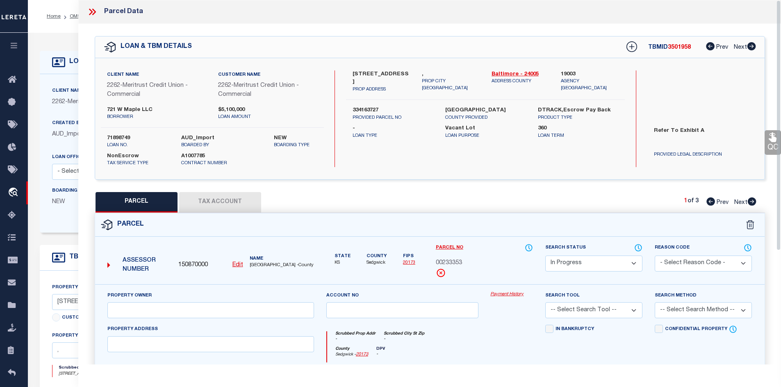
click at [91, 14] on icon at bounding box center [92, 12] width 11 height 11
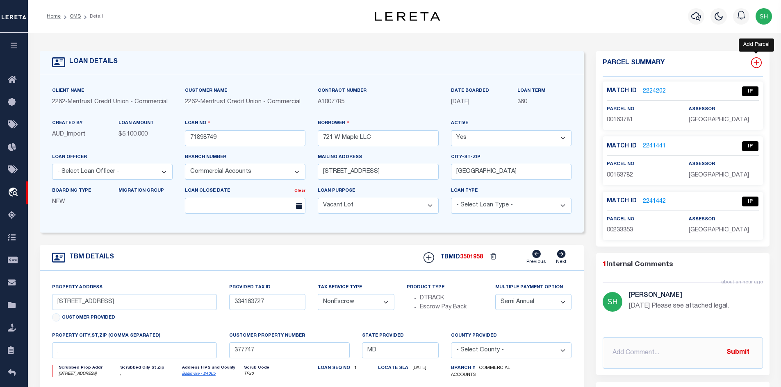
click at [634, 65] on icon at bounding box center [756, 62] width 11 height 11
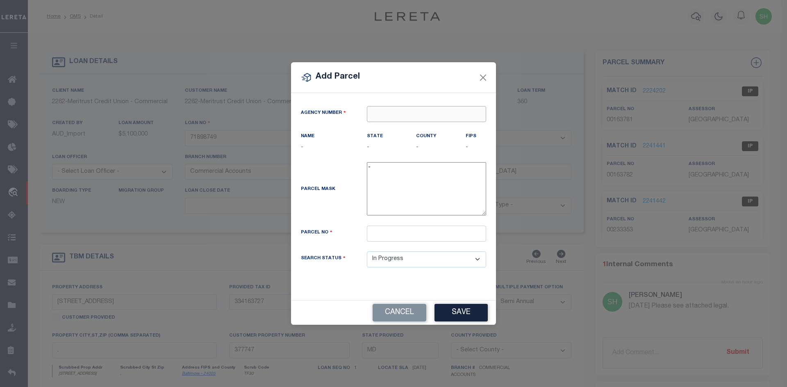
click at [401, 117] on input "text" at bounding box center [426, 114] width 119 height 16
paste input "150870000"
click at [381, 131] on div "150870000 : [GEOGRAPHIC_DATA]" at bounding box center [427, 134] width 120 height 23
click at [393, 237] on input "text" at bounding box center [426, 234] width 119 height 16
click at [454, 310] on button "Save" at bounding box center [460, 313] width 53 height 18
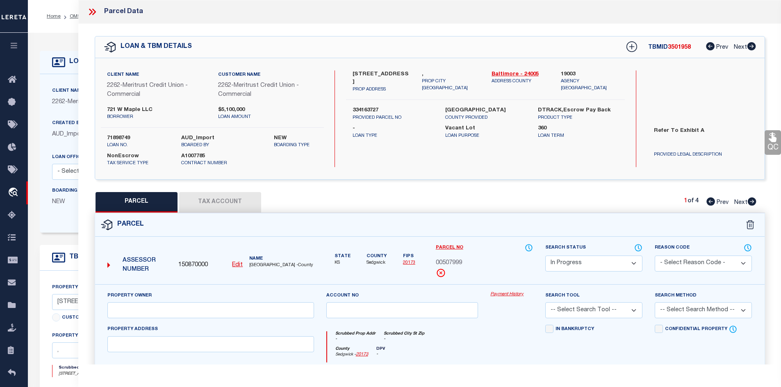
click at [92, 11] on icon at bounding box center [91, 12] width 4 height 7
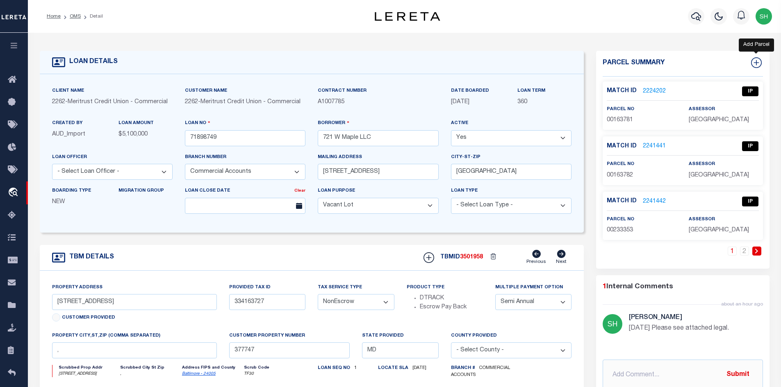
click at [634, 64] on link at bounding box center [756, 63] width 13 height 12
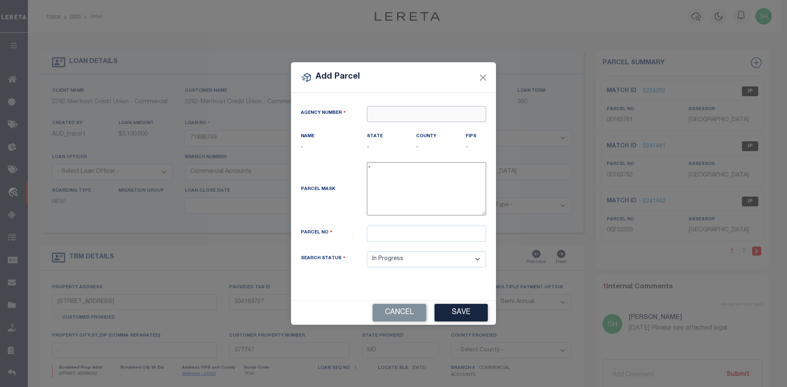
click at [396, 110] on input "text" at bounding box center [426, 114] width 119 height 16
paste input "150870000"
click at [390, 130] on div "150870000 : [GEOGRAPHIC_DATA]" at bounding box center [427, 134] width 120 height 23
click at [394, 241] on input "text" at bounding box center [426, 234] width 119 height 16
click at [457, 319] on button "Save" at bounding box center [460, 313] width 53 height 18
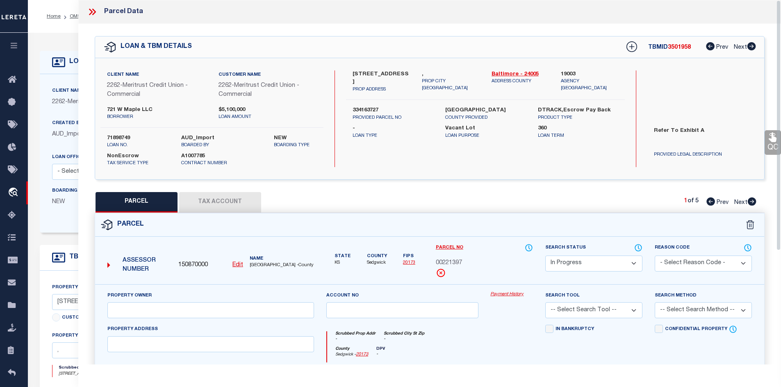
click at [95, 13] on icon at bounding box center [94, 12] width 4 height 7
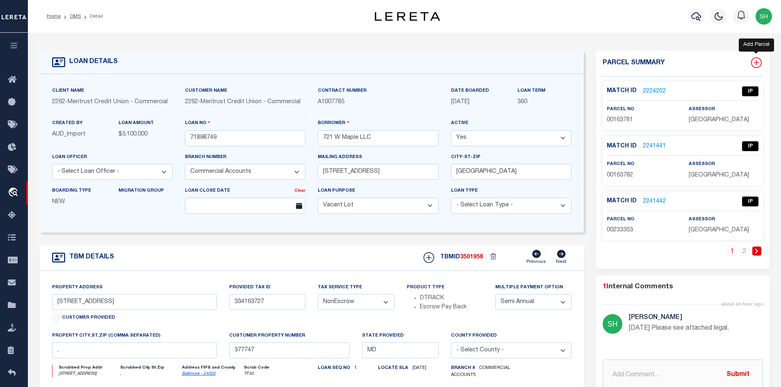
click at [634, 64] on icon at bounding box center [756, 62] width 11 height 11
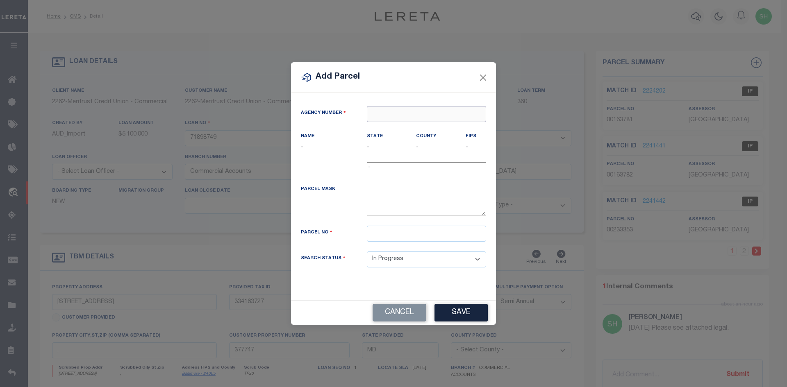
click at [384, 113] on input "text" at bounding box center [426, 114] width 119 height 16
drag, startPoint x: 380, startPoint y: 114, endPoint x: 376, endPoint y: 113, distance: 4.1
click at [376, 113] on input "text" at bounding box center [426, 114] width 119 height 16
click at [377, 113] on input "text" at bounding box center [426, 114] width 119 height 16
paste input "150870000"
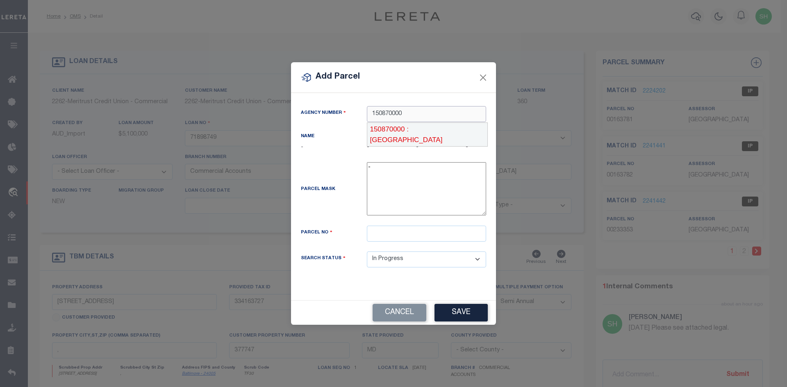
click at [388, 128] on div "150870000 : [GEOGRAPHIC_DATA]" at bounding box center [427, 134] width 120 height 23
click at [387, 240] on input "text" at bounding box center [426, 234] width 119 height 16
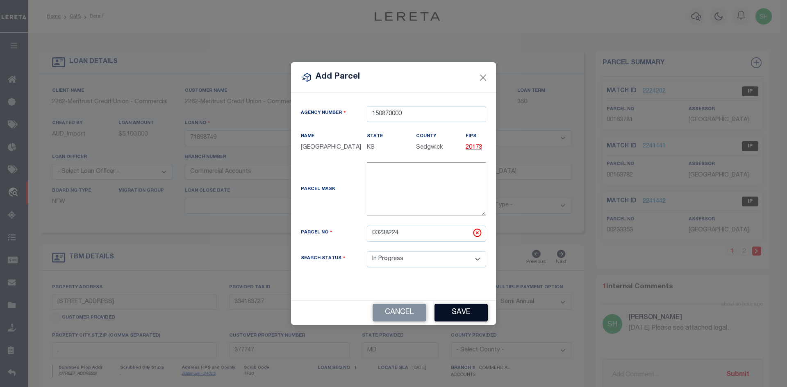
click at [443, 315] on button "Save" at bounding box center [460, 313] width 53 height 18
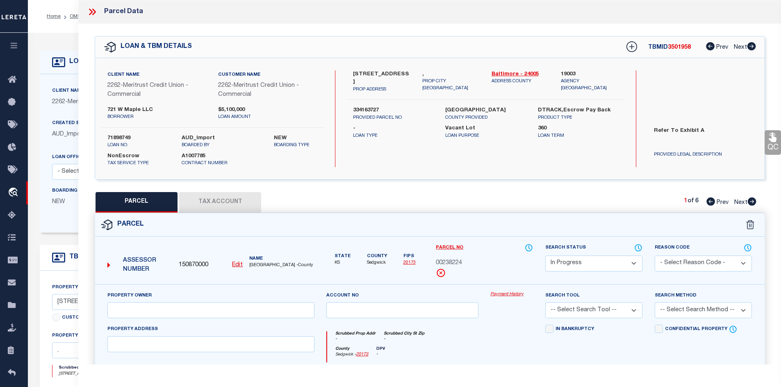
drag, startPoint x: 91, startPoint y: 5, endPoint x: 93, endPoint y: 12, distance: 7.7
click at [93, 11] on div "Parcel Data" at bounding box center [429, 12] width 703 height 24
click at [93, 12] on icon at bounding box center [92, 12] width 11 height 11
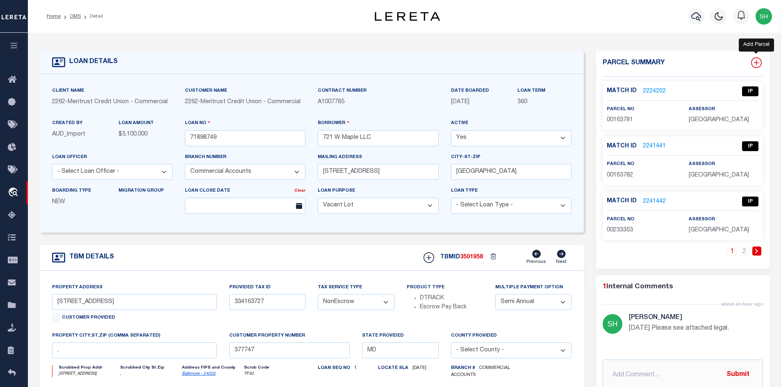
click at [634, 64] on icon at bounding box center [756, 62] width 11 height 11
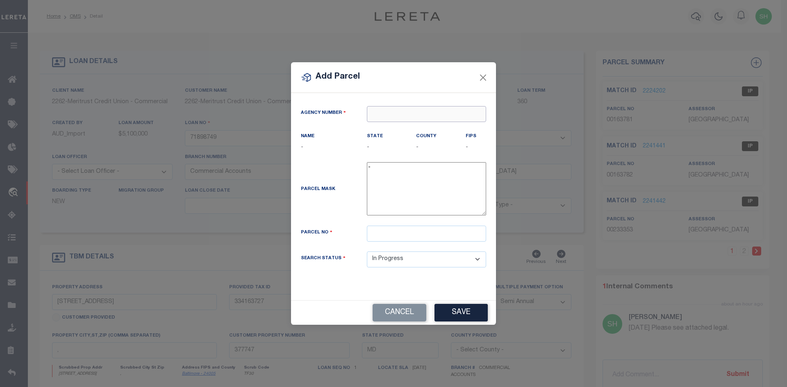
click at [423, 111] on input "text" at bounding box center [426, 114] width 119 height 16
paste input "150870000"
click at [387, 129] on div "150870000 : [GEOGRAPHIC_DATA]" at bounding box center [427, 134] width 120 height 23
click at [382, 236] on input "text" at bounding box center [426, 234] width 119 height 16
click at [461, 321] on button "Save" at bounding box center [460, 313] width 53 height 18
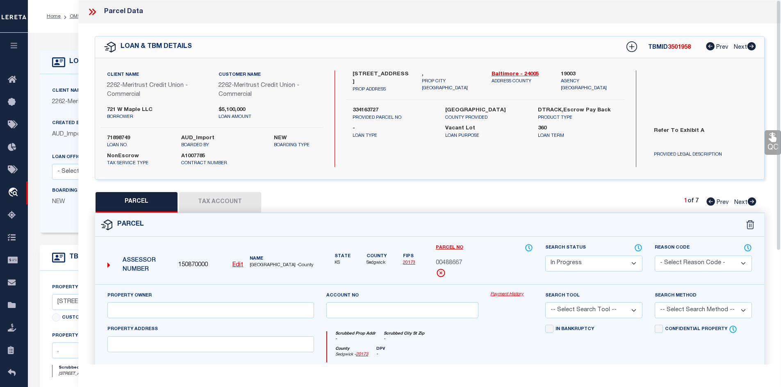
click at [93, 13] on icon at bounding box center [94, 12] width 4 height 7
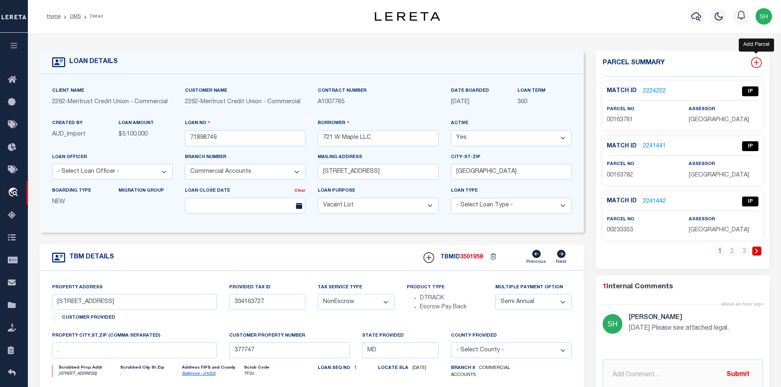
click at [634, 59] on icon at bounding box center [756, 62] width 11 height 11
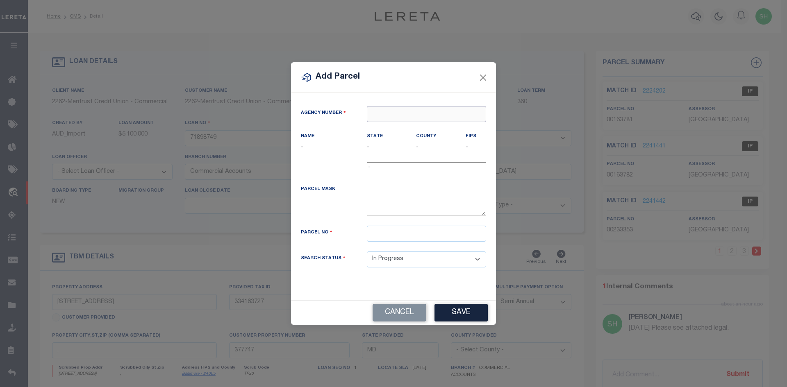
click at [391, 114] on input "text" at bounding box center [426, 114] width 119 height 16
click at [387, 114] on input "text" at bounding box center [426, 114] width 119 height 16
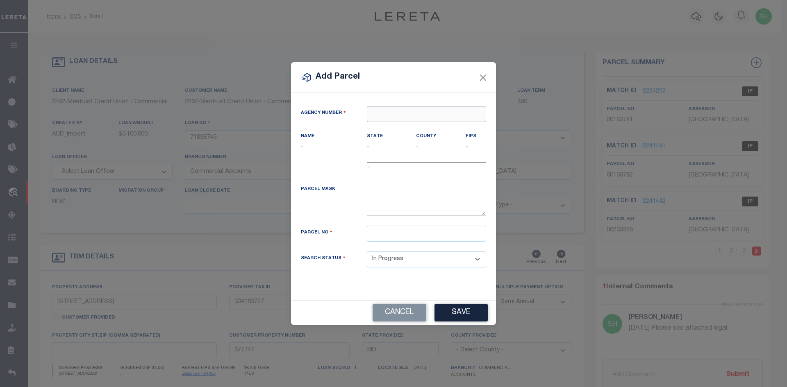
paste input "150870000"
click at [381, 130] on div "150870000 : [GEOGRAPHIC_DATA]" at bounding box center [427, 134] width 120 height 23
click at [412, 242] on input "text" at bounding box center [426, 234] width 119 height 16
click at [471, 322] on button "Save" at bounding box center [460, 313] width 53 height 18
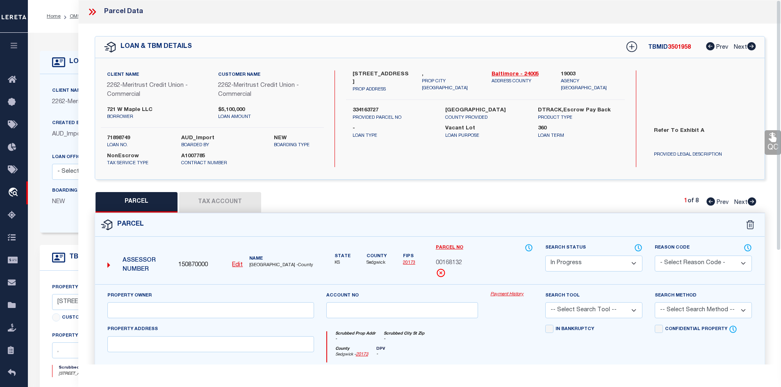
click at [93, 18] on div "Parcel Data" at bounding box center [429, 12] width 703 height 24
click at [89, 11] on icon at bounding box center [92, 12] width 11 height 11
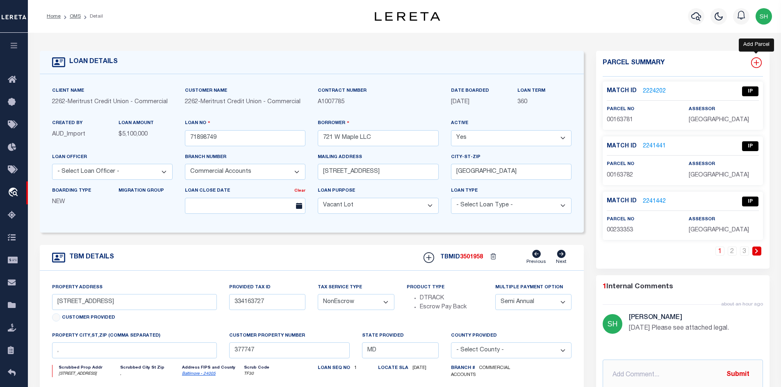
click at [634, 64] on icon at bounding box center [755, 62] width 5 height 5
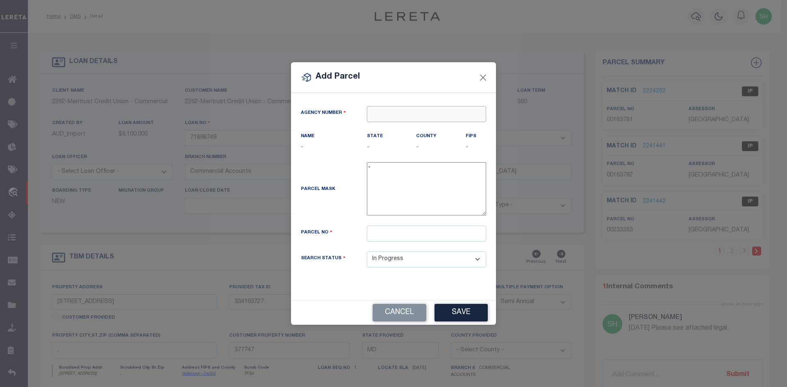
click at [403, 109] on input "text" at bounding box center [426, 114] width 119 height 16
click at [407, 123] on div "Agency Number" at bounding box center [394, 119] width 198 height 26
paste input "150870000"
click at [387, 130] on div "150870000 : [GEOGRAPHIC_DATA]" at bounding box center [427, 134] width 120 height 23
click at [411, 242] on input "text" at bounding box center [426, 234] width 119 height 16
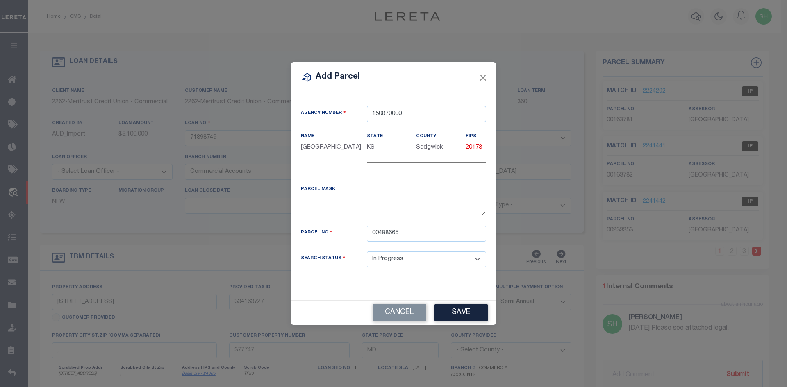
click at [445, 313] on button "Save" at bounding box center [460, 313] width 53 height 18
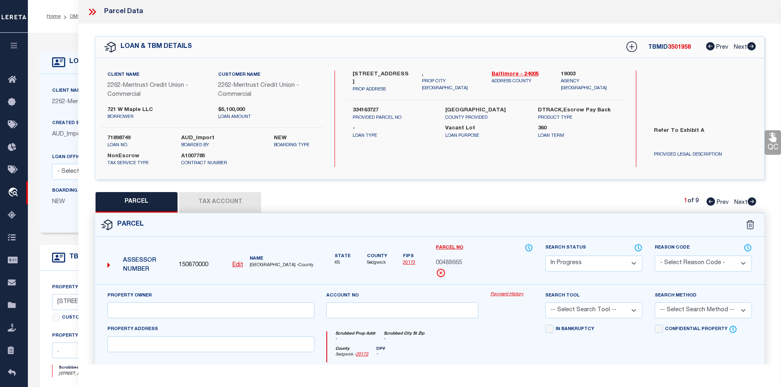
click at [89, 11] on icon at bounding box center [92, 12] width 11 height 11
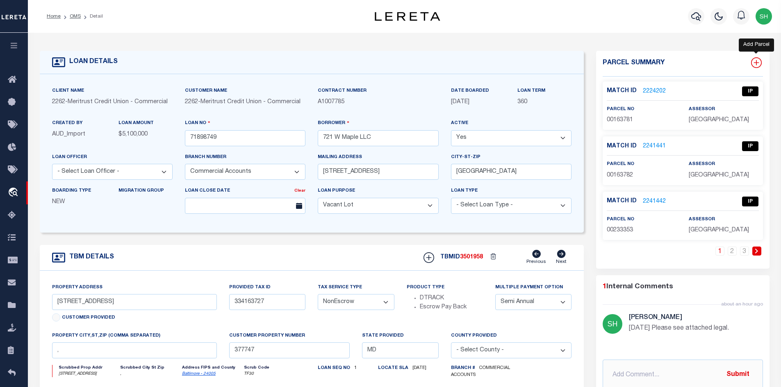
click at [634, 64] on icon at bounding box center [756, 62] width 11 height 11
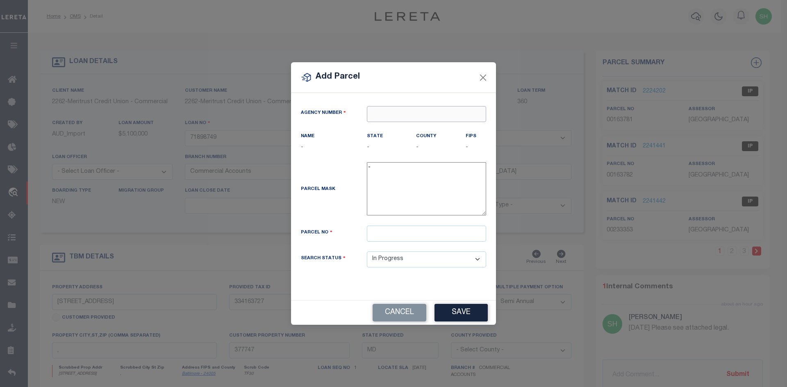
click at [414, 111] on input "text" at bounding box center [426, 114] width 119 height 16
paste input "150870000"
click at [385, 130] on div "150870000 : [GEOGRAPHIC_DATA]" at bounding box center [427, 134] width 120 height 23
click at [408, 239] on input "text" at bounding box center [426, 234] width 119 height 16
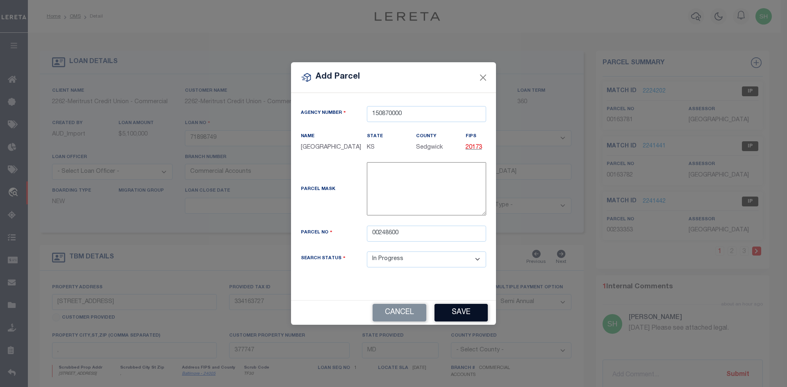
click at [460, 320] on button "Save" at bounding box center [460, 313] width 53 height 18
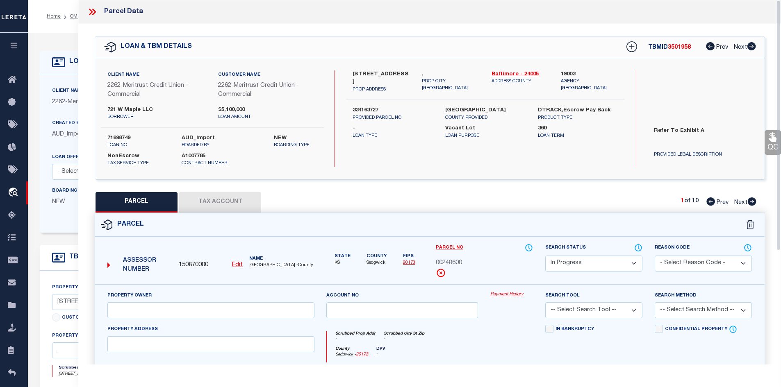
click at [94, 8] on icon at bounding box center [92, 12] width 11 height 11
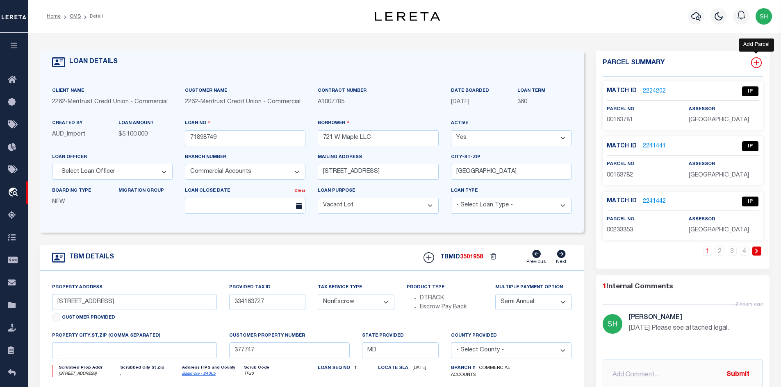
click at [634, 61] on icon at bounding box center [756, 62] width 11 height 11
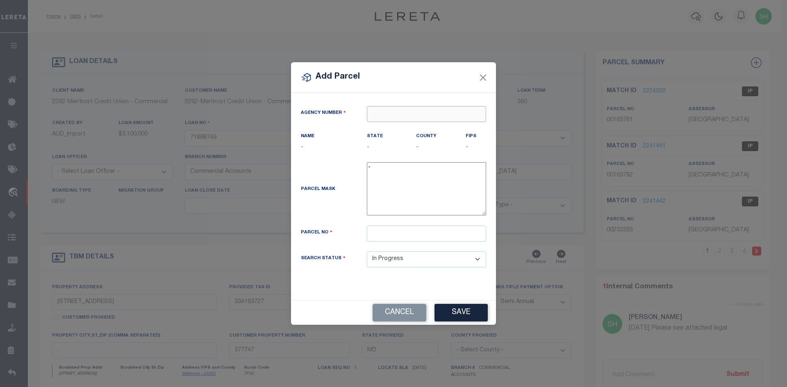
paste input "150870000"
click at [384, 127] on div "150870000 : [GEOGRAPHIC_DATA]" at bounding box center [427, 134] width 121 height 23
click at [384, 235] on input "text" at bounding box center [426, 234] width 119 height 16
click at [459, 322] on button "Save" at bounding box center [460, 313] width 53 height 18
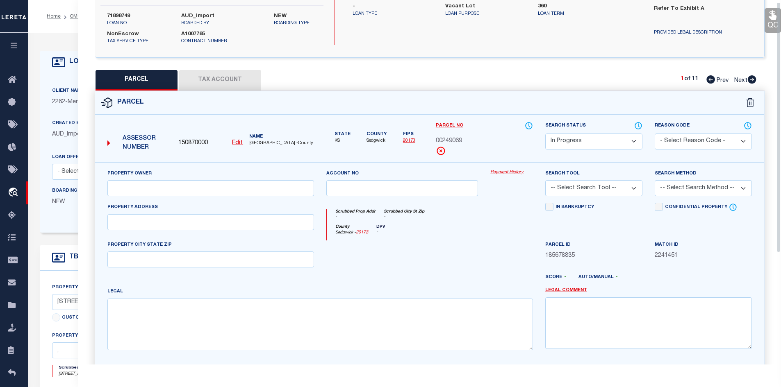
scroll to position [1, 0]
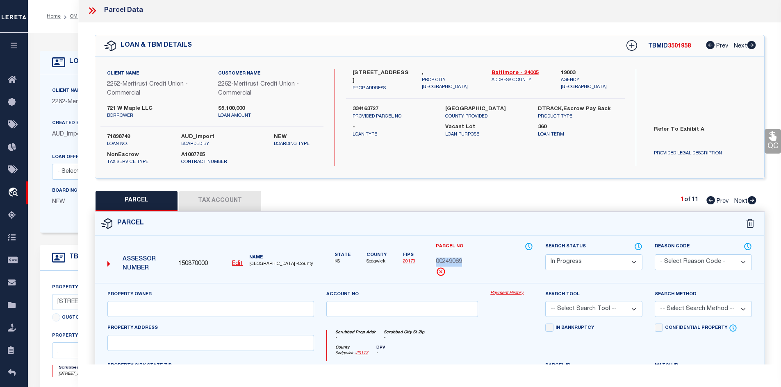
drag, startPoint x: 461, startPoint y: 262, endPoint x: 436, endPoint y: 262, distance: 25.4
click at [436, 262] on span "00249069" at bounding box center [449, 262] width 26 height 9
copy span "00249069"
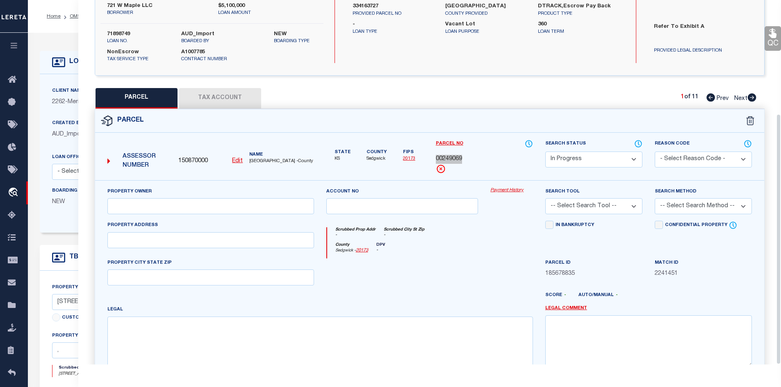
scroll to position [165, 0]
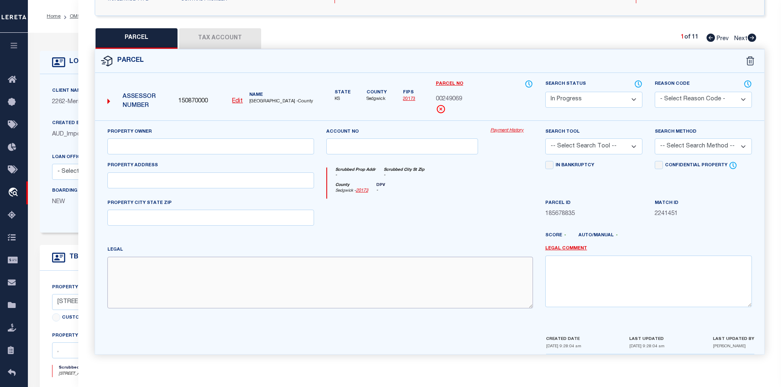
paste textarea "LOT 12 BLOCK 2 WOODBRIDGE 6TH. ADD."
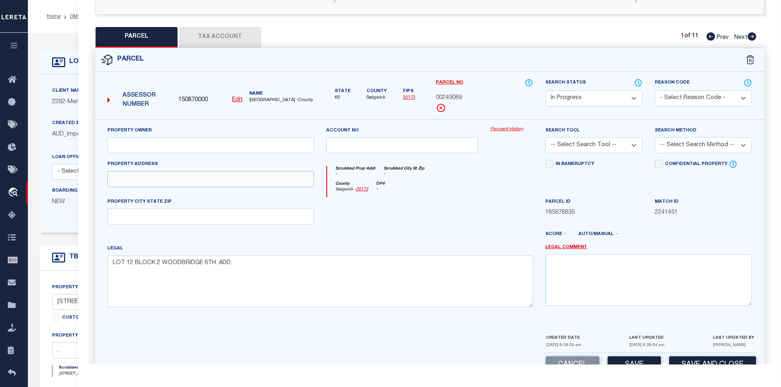
paste input "[STREET_ADDRESS][PERSON_NAME]"
paste input "WICHITA, KS 67212"
paste input "[PERSON_NAME]"
click at [203, 35] on button "Tax Account" at bounding box center [220, 37] width 82 height 20
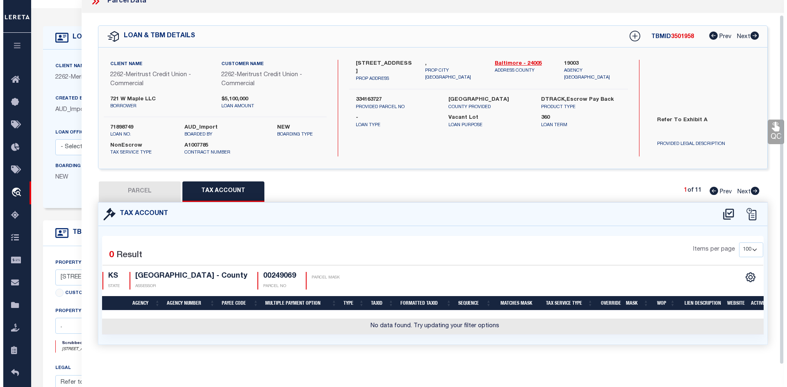
scroll to position [82, 0]
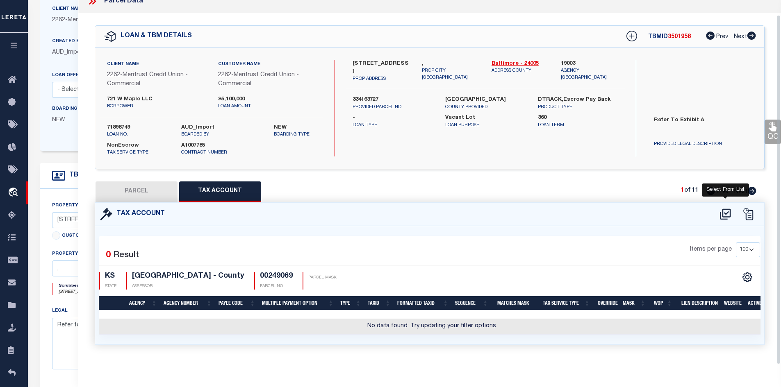
click at [634, 208] on icon at bounding box center [726, 214] width 14 height 13
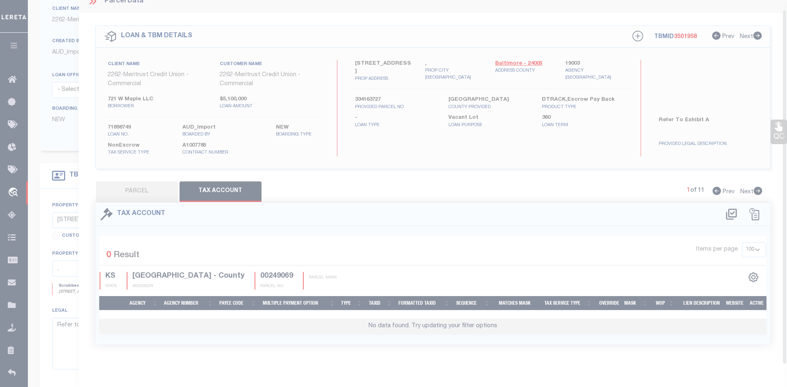
scroll to position [10, 0]
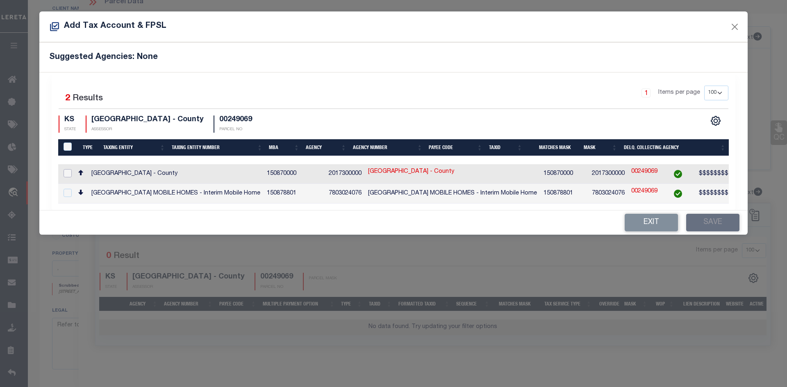
click at [71, 173] on input "checkbox" at bounding box center [68, 173] width 8 height 8
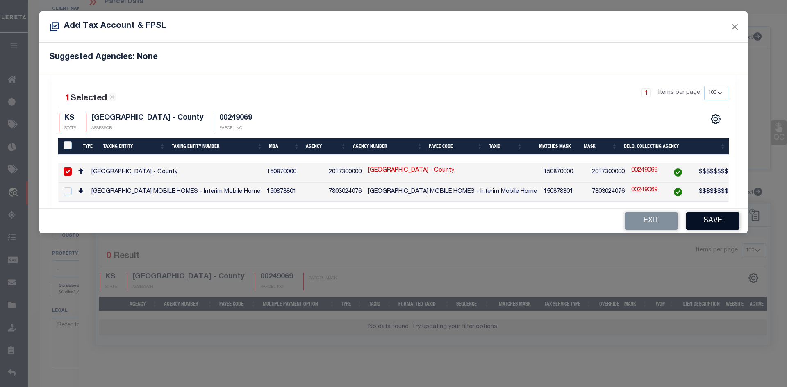
click at [634, 226] on button "Save" at bounding box center [712, 221] width 53 height 18
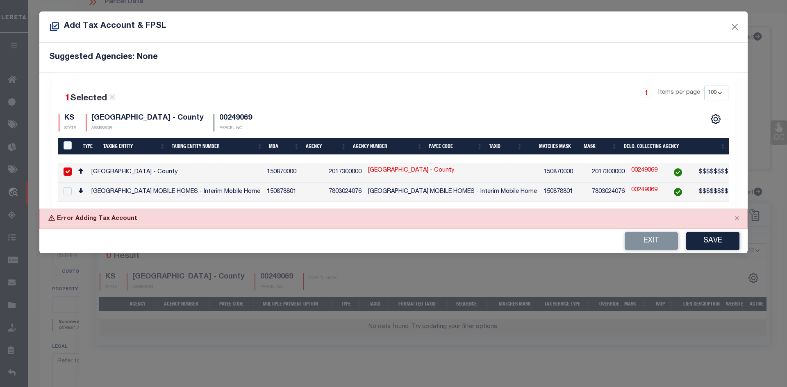
scroll to position [118, 0]
click at [634, 221] on button "Close" at bounding box center [737, 218] width 20 height 18
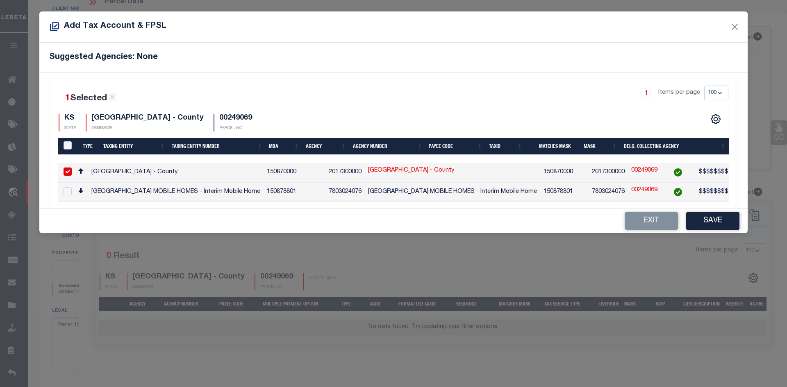
drag, startPoint x: 717, startPoint y: 224, endPoint x: 640, endPoint y: 235, distance: 77.9
click at [634, 224] on button "Save" at bounding box center [712, 221] width 53 height 18
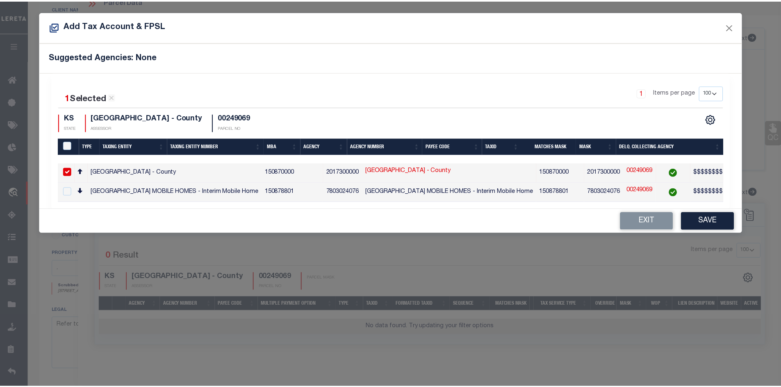
scroll to position [82, 0]
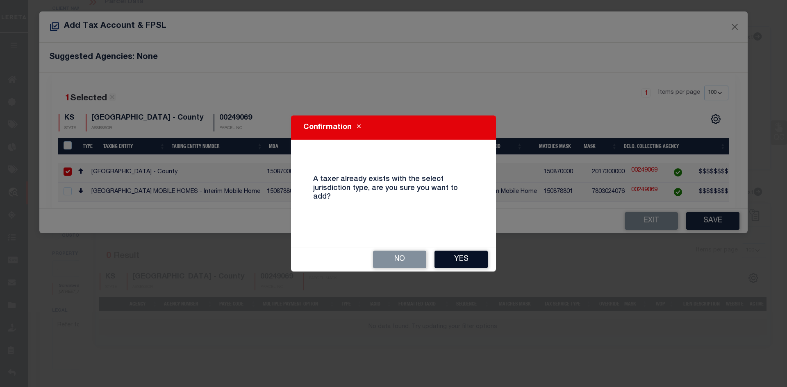
click at [457, 258] on button "Yes" at bounding box center [460, 260] width 53 height 18
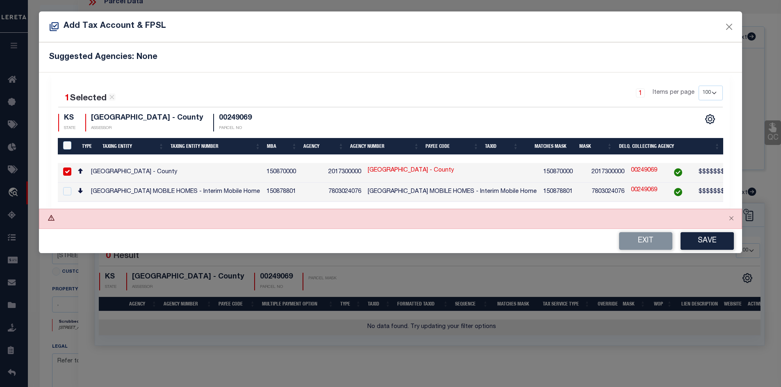
scroll to position [118, 0]
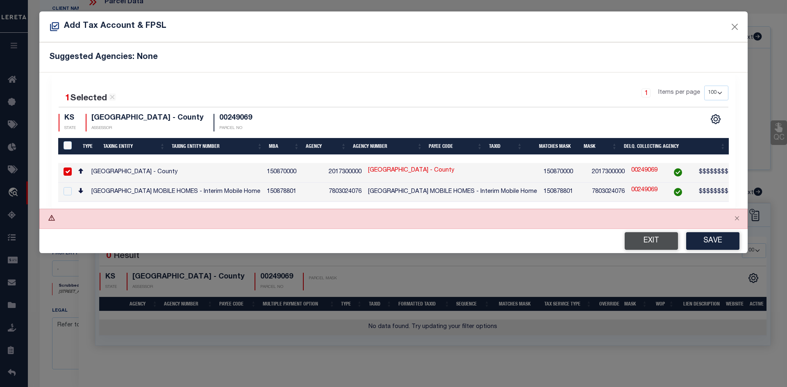
click at [634, 242] on button "Exit" at bounding box center [651, 241] width 53 height 18
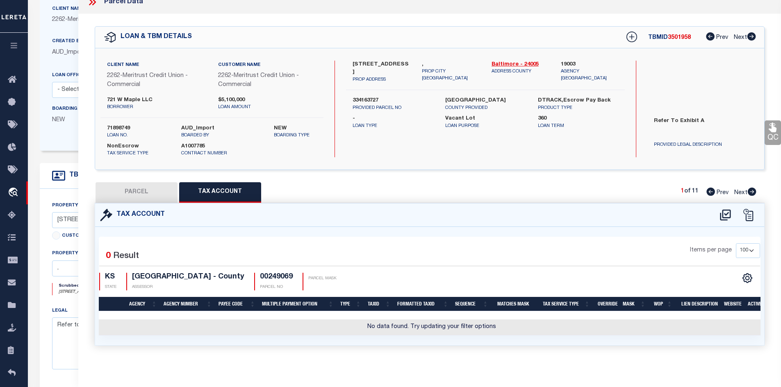
click at [133, 194] on button "PARCEL" at bounding box center [137, 192] width 82 height 20
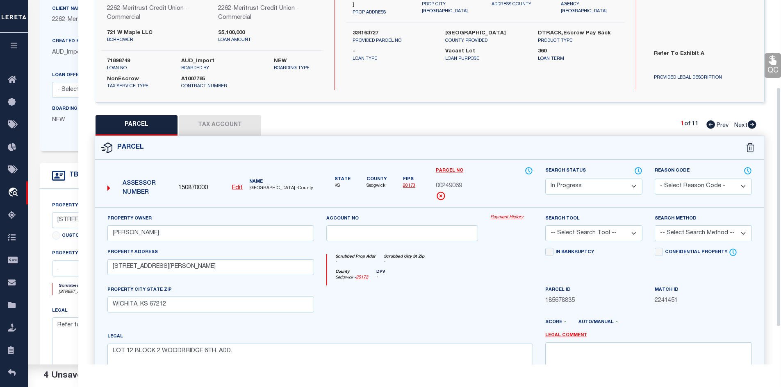
scroll to position [133, 0]
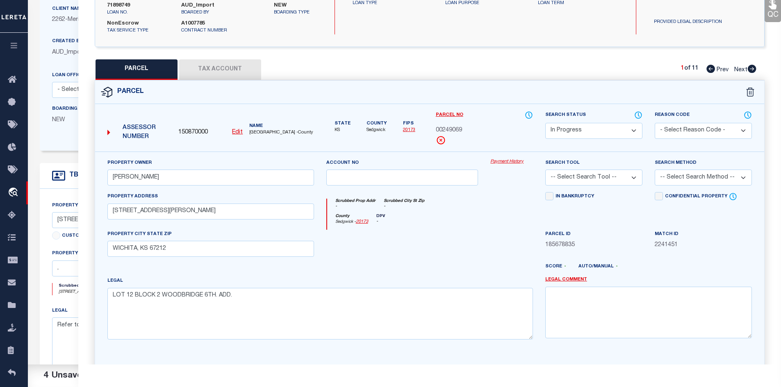
click at [572, 131] on select "Automated Search Bad Parcel Complete Duplicate Parcel High Dollar Reporting In …" at bounding box center [593, 131] width 97 height 16
click at [545, 123] on select "Automated Search Bad Parcel Complete Duplicate Parcel High Dollar Reporting In …" at bounding box center [593, 131] width 97 height 16
click at [634, 123] on select "- Select Reason Code - 099 - Other (Provide additional detail) ACT - Agency Cha…" at bounding box center [703, 131] width 97 height 16
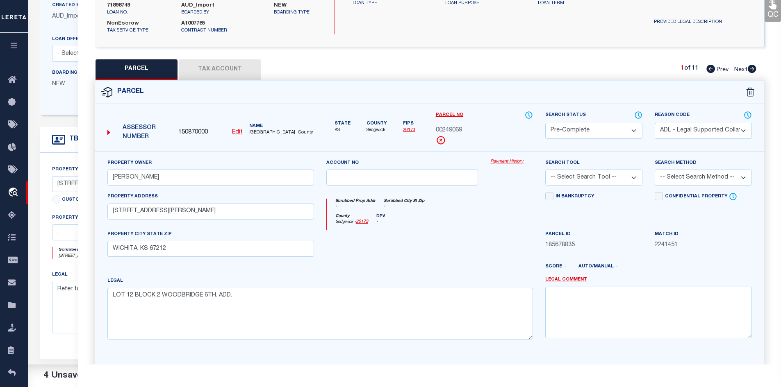
scroll to position [82, 0]
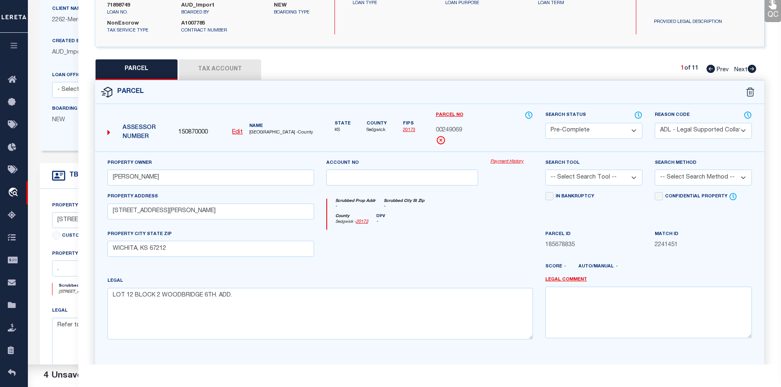
click at [350, 275] on div at bounding box center [293, 272] width 164 height 10
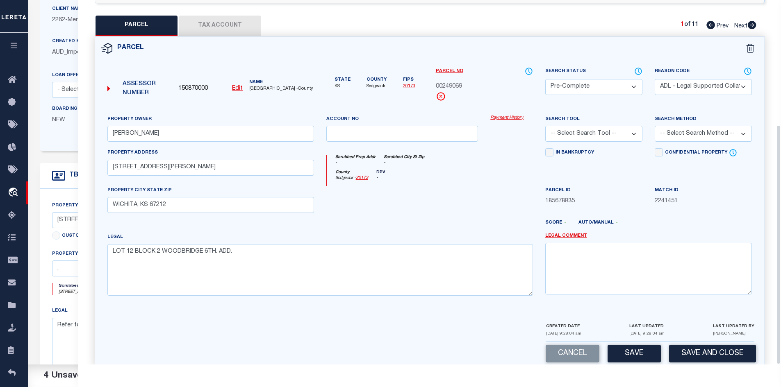
scroll to position [189, 0]
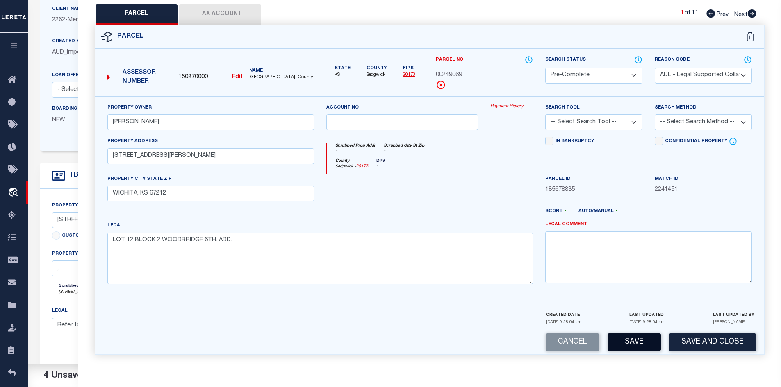
click at [634, 338] on button "Save" at bounding box center [633, 343] width 53 height 18
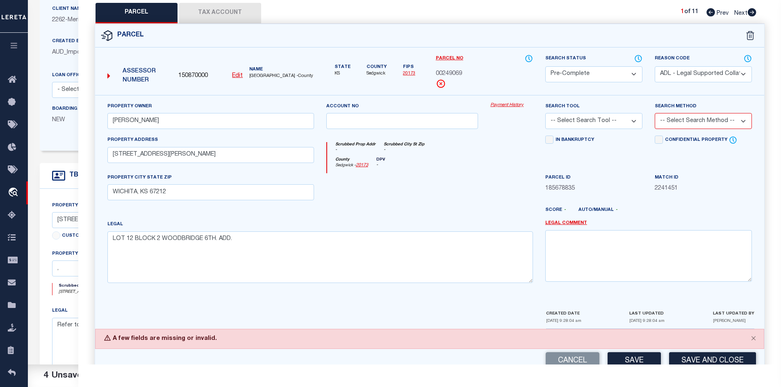
click at [587, 121] on select "-- Select Search Tool -- 3rd Party Website Agency File Agency Website ATLS CNV-…" at bounding box center [593, 121] width 97 height 16
click at [545, 114] on select "-- Select Search Tool -- 3rd Party Website Agency File Agency Website ATLS CNV-…" at bounding box center [593, 121] width 97 height 16
click at [634, 120] on select "-- Select Search Method -- Property Address Legal Liability Info Provided" at bounding box center [703, 121] width 97 height 16
click at [634, 114] on select "-- Select Search Method -- Property Address Legal Liability Info Provided" at bounding box center [703, 121] width 97 height 16
click at [634, 362] on button "Save" at bounding box center [633, 362] width 53 height 18
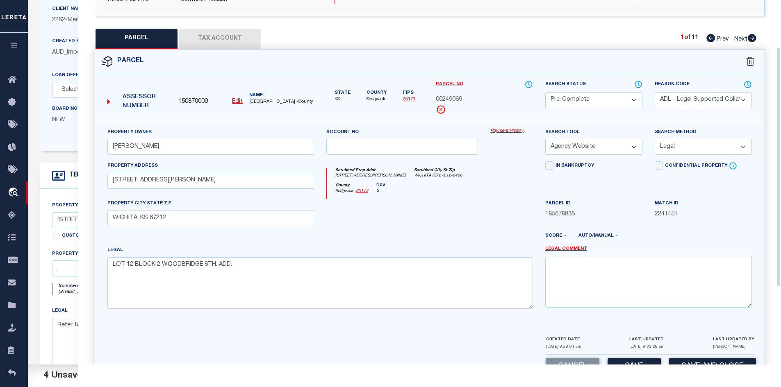
scroll to position [66, 0]
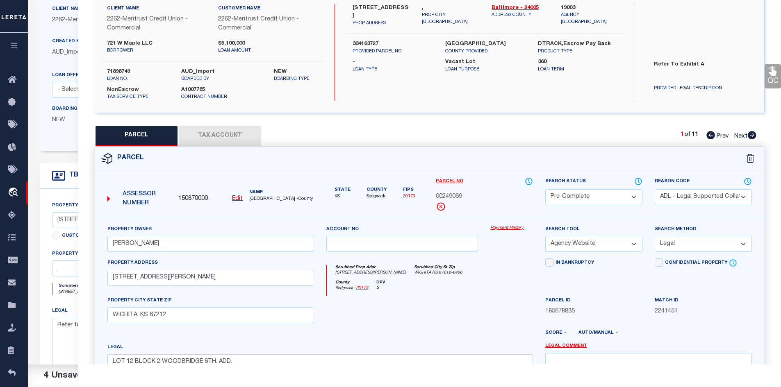
click at [634, 134] on icon at bounding box center [752, 135] width 9 height 8
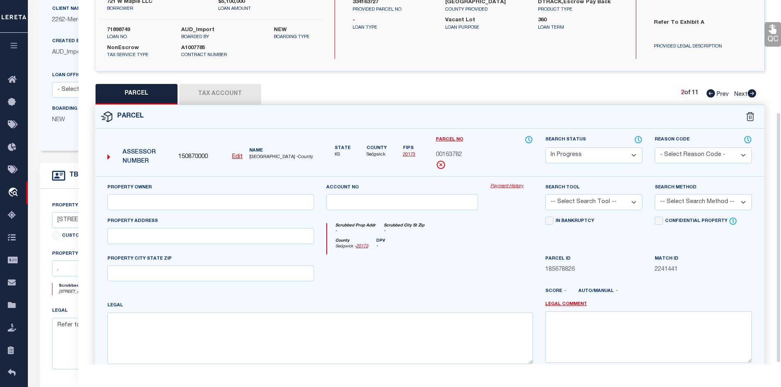
scroll to position [165, 0]
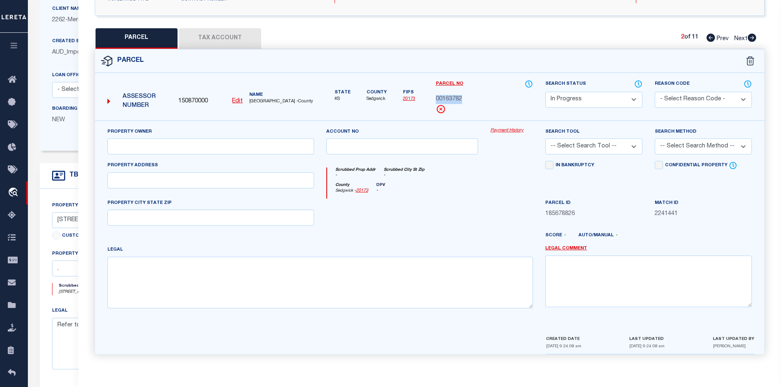
drag, startPoint x: 476, startPoint y: 98, endPoint x: 433, endPoint y: 97, distance: 43.5
click at [433, 97] on div "Parcel No 00163782" at bounding box center [484, 100] width 109 height 41
copy span "00163782"
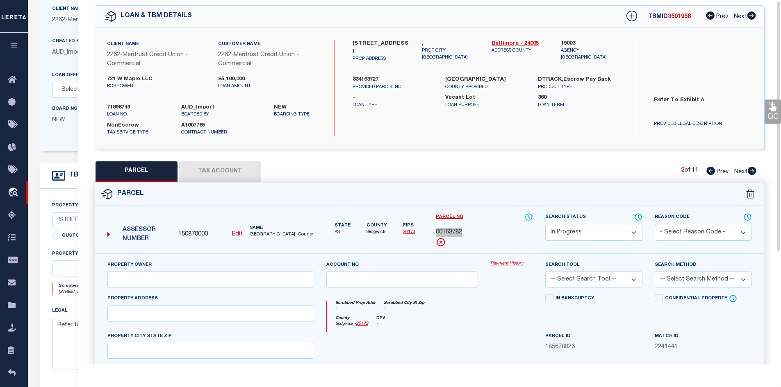
scroll to position [1, 0]
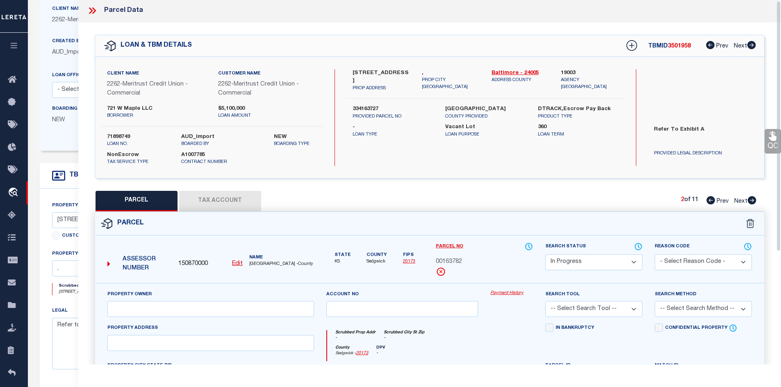
click at [90, 10] on icon at bounding box center [92, 10] width 11 height 11
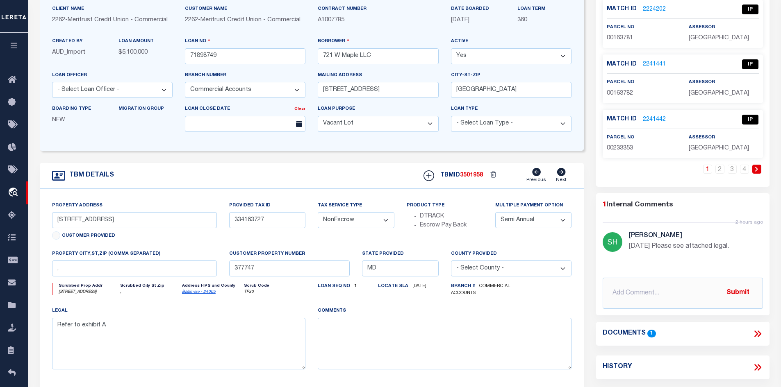
click at [634, 334] on icon at bounding box center [757, 334] width 11 height 11
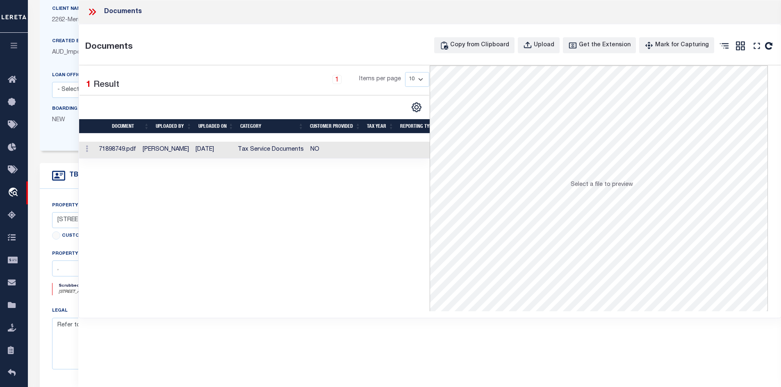
click at [293, 156] on td "Tax Service Documents" at bounding box center [270, 150] width 73 height 17
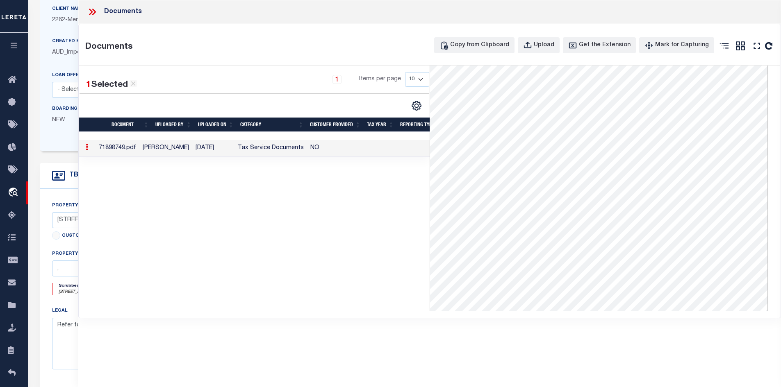
scroll to position [41, 0]
click at [634, 47] on icon "" at bounding box center [756, 46] width 11 height 11
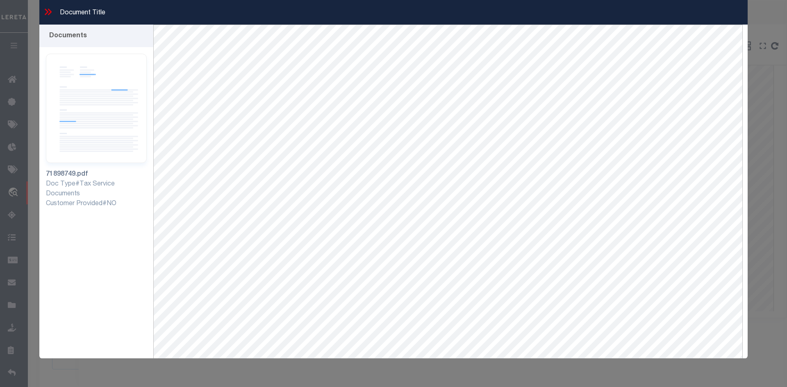
click at [50, 14] on icon at bounding box center [50, 12] width 4 height 7
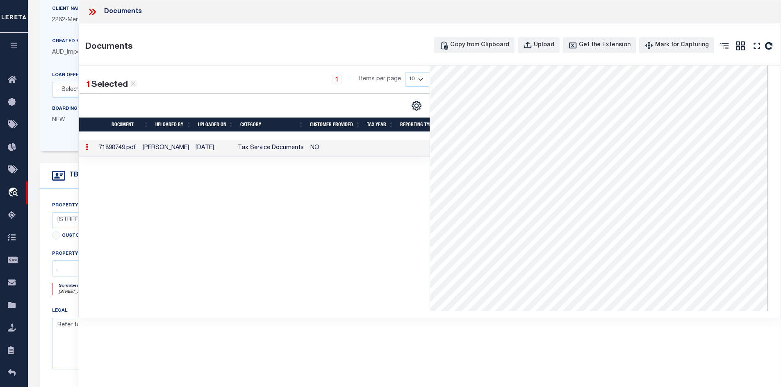
scroll to position [0, 0]
click at [93, 14] on icon at bounding box center [94, 12] width 4 height 7
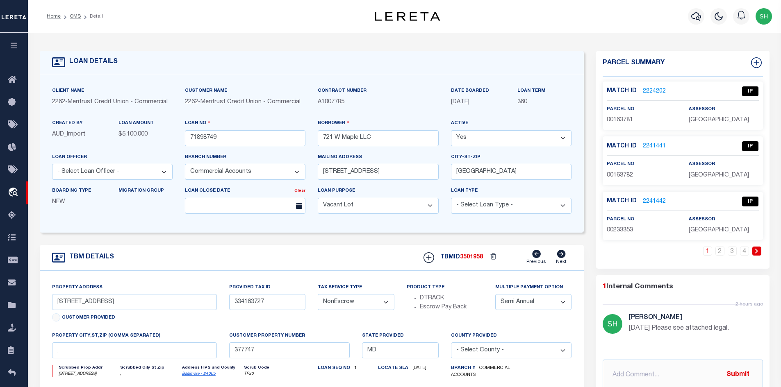
click at [634, 147] on link "2241441" at bounding box center [654, 146] width 23 height 9
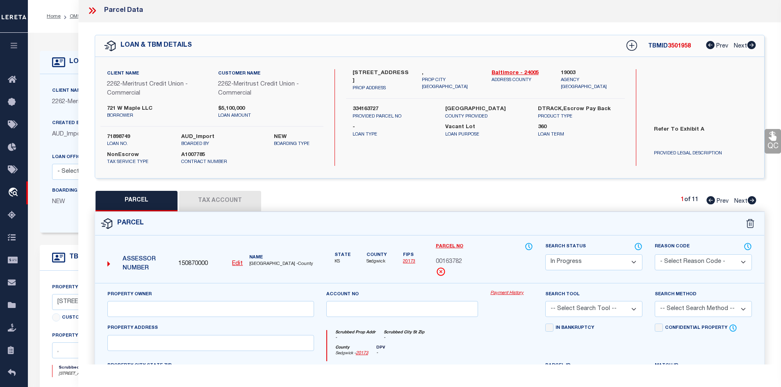
click at [591, 260] on select "Automated Search Bad Parcel Complete Duplicate Parcel High Dollar Reporting In …" at bounding box center [593, 263] width 97 height 16
click at [545, 255] on select "Automated Search Bad Parcel Complete Duplicate Parcel High Dollar Reporting In …" at bounding box center [593, 263] width 97 height 16
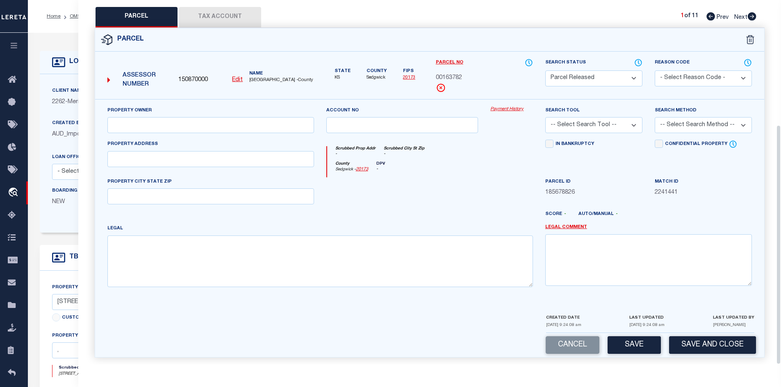
scroll to position [189, 0]
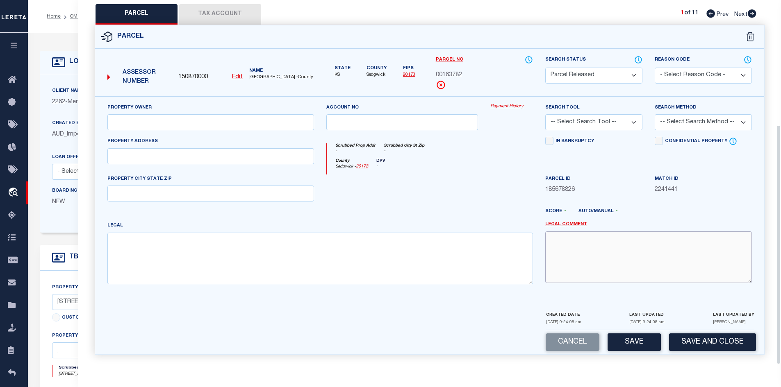
click at [582, 257] on textarea at bounding box center [648, 258] width 207 height 52
click at [627, 263] on textarea at bounding box center [648, 258] width 207 height 52
drag, startPoint x: 583, startPoint y: 238, endPoint x: 501, endPoint y: 241, distance: 82.0
click at [500, 241] on div "Property Owner Account no Payment History Search Tool -- Select Search Tool -- …" at bounding box center [429, 197] width 657 height 188
click at [634, 348] on button "Save" at bounding box center [633, 343] width 53 height 18
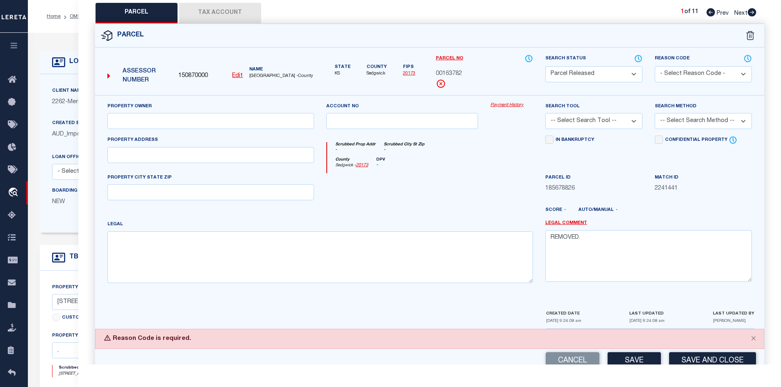
click at [634, 73] on select "- Select Reason Code - 099 - Other (Provide additional detail) ACT - Agency Cha…" at bounding box center [703, 74] width 97 height 16
click at [634, 66] on select "- Select Reason Code - 099 - Other (Provide additional detail) ACT - Agency Cha…" at bounding box center [703, 74] width 97 height 16
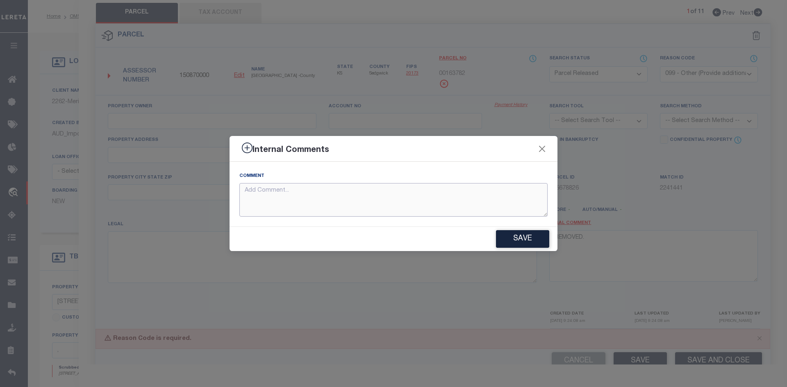
click at [314, 202] on textarea at bounding box center [393, 200] width 308 height 34
click at [504, 240] on button "Save" at bounding box center [522, 239] width 53 height 18
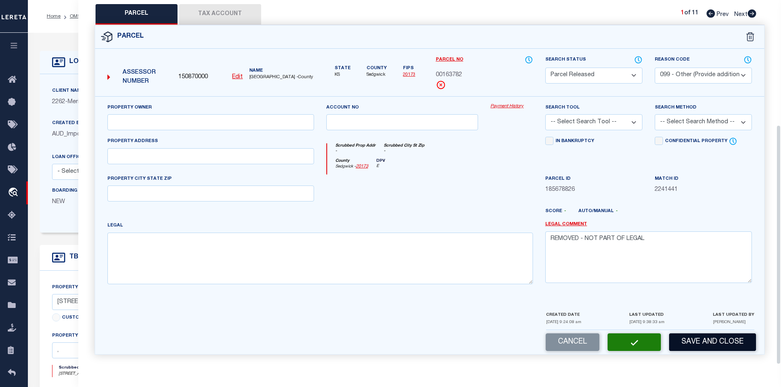
click at [634, 337] on button "Save and Close" at bounding box center [712, 343] width 87 height 18
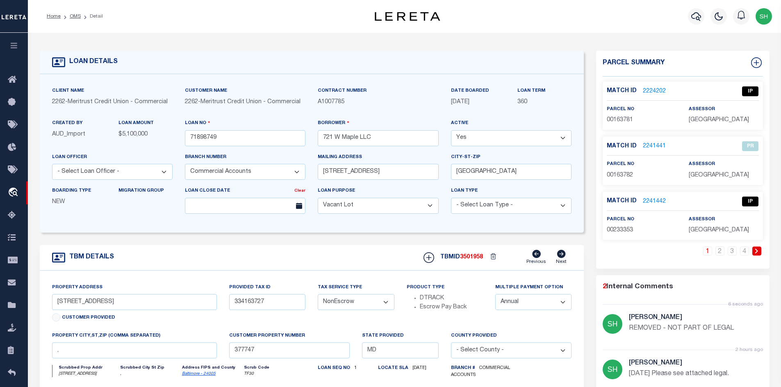
click at [634, 92] on link "2224202" at bounding box center [654, 91] width 23 height 9
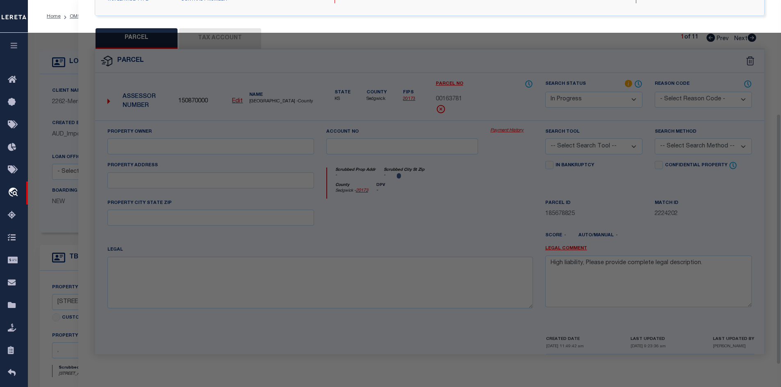
scroll to position [165, 0]
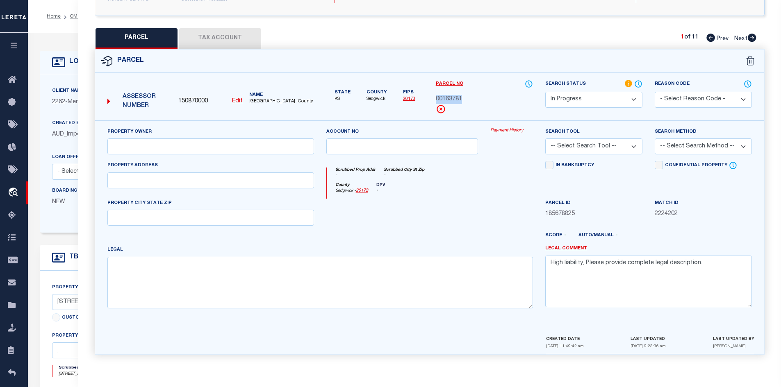
drag, startPoint x: 466, startPoint y: 100, endPoint x: 436, endPoint y: 98, distance: 30.8
click at [436, 98] on div "00163781" at bounding box center [484, 99] width 97 height 9
copy span "00163781"
click at [87, 20] on div "QC QC QC" at bounding box center [429, 112] width 703 height 505
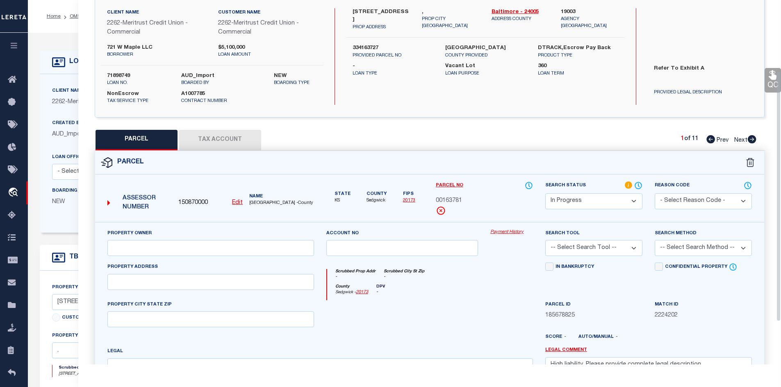
scroll to position [0, 0]
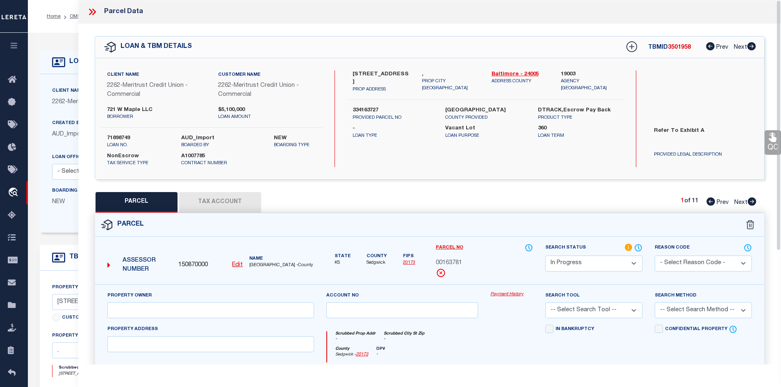
click at [92, 11] on icon at bounding box center [91, 12] width 4 height 7
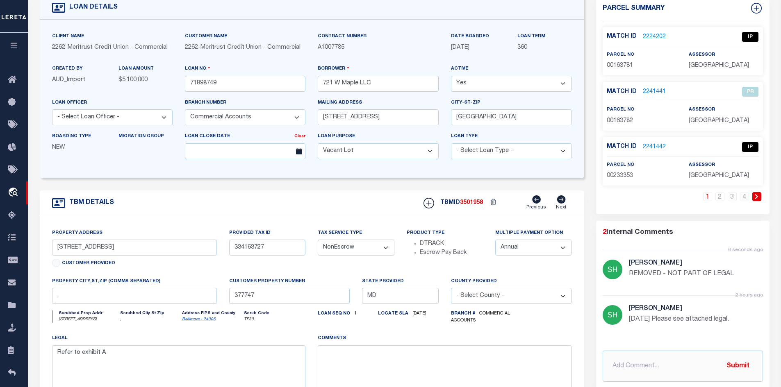
scroll to position [123, 0]
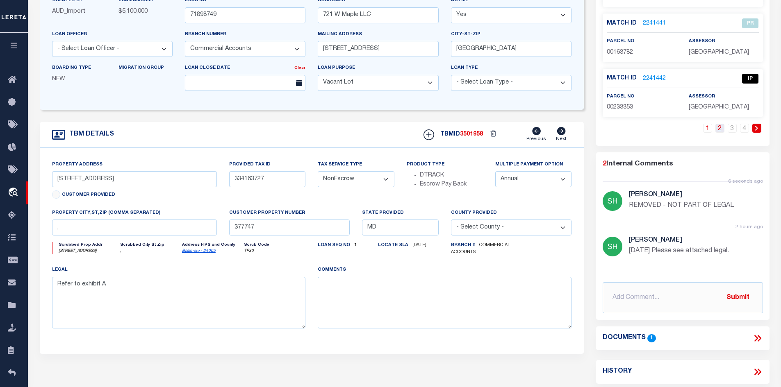
click at [634, 130] on link "2" at bounding box center [719, 128] width 9 height 9
click at [634, 129] on li "3" at bounding box center [732, 128] width 12 height 9
click at [634, 128] on link "4" at bounding box center [744, 128] width 9 height 9
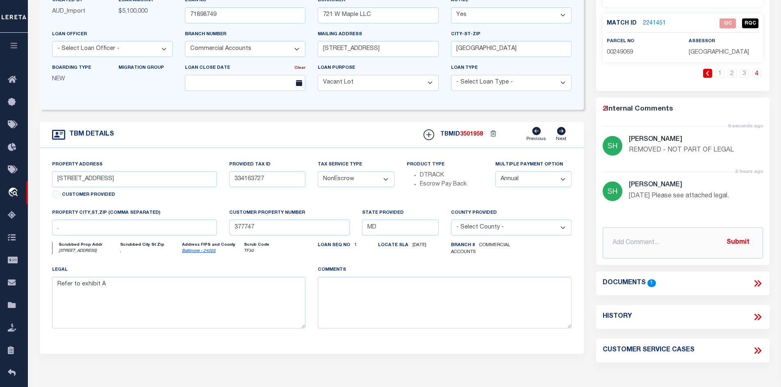
click at [634, 23] on link "2241451" at bounding box center [654, 23] width 23 height 9
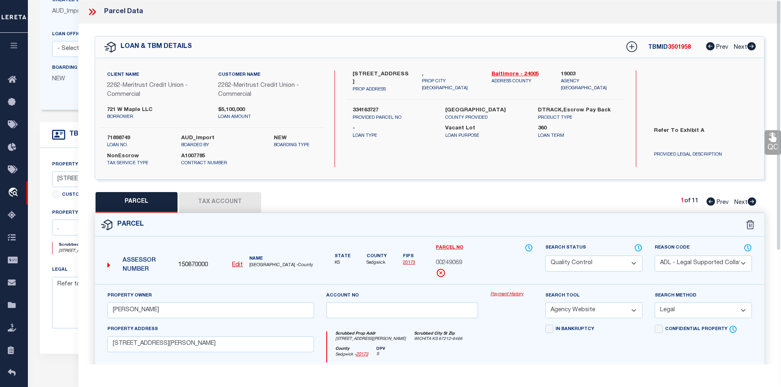
click at [229, 208] on button "Tax Account" at bounding box center [220, 202] width 82 height 20
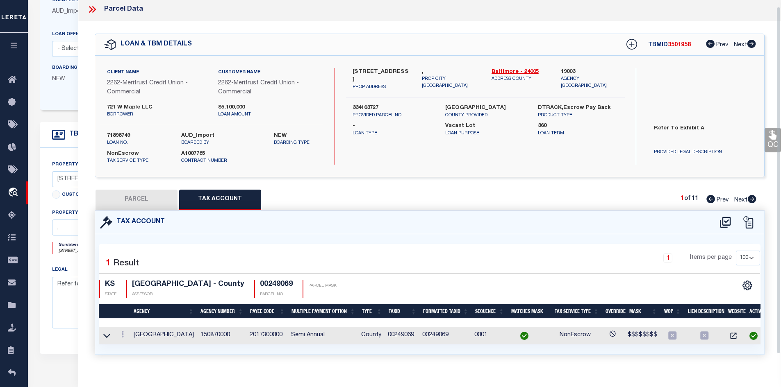
scroll to position [18, 0]
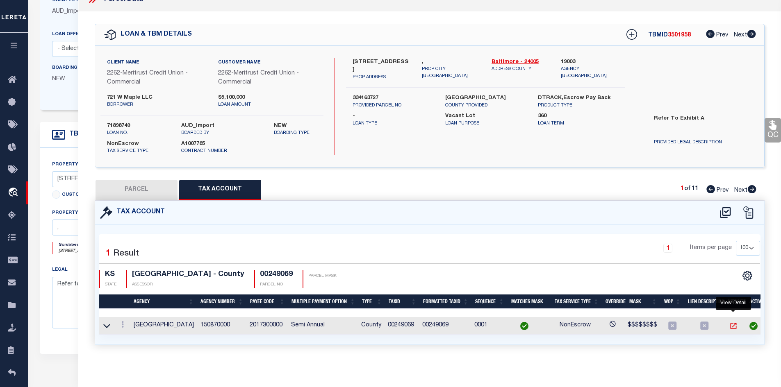
click at [634, 322] on icon "" at bounding box center [733, 326] width 8 height 8
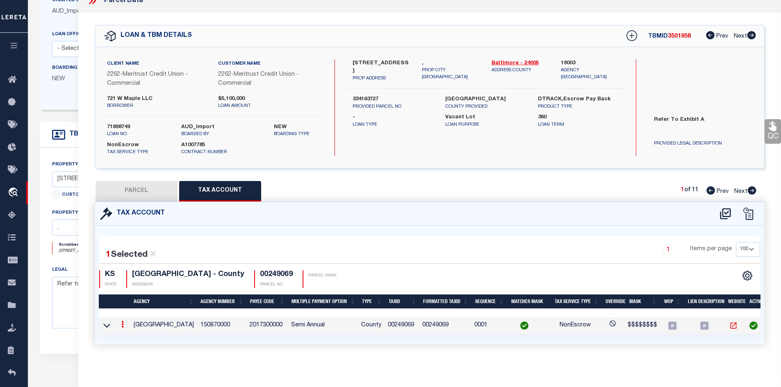
scroll to position [16, 0]
drag, startPoint x: 415, startPoint y: 319, endPoint x: 383, endPoint y: 319, distance: 31.6
click at [383, 319] on tr "[GEOGRAPHIC_DATA] 150870000 2017300000 Semi Annual County 00249069 00249069 000…" at bounding box center [431, 326] width 665 height 18
copy tr "00249069"
drag, startPoint x: 137, startPoint y: 187, endPoint x: 133, endPoint y: 188, distance: 4.2
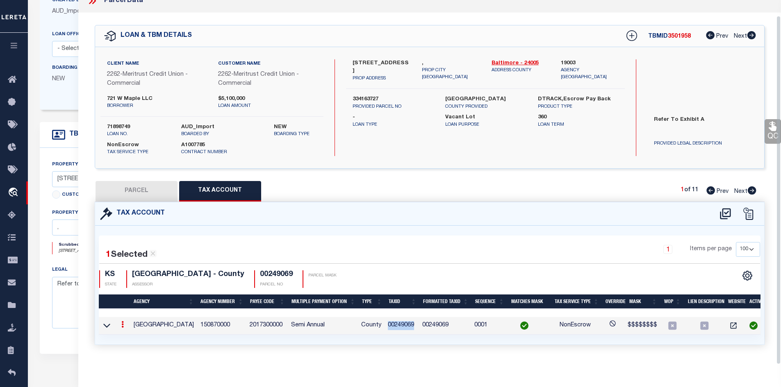
click at [137, 187] on button "PARCEL" at bounding box center [137, 191] width 82 height 20
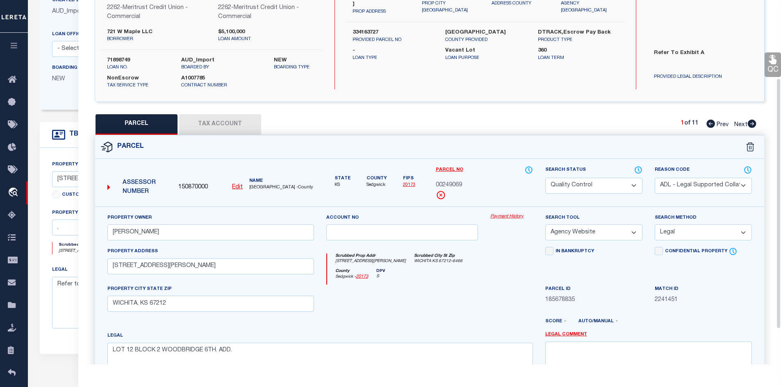
scroll to position [57, 0]
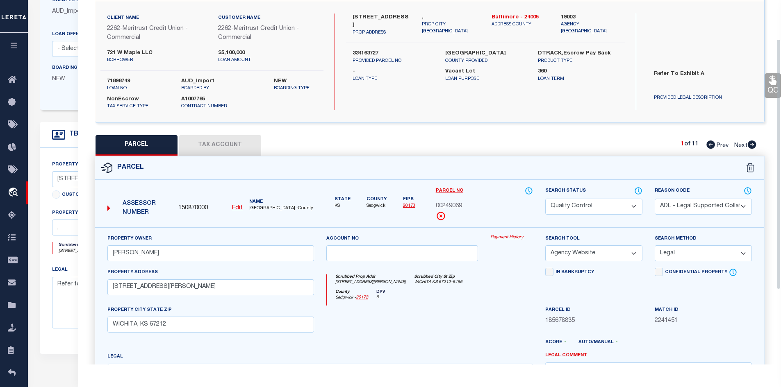
click at [230, 150] on button "Tax Account" at bounding box center [220, 145] width 82 height 20
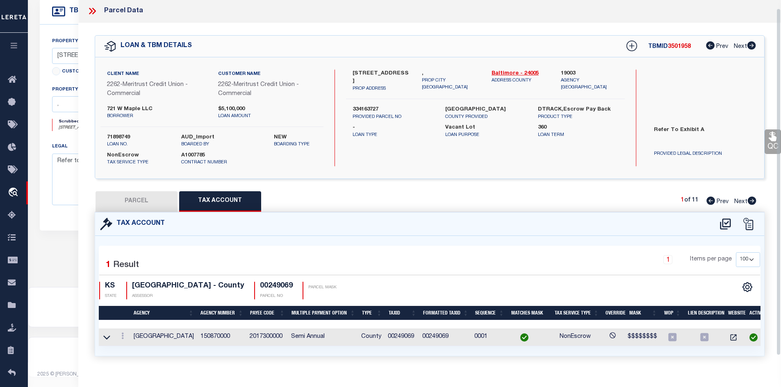
scroll to position [0, 0]
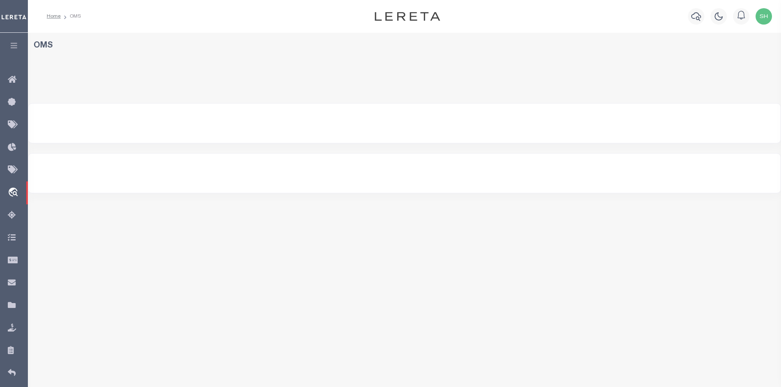
select select "200"
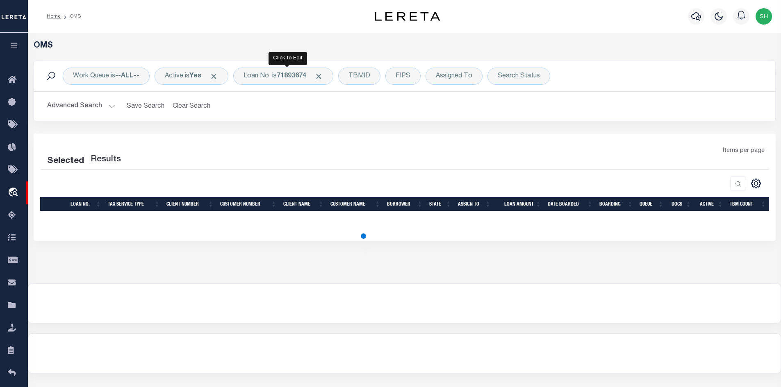
select select "200"
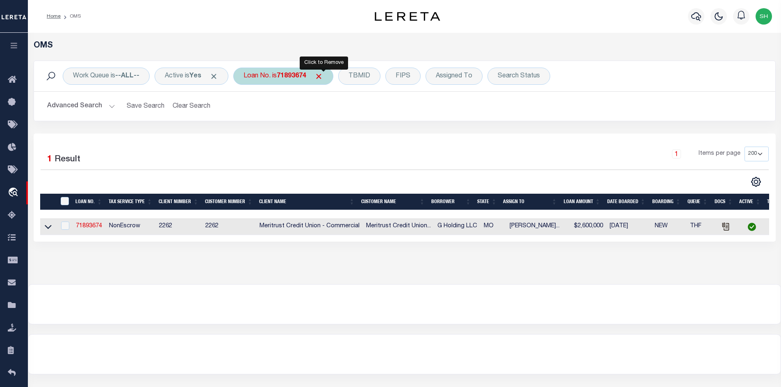
click at [323, 76] on span "Click to Remove" at bounding box center [318, 76] width 9 height 9
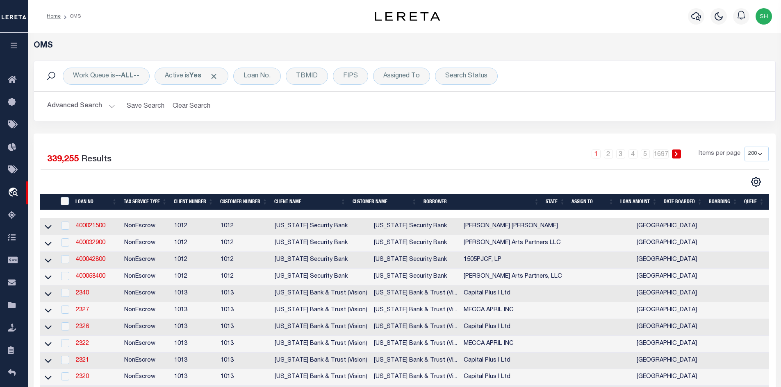
click at [110, 104] on button "Advanced Search" at bounding box center [81, 106] width 68 height 16
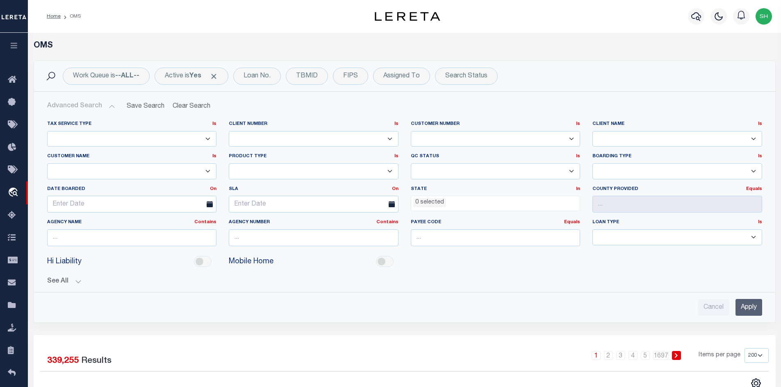
click at [495, 204] on ul "0 selected" at bounding box center [495, 201] width 169 height 11
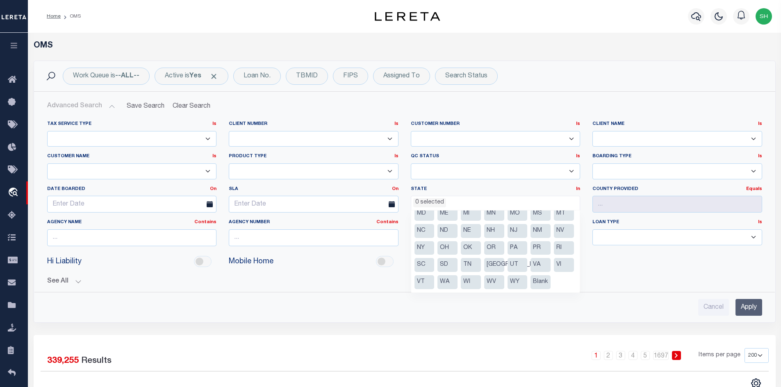
scroll to position [93, 0]
click at [496, 258] on li "[GEOGRAPHIC_DATA]" at bounding box center [494, 265] width 20 height 14
select select "[GEOGRAPHIC_DATA]"
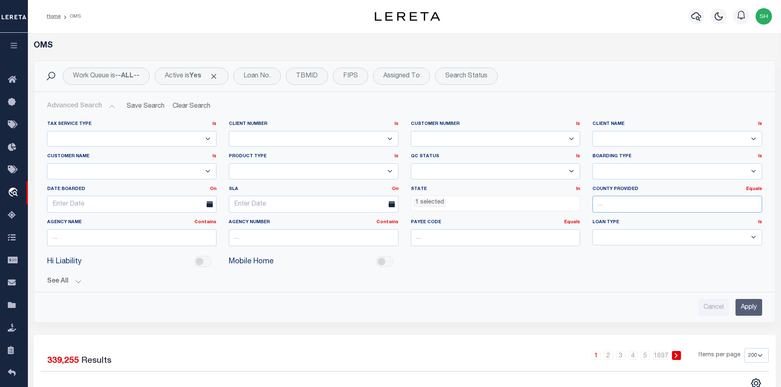
click at [614, 207] on input "text" at bounding box center [677, 204] width 170 height 17
type input "Sedgwick"
click at [754, 313] on input "Apply" at bounding box center [748, 307] width 27 height 17
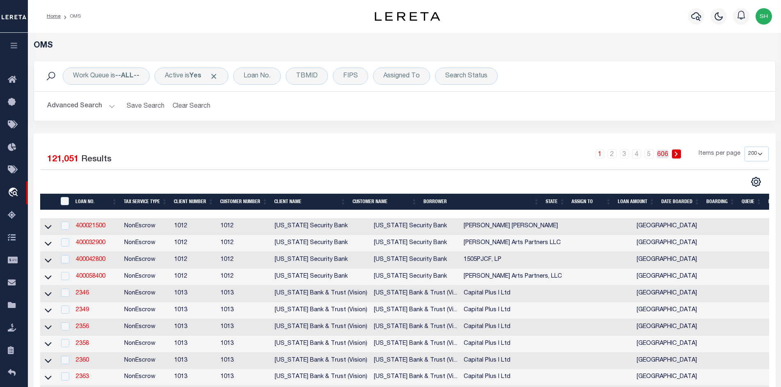
click at [662, 156] on link "606" at bounding box center [663, 154] width 12 height 9
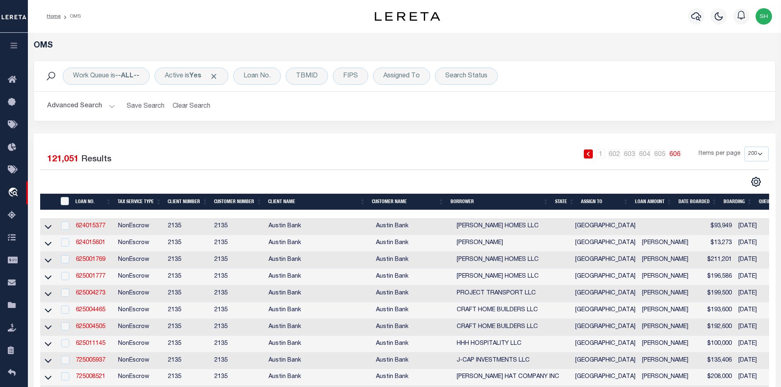
click at [81, 318] on td "625004465" at bounding box center [94, 311] width 42 height 17
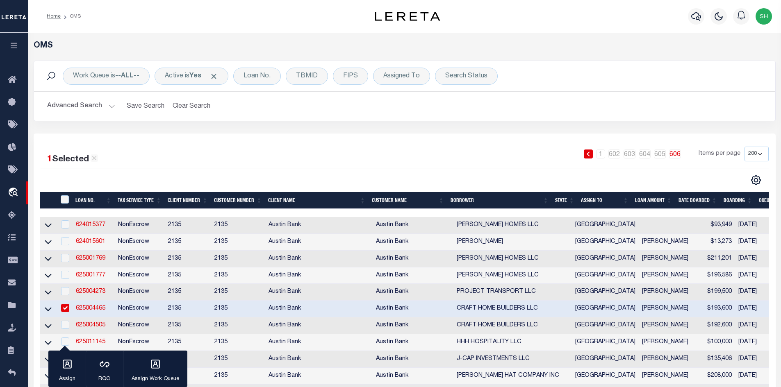
click at [88, 312] on link "625004465" at bounding box center [91, 309] width 30 height 6
checkbox input "false"
type input "625004465"
type input "CRAFT HOME BUILDERS LLC"
select select
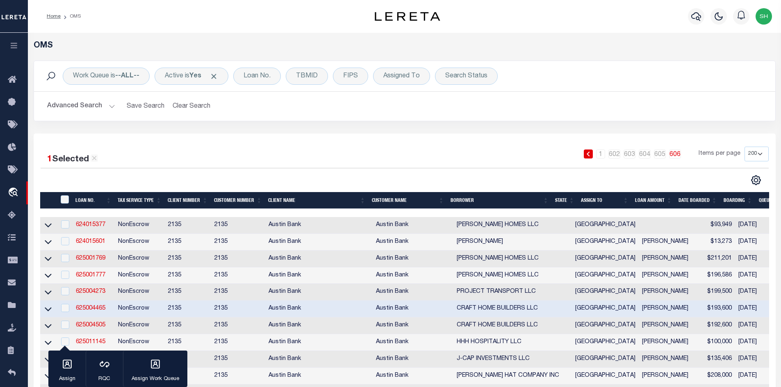
select select
type input "1215 DOUGLASS RD"
type input "NACOGDOCHES, TX 75964"
select select "700"
select select "NonEscrow"
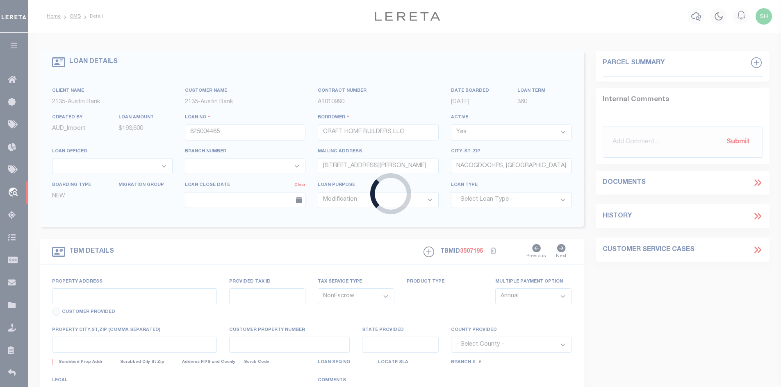
type input "160 ROCK CREEK DR"
select select
type input "NACOGDOCHES TX 75965"
type input "[GEOGRAPHIC_DATA]"
select select
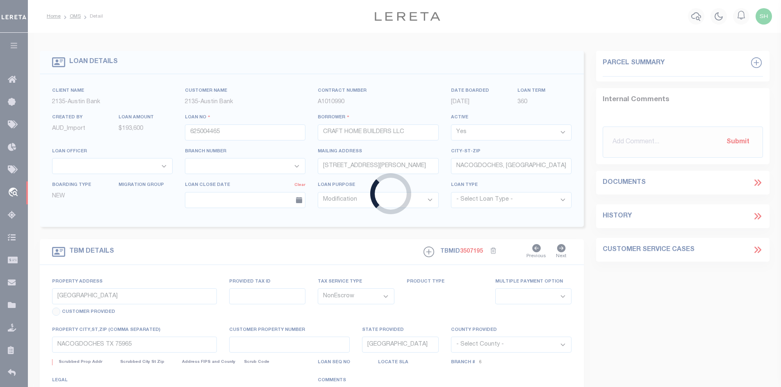
type textarea "DT LT 19 BLK 1 ROCK CREEK SUB"
select select "43997"
select select "2590"
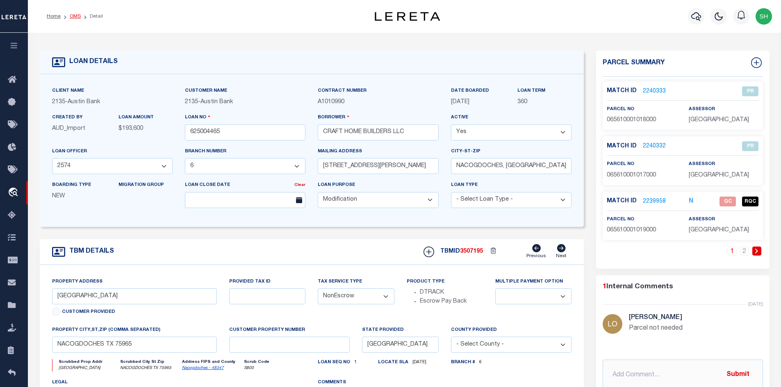
click at [80, 14] on link "OMS" at bounding box center [75, 16] width 11 height 5
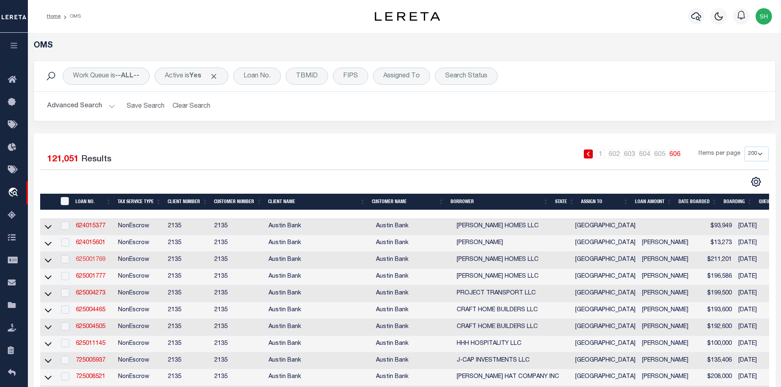
click at [99, 262] on link "625001769" at bounding box center [91, 260] width 30 height 6
checkbox input "true"
type input "625001769"
type input "RENEAU HOMES LLC"
select select "43977"
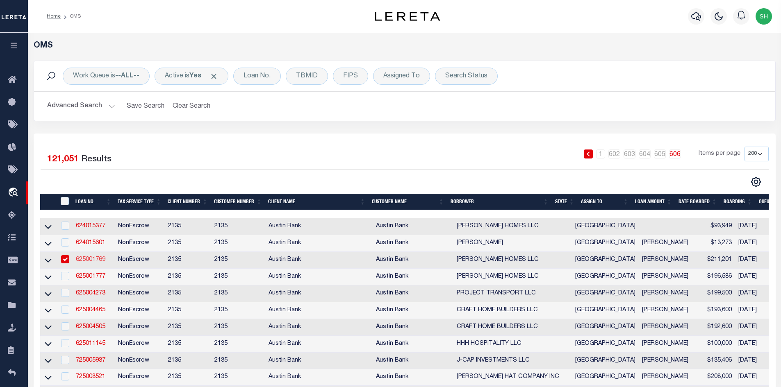
type input "340 CR 137"
type input "GARRISON, TX 75946-6790"
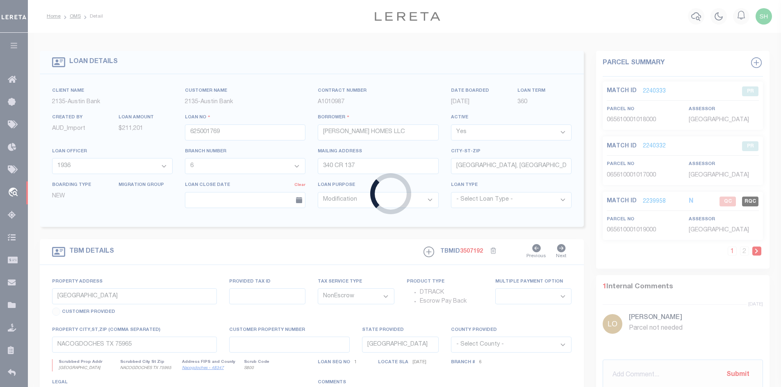
type input "109 PINE ISLAND DR"
select select
type input "MARSHALL TX 75672"
select select
type textarea "DT LOT 1 BLK 19 SHADOWOOD LAKE ESTATES SEC IV"
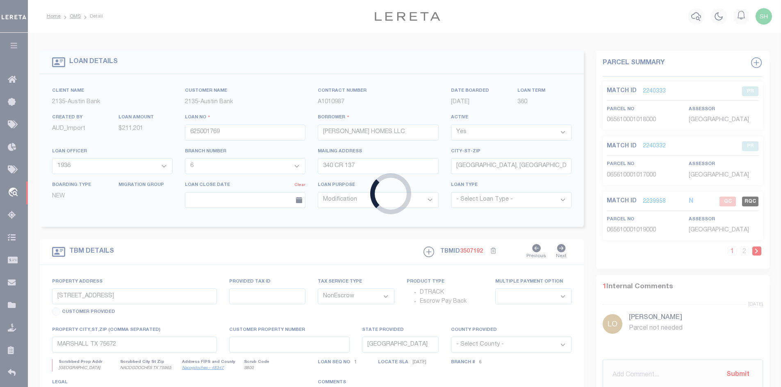
select select "43977"
select select "2590"
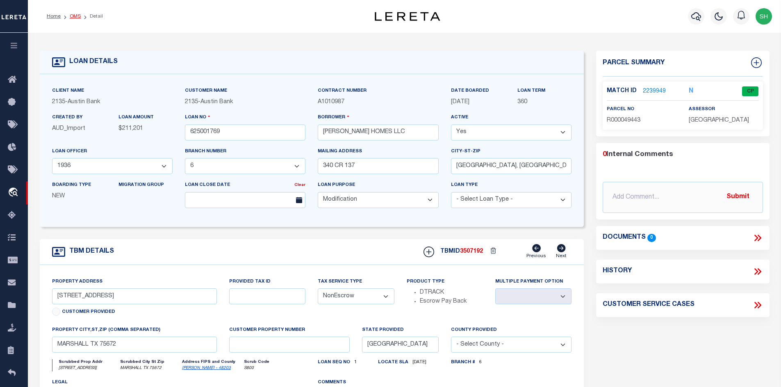
click at [70, 18] on link "OMS" at bounding box center [75, 16] width 11 height 5
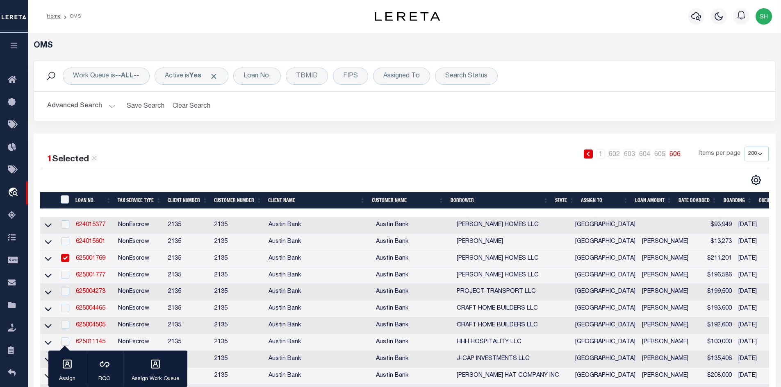
click at [112, 107] on button "Advanced Search" at bounding box center [81, 106] width 68 height 16
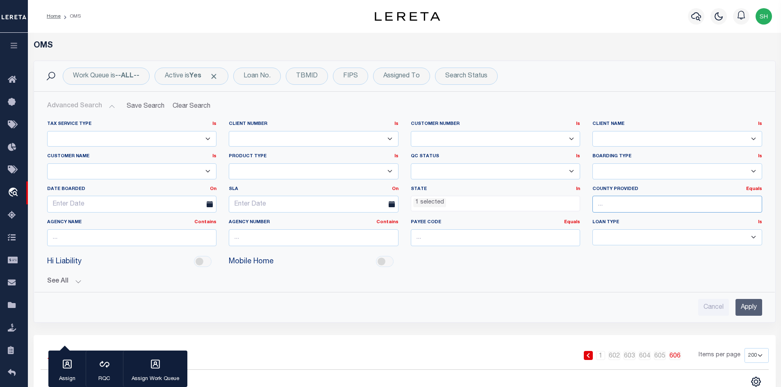
click at [626, 202] on input "text" at bounding box center [677, 204] width 170 height 17
type input "Sedgwick"
click at [748, 309] on input "Apply" at bounding box center [748, 307] width 27 height 17
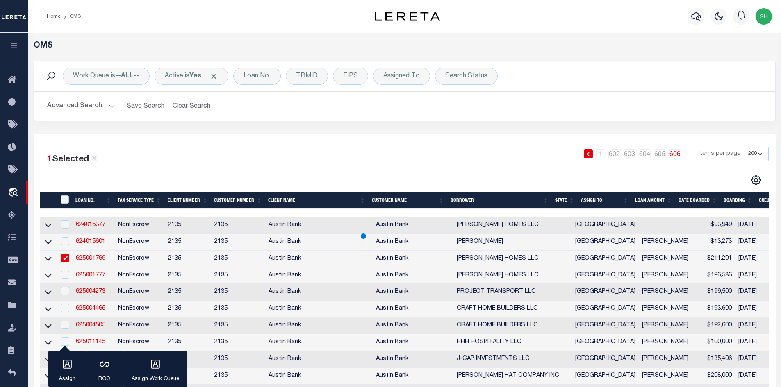
click at [102, 106] on button "Advanced Search" at bounding box center [81, 106] width 68 height 16
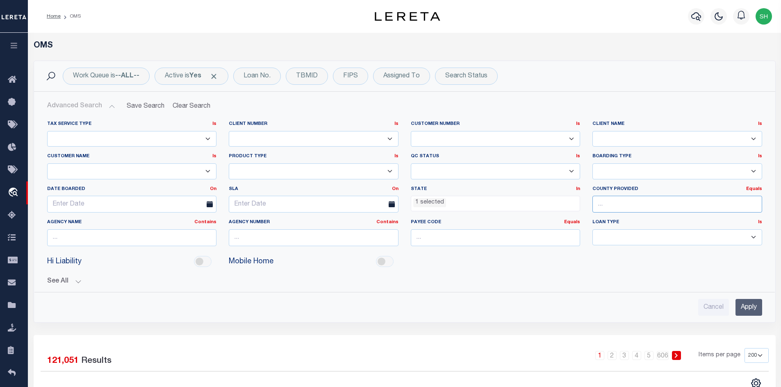
click at [635, 202] on input "text" at bounding box center [677, 204] width 170 height 17
type input "Sedgwick"
click at [637, 209] on input "Sedgwick" at bounding box center [677, 204] width 170 height 17
click at [743, 306] on input "Apply" at bounding box center [748, 307] width 27 height 17
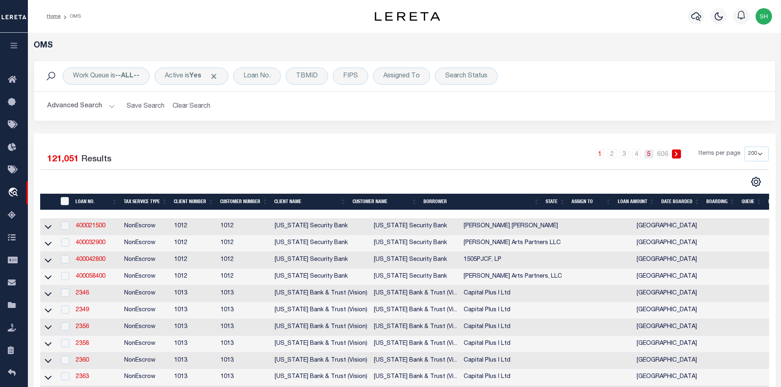
click at [648, 155] on link "5" at bounding box center [648, 154] width 9 height 9
click at [110, 106] on button "Advanced Search" at bounding box center [81, 106] width 68 height 16
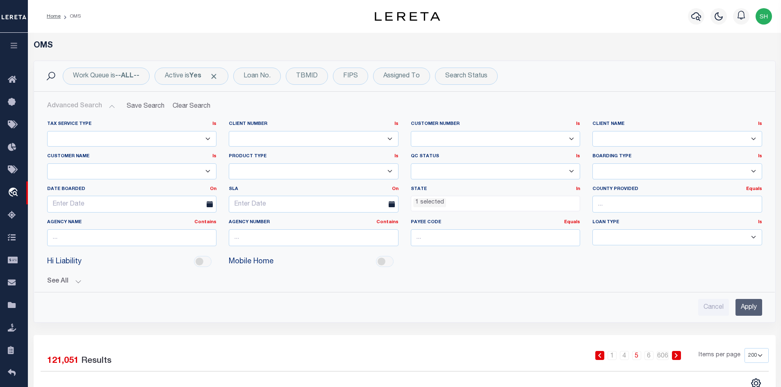
click at [485, 201] on ul "1 selected" at bounding box center [495, 201] width 169 height 11
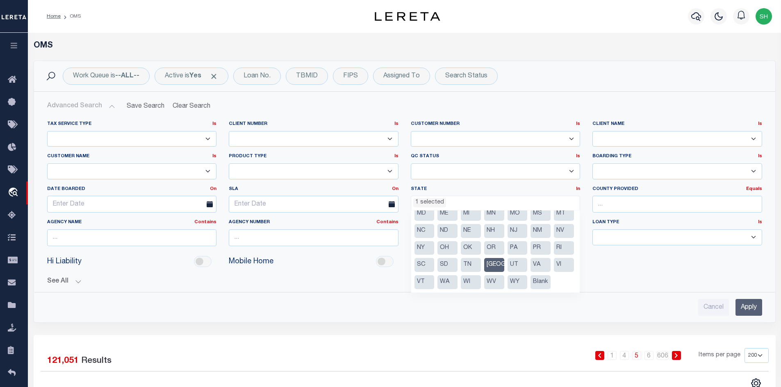
scroll to position [52, 0]
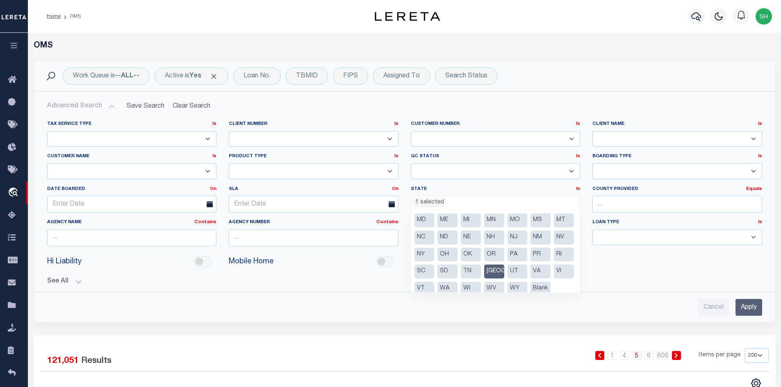
click at [491, 279] on li "[GEOGRAPHIC_DATA]" at bounding box center [494, 272] width 20 height 14
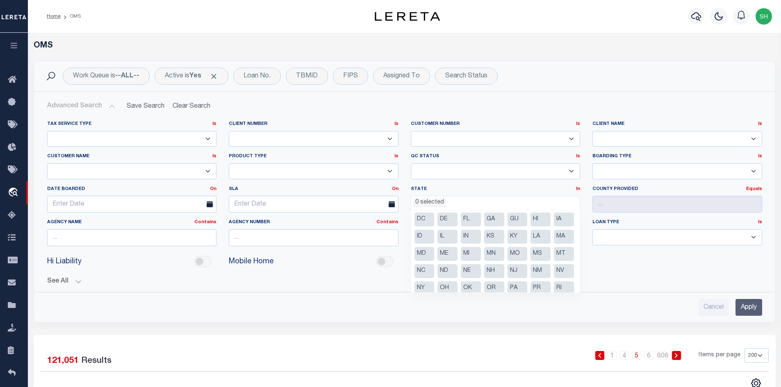
scroll to position [0, 0]
click at [504, 252] on li "KS" at bounding box center [494, 255] width 20 height 14
select select "KS"
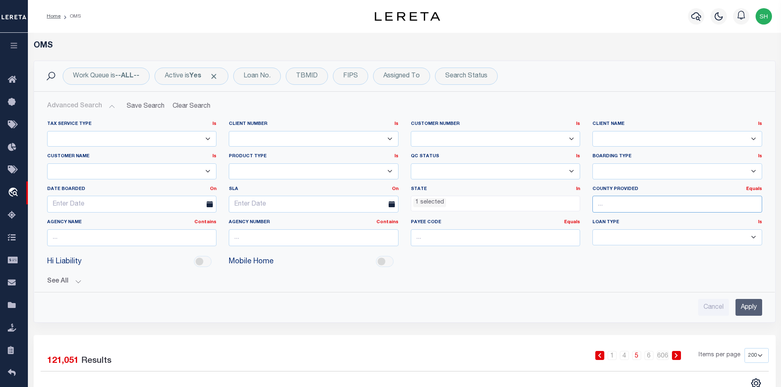
click at [617, 206] on input "text" at bounding box center [677, 204] width 170 height 17
click at [610, 219] on div "Sedgwick" at bounding box center [677, 219] width 170 height 13
type input "Sedgwick"
click at [615, 268] on div "Hi Liability Mobile Home" at bounding box center [404, 262] width 727 height 18
click at [745, 308] on input "Apply" at bounding box center [748, 307] width 27 height 17
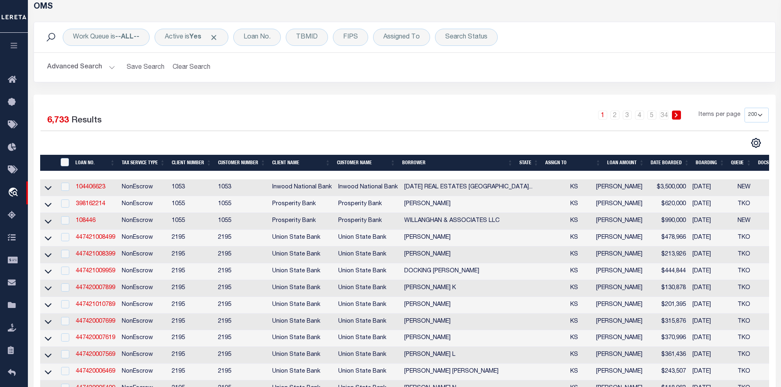
scroll to position [41, 0]
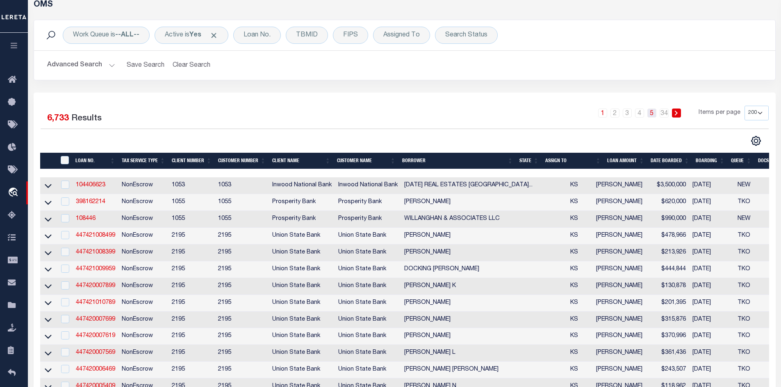
click at [651, 114] on link "5" at bounding box center [651, 113] width 9 height 9
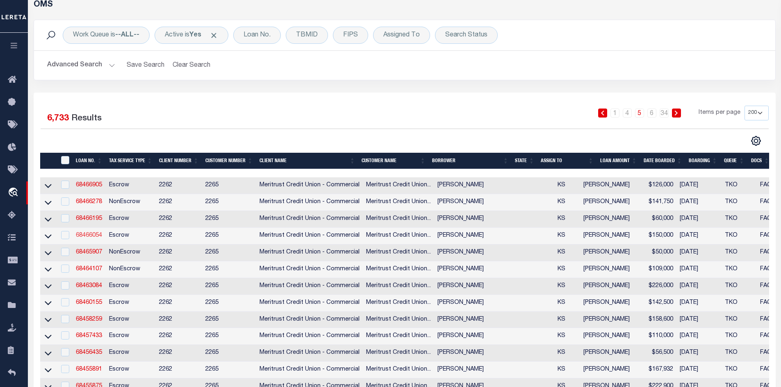
click at [94, 234] on link "68466054" at bounding box center [89, 236] width 26 height 6
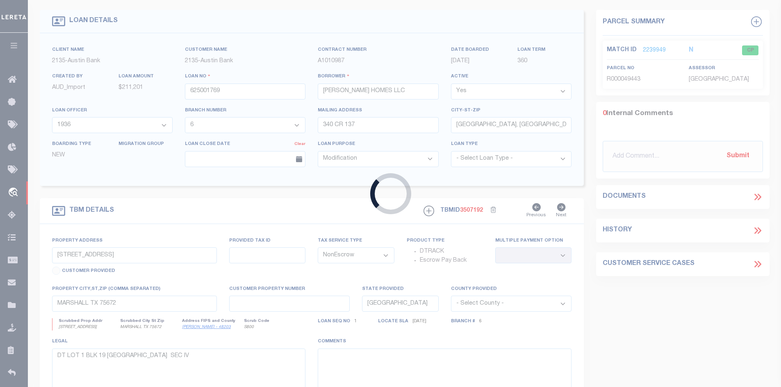
type input "68466054"
type input "Matthew Davis"
select select
type input "10611 Bluewater Ln"
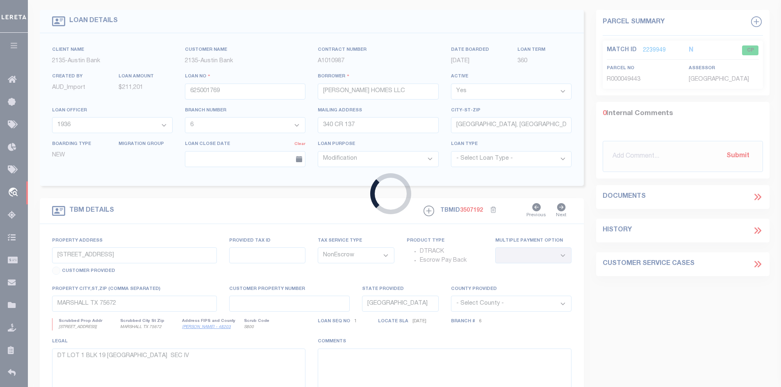
type input "Clearwater, KS 67026"
select select
select select "Escrow"
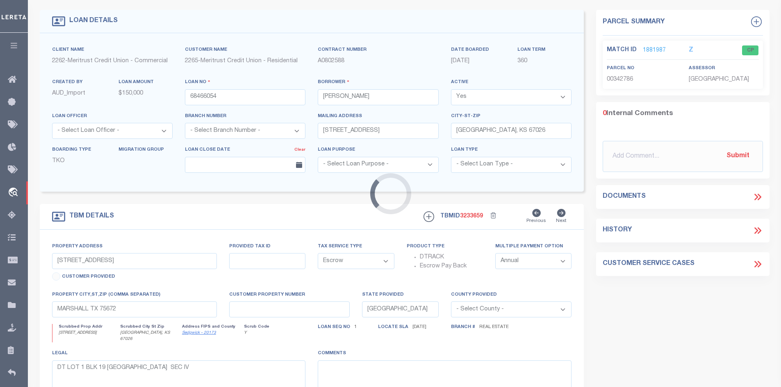
select select "26861"
select select "8840"
type input "10611 Bluewater Lane"
type input "00342786"
select select "2"
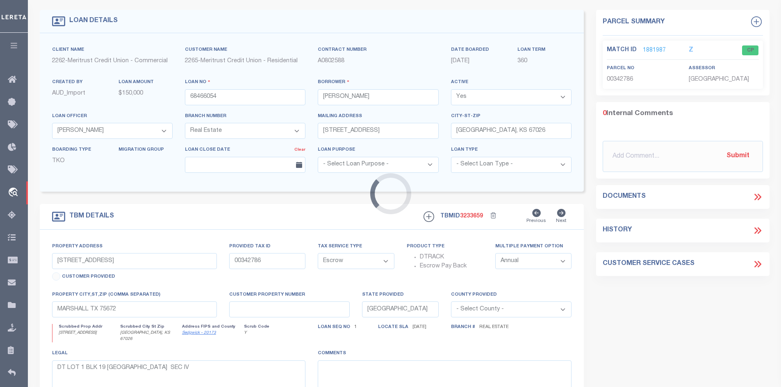
type input "Clearwater, KS 67026"
type input "300087"
type input "KS"
select select
type textarea "Lot Three (3), Block Three (3), Spring Creek Addition to Sedgwick County, Kansa…"
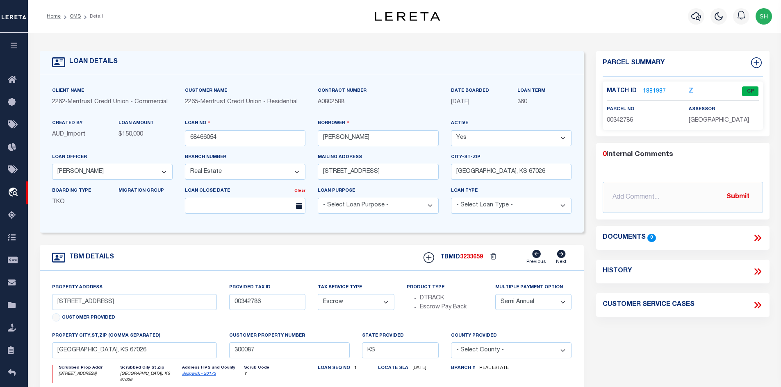
click at [651, 89] on link "1881987" at bounding box center [654, 91] width 23 height 9
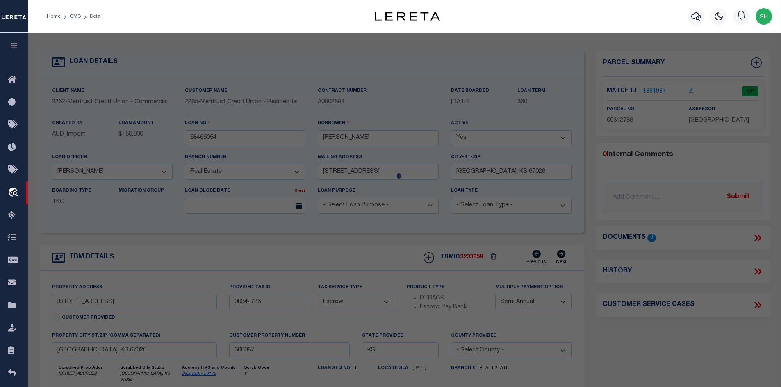
checkbox input "false"
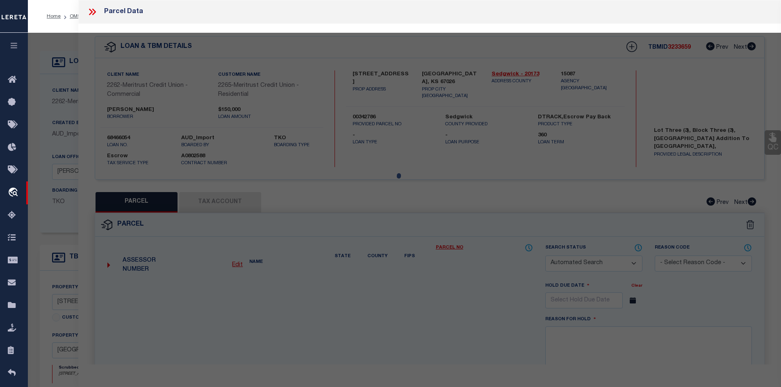
select select "CP"
type input "DAVIS MATTHEW S & MELISSA E WELTERS-"
select select
type input "10611 W BLUEWATER ST"
type input "Clearwater, KS 67026"
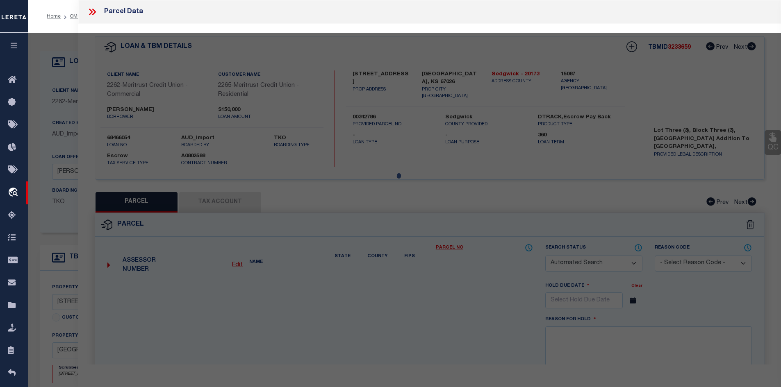
type textarea "LOT 3 BLOCK 3 SPRING CREEK ADD."
